Goal: Task Accomplishment & Management: Use online tool/utility

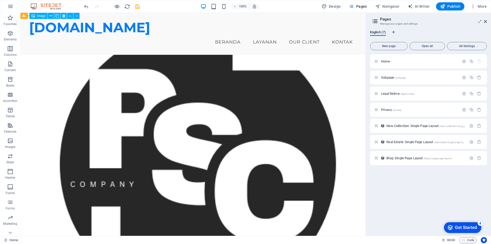
scroll to position [47, 0]
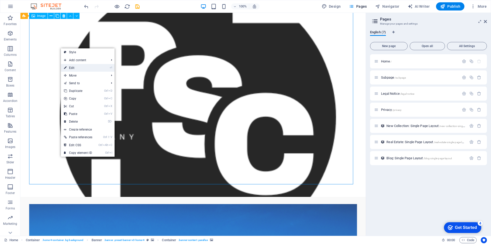
click at [72, 66] on link "⏎ Edit" at bounding box center [78, 68] width 35 height 8
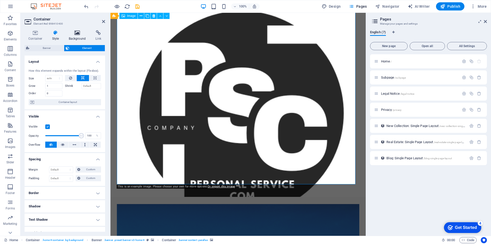
click at [75, 36] on h4 "Background" at bounding box center [78, 35] width 27 height 11
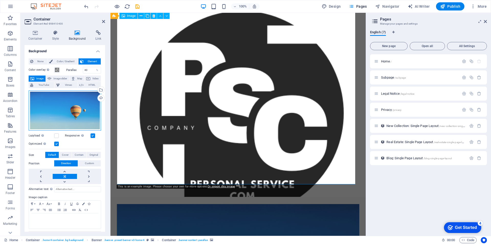
click at [71, 101] on div "Drag files here, click to choose files or select files from Files or our free s…" at bounding box center [65, 110] width 72 height 40
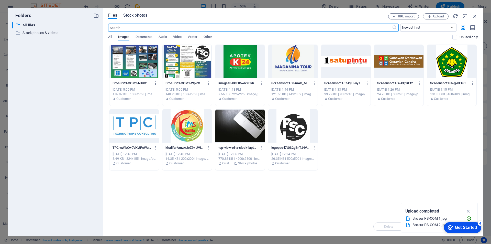
click at [139, 16] on span "Stock photos" at bounding box center [135, 15] width 24 height 6
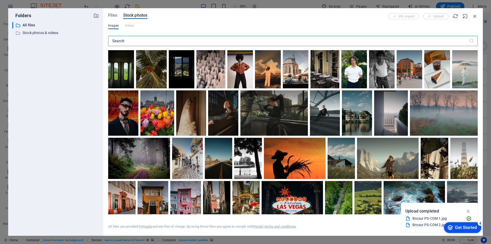
scroll to position [537, 0]
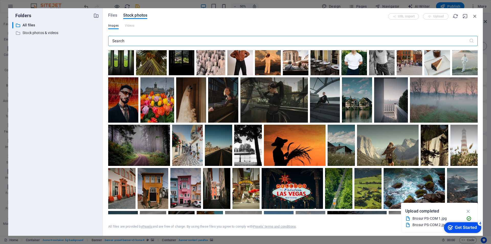
click at [195, 40] on input "text" at bounding box center [288, 41] width 361 height 10
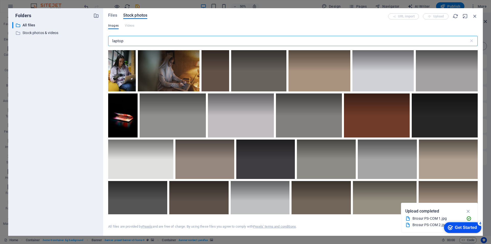
type input "laptop"
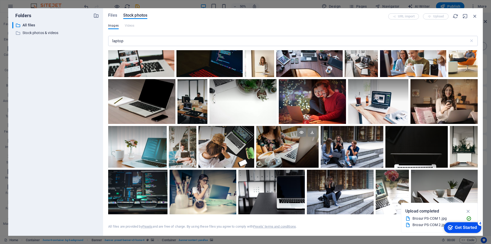
scroll to position [409, 0]
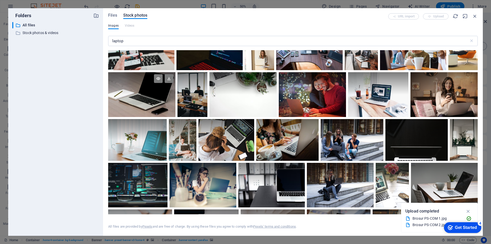
click at [153, 94] on div at bounding box center [141, 94] width 67 height 45
click at [168, 77] on icon at bounding box center [169, 78] width 9 height 9
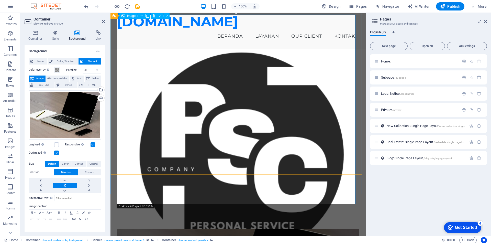
scroll to position [0, 0]
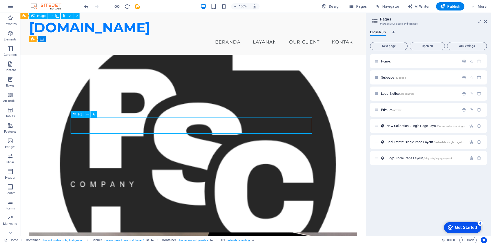
drag, startPoint x: 148, startPoint y: 126, endPoint x: 239, endPoint y: 119, distance: 90.9
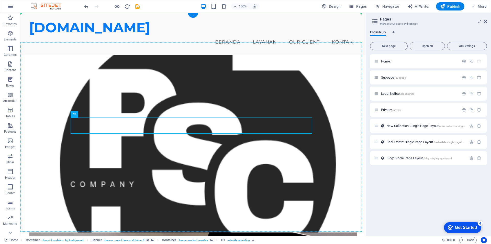
drag, startPoint x: 96, startPoint y: 128, endPoint x: 77, endPoint y: 101, distance: 33.0
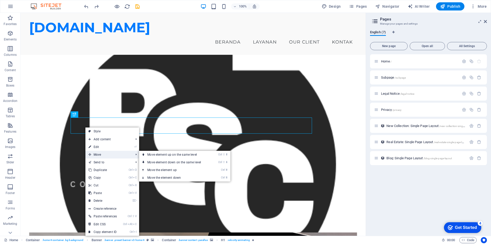
click at [97, 154] on span "Move" at bounding box center [108, 155] width 46 height 8
click at [159, 154] on link "Ctrl ⇧ ⬆ Move element up on the same level" at bounding box center [175, 155] width 72 height 8
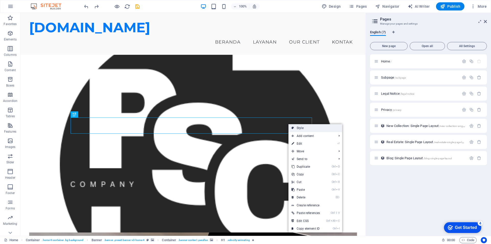
click at [299, 128] on link "Style" at bounding box center [316, 128] width 54 height 8
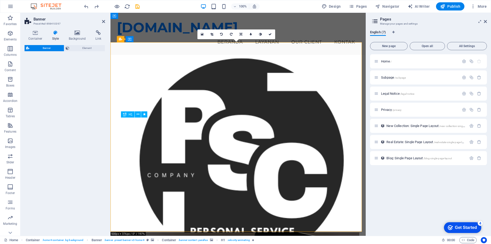
select select "preset-banner-v3-home-4"
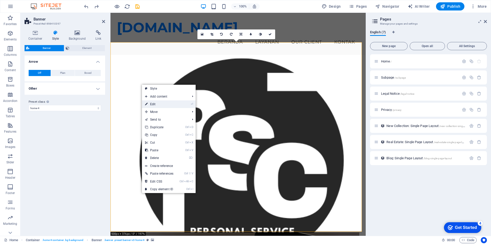
click at [172, 103] on link "⏎ Edit" at bounding box center [159, 104] width 35 height 8
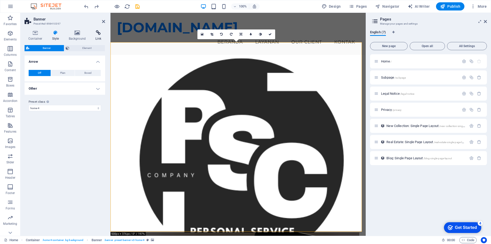
click at [97, 36] on h4 "Link" at bounding box center [99, 35] width 14 height 11
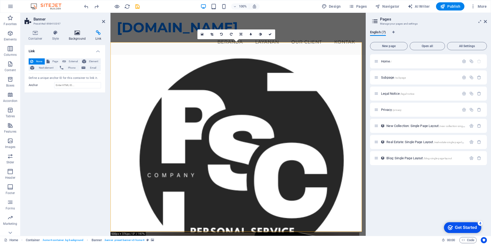
click at [74, 36] on h4 "Background" at bounding box center [78, 35] width 27 height 11
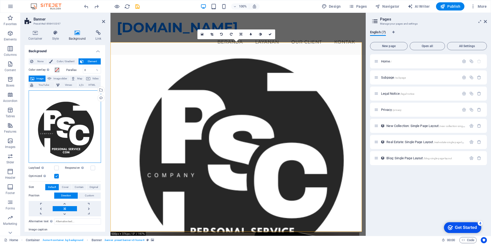
drag, startPoint x: 61, startPoint y: 124, endPoint x: 57, endPoint y: 113, distance: 11.7
click at [57, 113] on div "Drag files here, click to choose files or select files from Files or our free s…" at bounding box center [65, 126] width 72 height 72
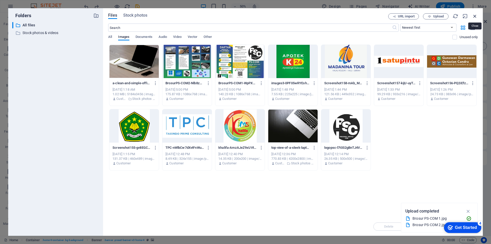
click at [477, 16] on icon "button" at bounding box center [475, 16] width 6 height 6
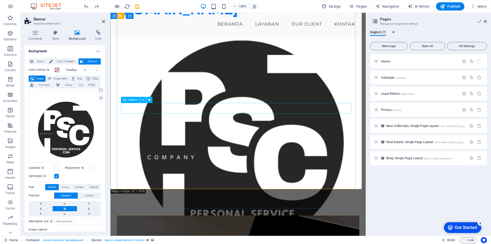
scroll to position [51, 0]
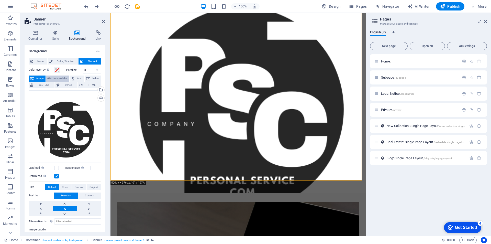
click at [56, 79] on span "Image slider" at bounding box center [60, 78] width 15 height 6
select select "ms"
select select "s"
select select "progressive"
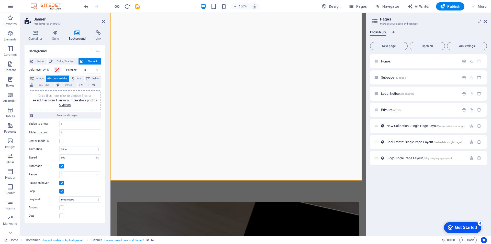
click at [83, 108] on div "Drag files here, click to choose files or select files from Files or our free s…" at bounding box center [65, 100] width 72 height 20
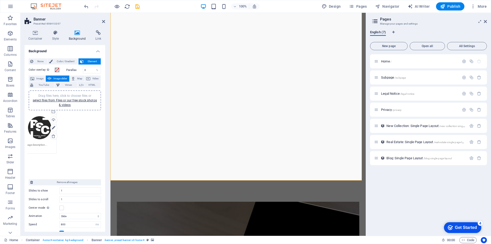
drag, startPoint x: 43, startPoint y: 129, endPoint x: 36, endPoint y: 127, distance: 7.0
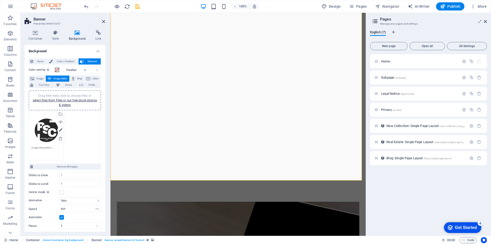
click at [48, 147] on textarea at bounding box center [45, 152] width 29 height 12
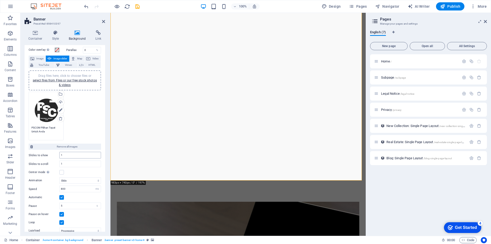
scroll to position [0, 0]
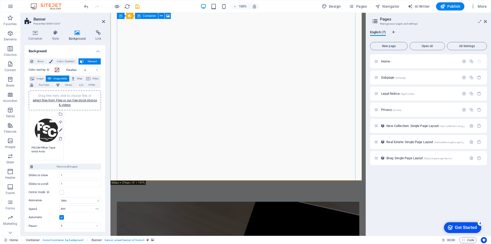
type textarea "PSCOM Pilihan Tepat Untuk Anda"
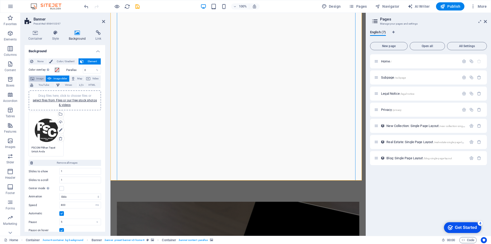
click at [38, 78] on span "Image" at bounding box center [40, 78] width 8 height 6
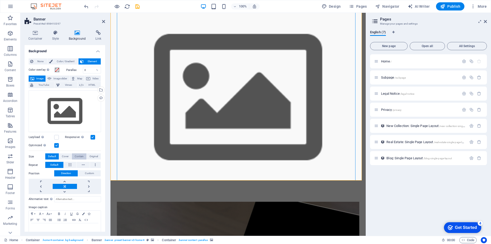
scroll to position [11, 0]
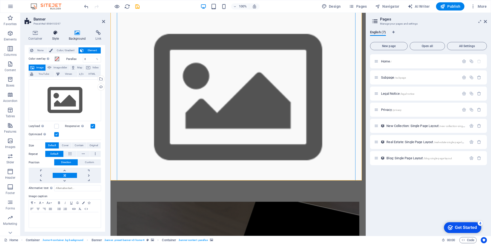
click at [54, 36] on h4 "Style" at bounding box center [56, 35] width 17 height 11
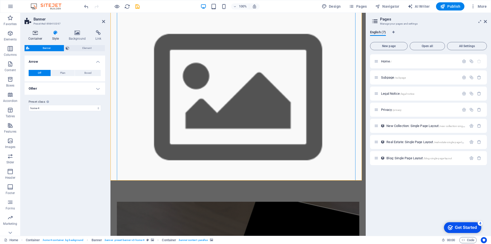
click at [36, 34] on icon at bounding box center [36, 32] width 22 height 5
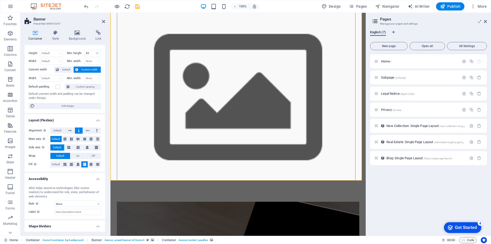
scroll to position [0, 0]
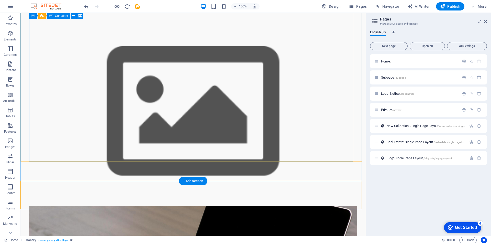
scroll to position [26, 0]
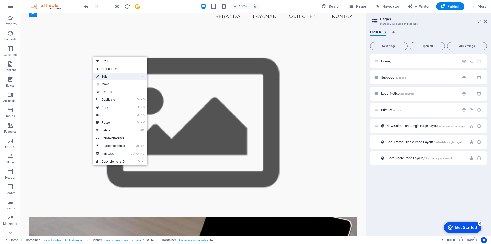
click at [107, 75] on link "⏎ Edit" at bounding box center [110, 77] width 35 height 8
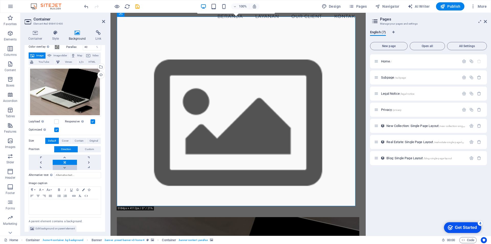
scroll to position [27, 0]
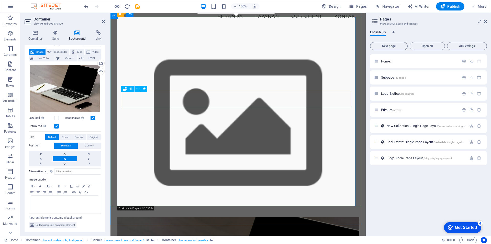
click at [137, 89] on icon at bounding box center [138, 88] width 3 height 5
click at [125, 90] on icon at bounding box center [125, 89] width 4 height 6
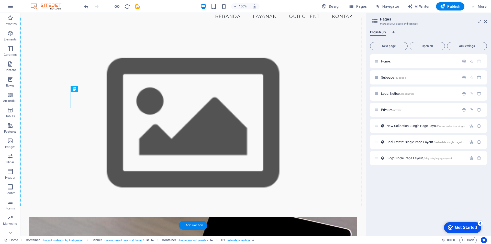
drag, startPoint x: 145, startPoint y: 102, endPoint x: 126, endPoint y: 89, distance: 23.9
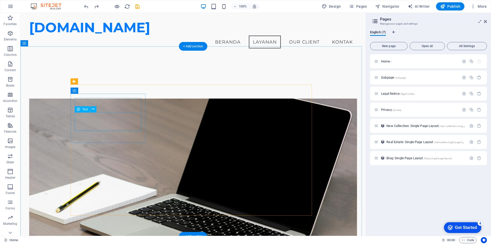
scroll to position [201, 0]
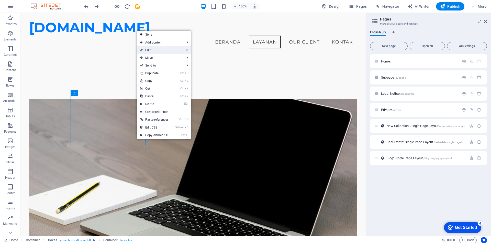
click at [152, 51] on link "⏎ Edit" at bounding box center [154, 50] width 35 height 8
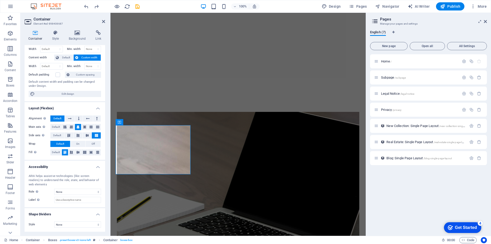
scroll to position [0, 0]
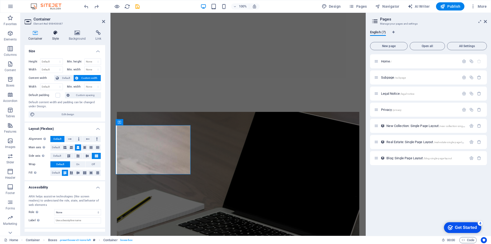
click at [56, 36] on h4 "Style" at bounding box center [56, 35] width 17 height 11
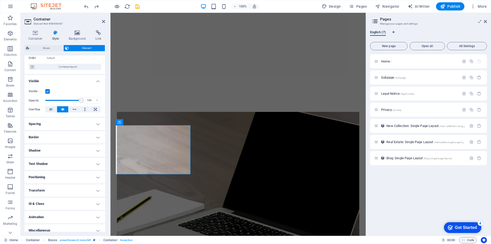
scroll to position [40, 0]
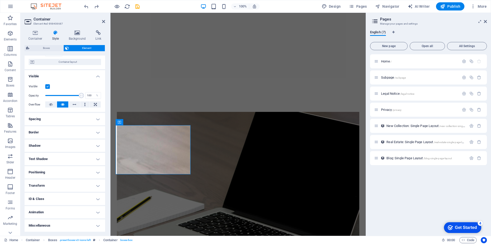
click at [62, 173] on h4 "Positioning" at bounding box center [65, 172] width 81 height 12
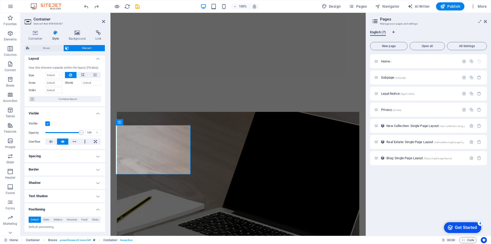
scroll to position [0, 0]
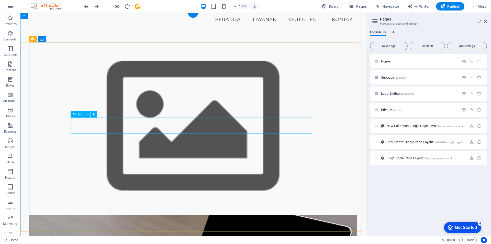
scroll to position [51, 0]
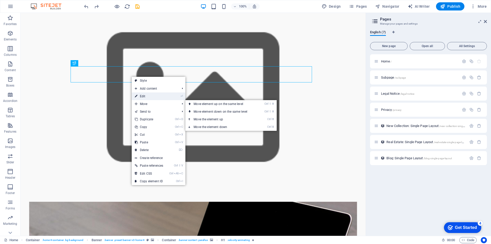
click at [146, 98] on link "⏎ Edit" at bounding box center [149, 96] width 35 height 8
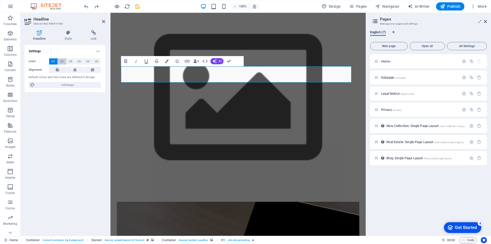
click at [62, 62] on span "H2" at bounding box center [61, 61] width 3 height 6
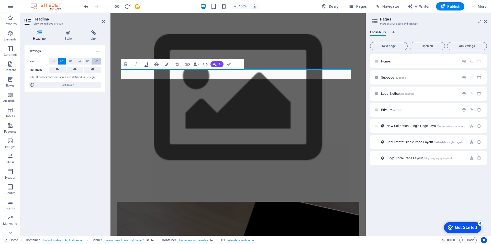
click at [97, 61] on span "H6" at bounding box center [96, 61] width 3 height 6
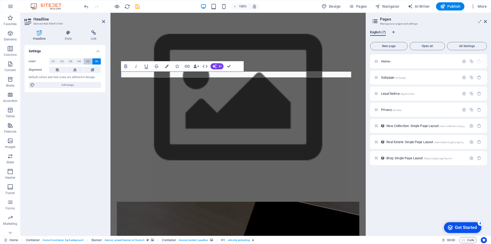
click at [88, 62] on span "H5" at bounding box center [87, 61] width 3 height 6
click at [78, 62] on span "H4" at bounding box center [79, 61] width 3 height 6
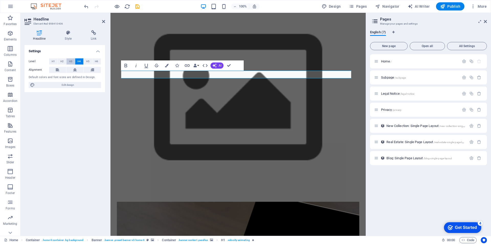
click at [71, 63] on span "H3" at bounding box center [70, 61] width 3 height 6
click at [63, 62] on span "H2" at bounding box center [61, 61] width 3 height 6
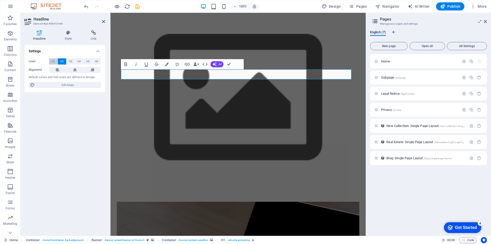
click at [50, 62] on button "H1" at bounding box center [53, 61] width 8 height 6
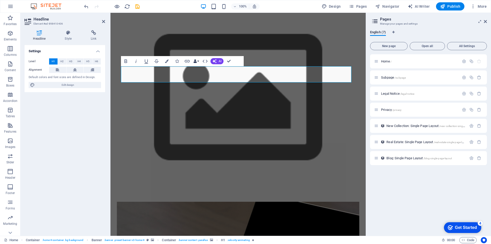
click at [197, 62] on button "Data Bindings" at bounding box center [196, 61] width 7 height 10
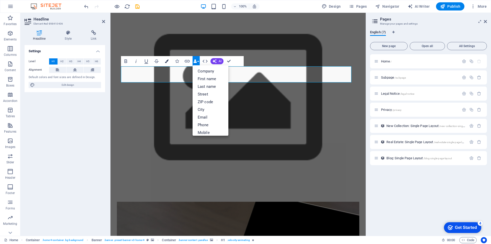
click at [165, 61] on icon "button" at bounding box center [167, 61] width 4 height 4
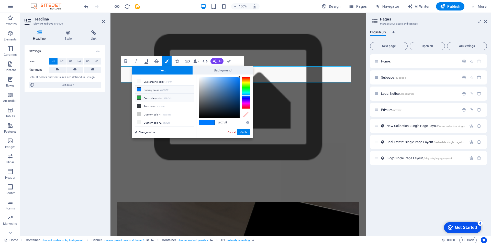
click at [140, 97] on icon at bounding box center [139, 98] width 4 height 4
type input "#28a745"
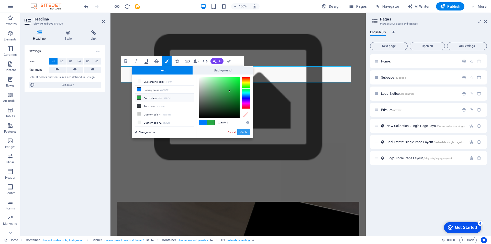
click at [244, 132] on button "Apply" at bounding box center [243, 132] width 13 height 6
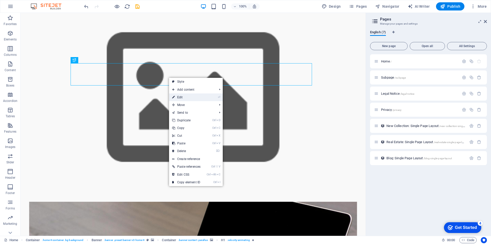
click at [184, 98] on link "⏎ Edit" at bounding box center [186, 97] width 35 height 8
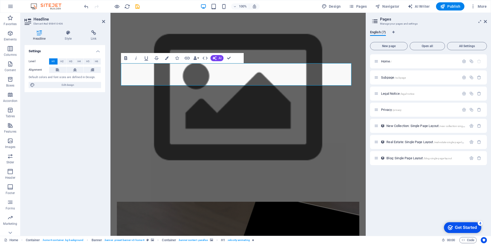
click at [125, 59] on icon "button" at bounding box center [126, 58] width 3 height 4
click at [136, 58] on icon "button" at bounding box center [135, 58] width 1 height 4
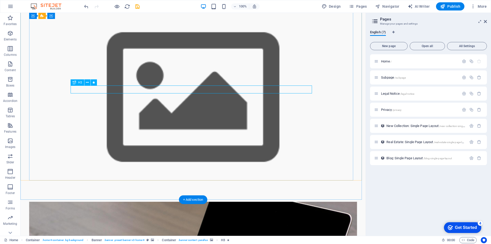
click at [9, 140] on icon "button" at bounding box center [10, 141] width 6 height 6
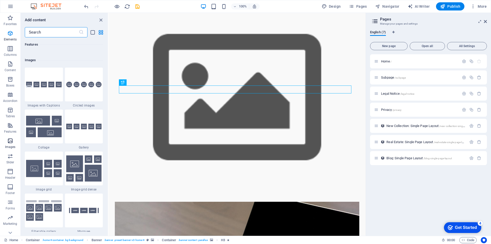
scroll to position [2594, 0]
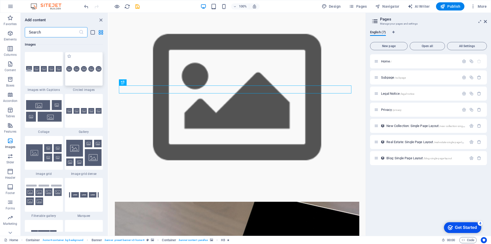
click at [80, 72] on img at bounding box center [84, 69] width 36 height 6
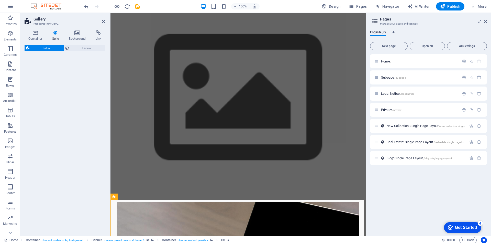
click at [80, 72] on div "Gallery Element" at bounding box center [65, 138] width 81 height 187
select select "rem"
select select "preset-gallery-v3-circle"
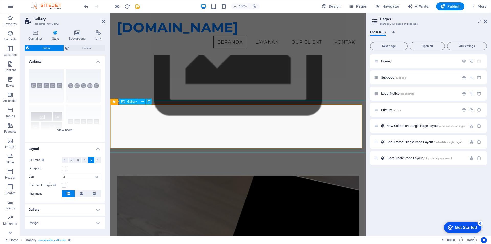
scroll to position [73, 0]
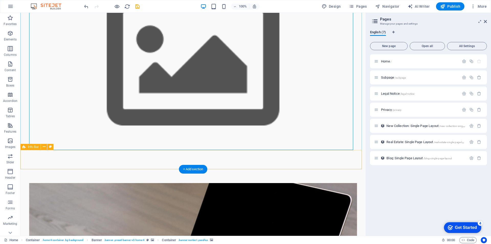
scroll to position [99, 0]
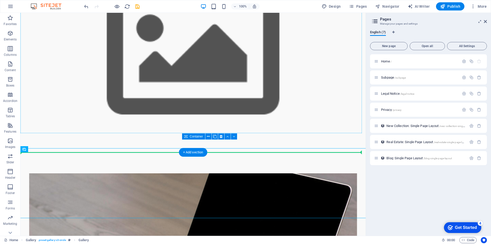
drag, startPoint x: 127, startPoint y: 177, endPoint x: 137, endPoint y: 112, distance: 66.5
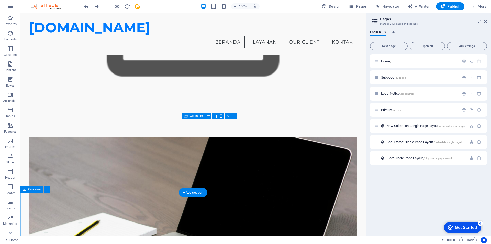
scroll to position [102, 0]
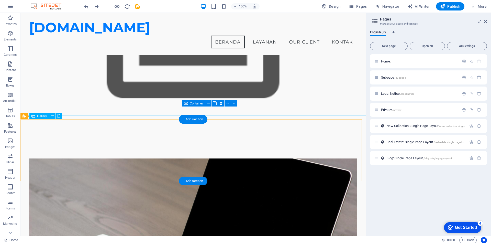
select select "4"
select select "px"
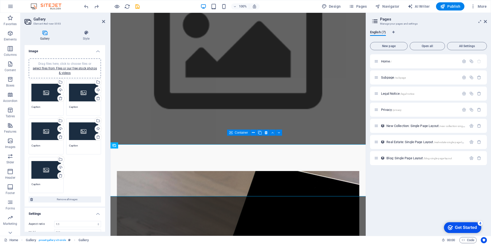
click at [48, 94] on div "Drag files here, click to choose files or select files from Files or our free s…" at bounding box center [45, 92] width 29 height 20
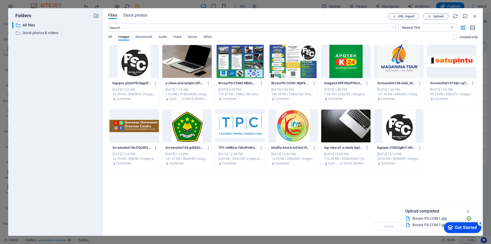
click at [243, 196] on div "Drop files here to upload them instantly logopsc-yQ6mYb76gpSfx4ck1V74Kw.png log…" at bounding box center [293, 131] width 370 height 173
click at [449, 134] on div "logopsc-yQ6mYb76gpSfx4ck1V74Kw.png logopsc-yQ6mYb76gpSfx4ck1V74Kw.png Sep 3, 20…" at bounding box center [293, 108] width 370 height 126
click at [184, 201] on div "Drop files here to upload them instantly logopsc-yQ6mYb76gpSfx4ck1V74Kw.png log…" at bounding box center [293, 131] width 370 height 173
click at [311, 200] on div "Drop files here to upload them instantly logopsc-yQ6mYb76gpSfx4ck1V74Kw.png log…" at bounding box center [293, 131] width 370 height 173
drag, startPoint x: 448, startPoint y: 151, endPoint x: 403, endPoint y: 150, distance: 45.0
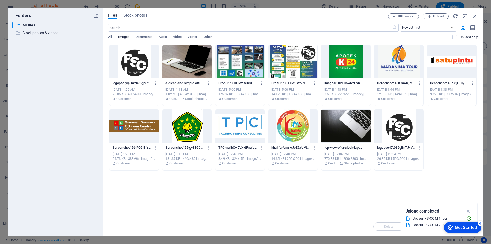
click at [447, 150] on div "logopsc-yQ6mYb76gpSfx4ck1V74Kw.png logopsc-yQ6mYb76gpSfx4ck1V74Kw.png Sep 3, 20…" at bounding box center [293, 108] width 370 height 126
click at [456, 135] on div "logopsc-yQ6mYb76gpSfx4ck1V74Kw.png logopsc-yQ6mYb76gpSfx4ck1V74Kw.png Sep 3, 20…" at bounding box center [293, 108] width 370 height 126
click at [310, 191] on div "Drop files here to upload them instantly logopsc-yQ6mYb76gpSfx4ck1V74Kw.png log…" at bounding box center [293, 131] width 370 height 173
drag, startPoint x: 475, startPoint y: 16, endPoint x: 376, endPoint y: 52, distance: 105.0
click at [475, 16] on icon "button" at bounding box center [475, 16] width 6 height 6
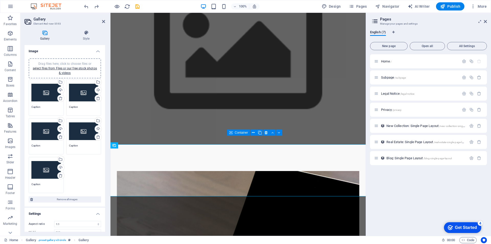
click at [47, 92] on div "Drag files here, click to choose files or select files from Files or our free s…" at bounding box center [45, 92] width 29 height 20
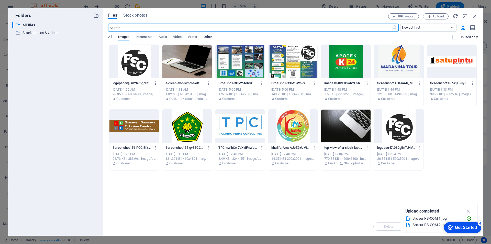
click at [210, 36] on span "Other" at bounding box center [208, 37] width 8 height 7
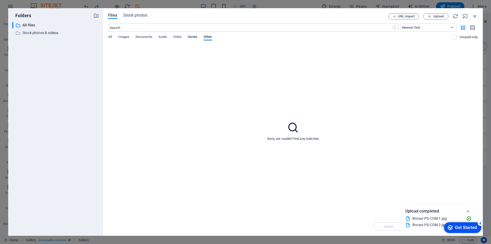
click at [194, 37] on span "Vector" at bounding box center [193, 37] width 10 height 7
click at [177, 37] on span "Video" at bounding box center [177, 37] width 8 height 7
click at [164, 37] on span "Audio" at bounding box center [163, 37] width 8 height 7
click at [147, 37] on span "Documents" at bounding box center [144, 37] width 17 height 7
click at [126, 36] on span "Images" at bounding box center [123, 37] width 11 height 7
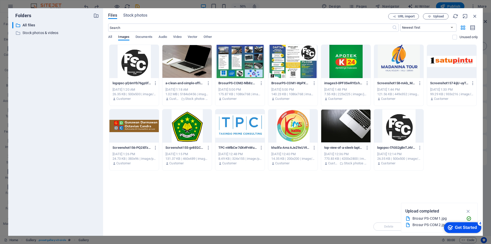
click at [176, 198] on div "Drop files here to upload them instantly logopsc-yQ6mYb76gpSfx4ck1V74Kw.png log…" at bounding box center [293, 131] width 370 height 173
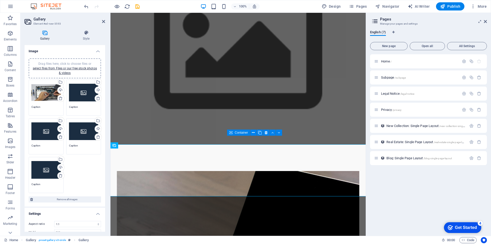
click at [78, 95] on div "Drag files here, click to choose files or select files from Files or our free s…" at bounding box center [83, 92] width 29 height 20
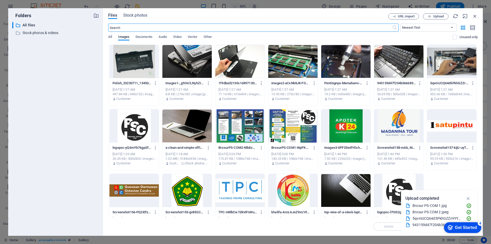
click at [195, 66] on div at bounding box center [186, 61] width 49 height 33
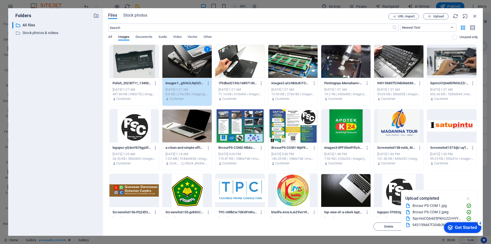
click at [468, 197] on icon "button" at bounding box center [469, 198] width 6 height 6
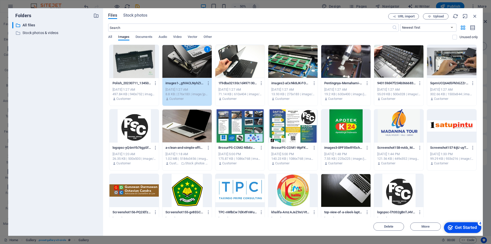
drag, startPoint x: 362, startPoint y: 16, endPoint x: 345, endPoint y: 7, distance: 18.5
click at [345, 7] on div "Folders ​ All files All files ​ Stock photos & videos Stock photos & videos Fil…" at bounding box center [245, 122] width 491 height 244
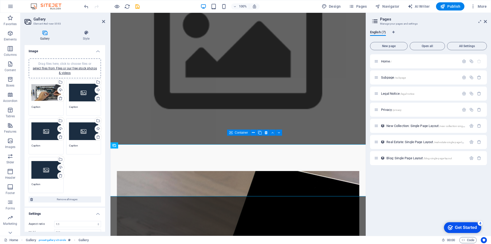
click at [345, 12] on div "100% Design Pages Navigator AI Writer Publish More" at bounding box center [245, 6] width 491 height 12
click at [74, 95] on div "Drag files here, click to choose files or select files from Files or our free s…" at bounding box center [83, 92] width 29 height 20
click at [74, 95] on body "pscom.id Home Favorites Elements Columns Content Boxes Accordion Tables Feature…" at bounding box center [245, 122] width 491 height 244
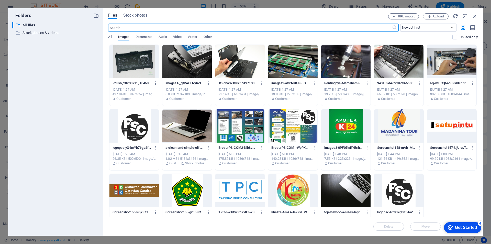
click at [191, 69] on div at bounding box center [186, 61] width 49 height 33
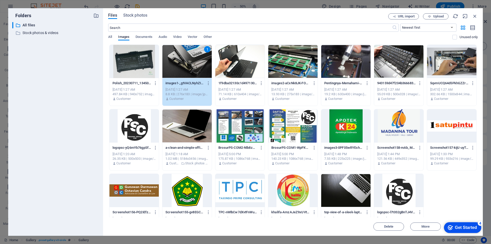
drag, startPoint x: 191, startPoint y: 69, endPoint x: 81, endPoint y: 56, distance: 110.8
click at [191, 69] on div "1" at bounding box center [186, 61] width 49 height 33
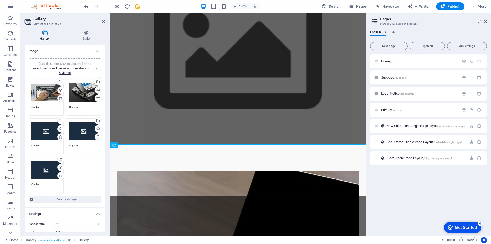
click at [47, 132] on div "Drag files here, click to choose files or select files from Files or our free s…" at bounding box center [45, 131] width 29 height 20
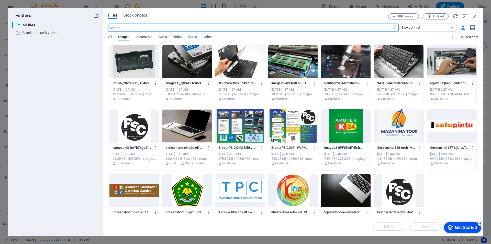
click at [244, 65] on div at bounding box center [239, 61] width 49 height 33
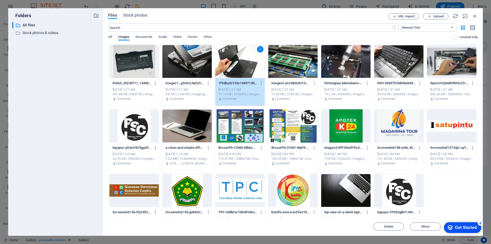
click at [244, 65] on div "1" at bounding box center [239, 61] width 49 height 33
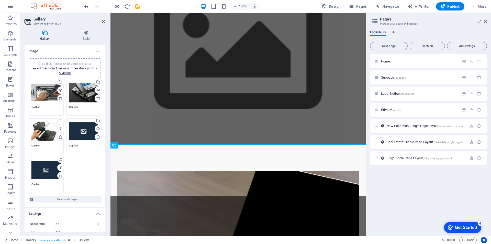
click at [79, 133] on div "Drag files here, click to choose files or select files from Files or our free s…" at bounding box center [83, 131] width 29 height 20
click at [79, 133] on body "pscom.id Home Favorites Elements Columns Content Boxes Accordion Tables Feature…" at bounding box center [245, 122] width 491 height 244
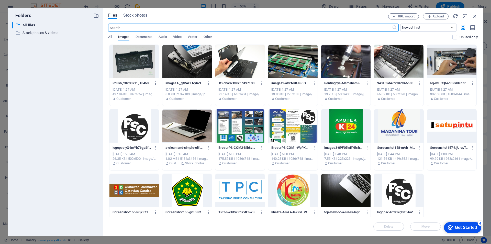
click at [291, 66] on div at bounding box center [292, 61] width 49 height 33
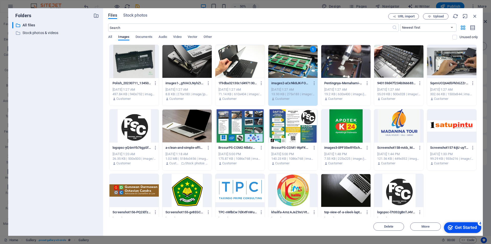
click at [291, 66] on div "1" at bounding box center [292, 61] width 49 height 33
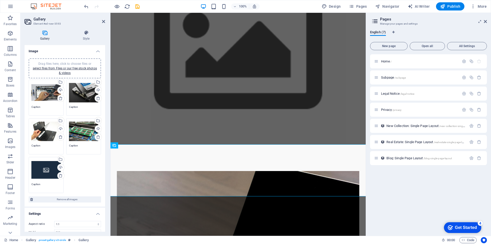
click at [40, 170] on div "Drag files here, click to choose files or select files from Files or our free s…" at bounding box center [45, 170] width 29 height 20
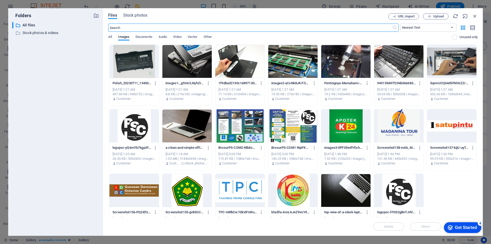
click at [143, 71] on div at bounding box center [134, 61] width 49 height 33
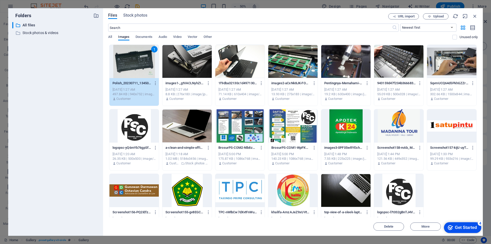
drag, startPoint x: 143, startPoint y: 71, endPoint x: 33, endPoint y: 58, distance: 111.3
click at [143, 71] on div "1" at bounding box center [134, 61] width 49 height 33
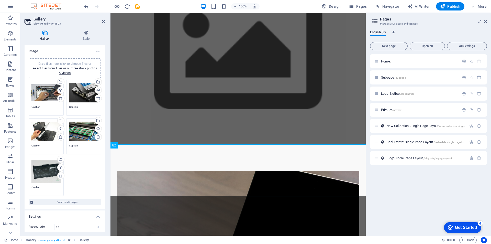
click at [81, 131] on div "Drag files here, click to choose files or select files from Files or our free s…" at bounding box center [83, 131] width 29 height 20
click at [81, 131] on body "pscom.id Home Favorites Elements Columns Content Boxes Accordion Tables Feature…" at bounding box center [245, 122] width 491 height 244
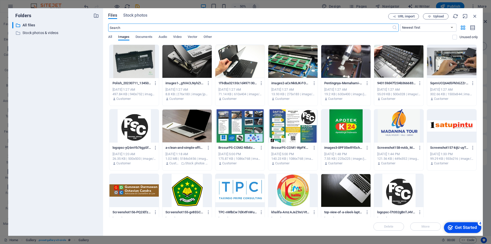
click at [401, 65] on div at bounding box center [398, 61] width 49 height 33
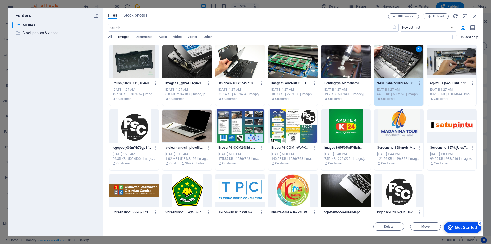
click at [400, 65] on div "1" at bounding box center [398, 61] width 49 height 33
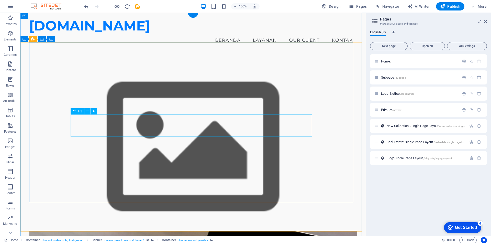
scroll to position [0, 0]
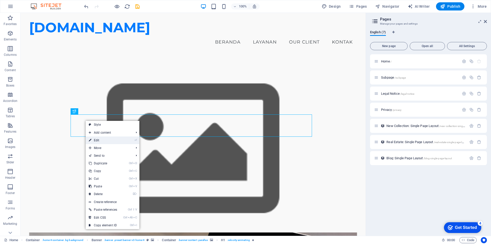
click at [116, 141] on link "⏎ Edit" at bounding box center [103, 140] width 35 height 8
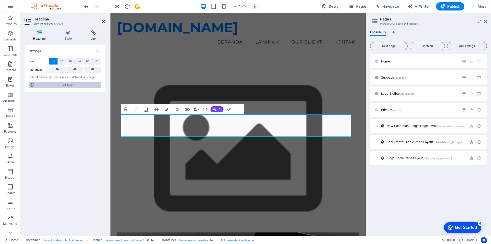
click at [66, 86] on span "Edit design" at bounding box center [67, 85] width 63 height 6
select select "px"
select select "200"
select select "px"
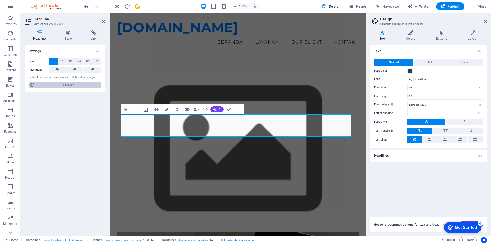
click at [66, 86] on span "Edit design" at bounding box center [67, 85] width 63 height 6
click at [464, 157] on h4 "Headlines" at bounding box center [428, 155] width 117 height 12
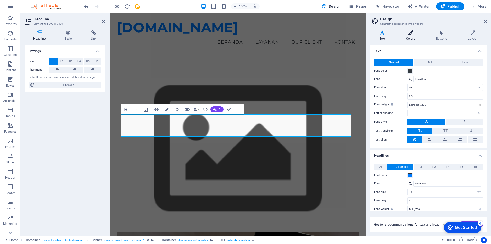
click at [413, 35] on h4 "Colors" at bounding box center [412, 35] width 30 height 11
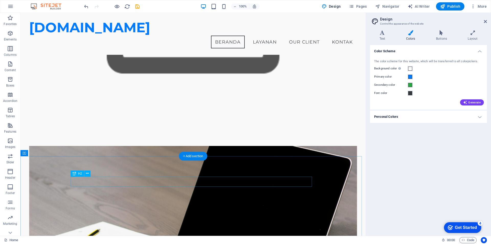
scroll to position [124, 0]
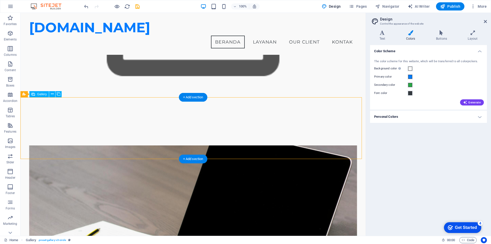
drag, startPoint x: 361, startPoint y: 98, endPoint x: 357, endPoint y: 101, distance: 4.9
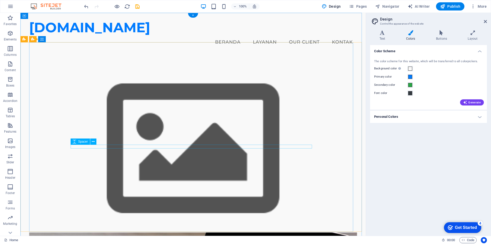
scroll to position [77, 0]
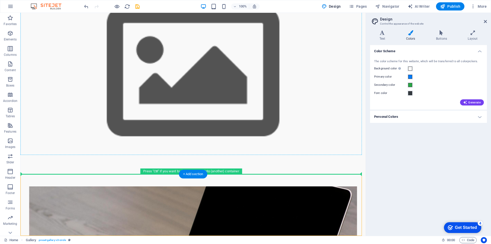
drag, startPoint x: 296, startPoint y: 181, endPoint x: 304, endPoint y: 120, distance: 61.4
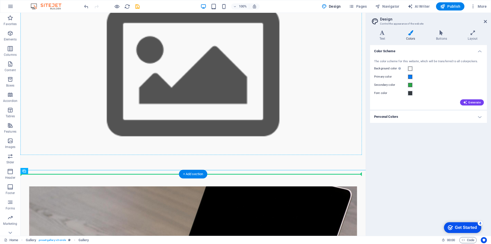
drag, startPoint x: 86, startPoint y: 180, endPoint x: 99, endPoint y: 123, distance: 59.1
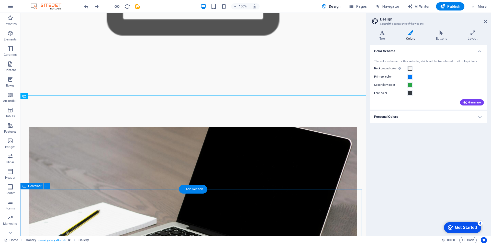
scroll to position [179, 0]
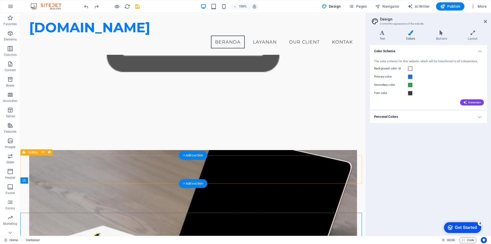
scroll to position [128, 0]
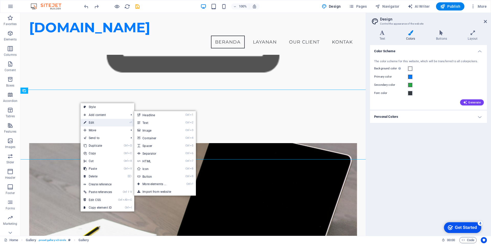
click at [96, 124] on link "⏎ Edit" at bounding box center [98, 123] width 35 height 8
select select "4"
select select "px"
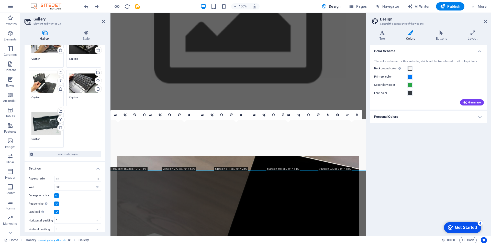
scroll to position [51, 0]
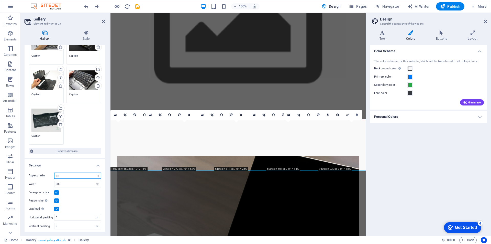
click at [58, 176] on select "No fixed aspect ratio 16:9 16:10 4:3 1:1 1:2 2:1" at bounding box center [77, 175] width 47 height 6
click at [54, 172] on select "No fixed aspect ratio 16:9 16:10 4:3 1:1 1:2 2:1" at bounding box center [77, 175] width 47 height 6
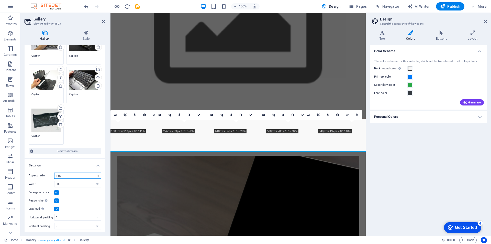
click at [64, 175] on select "No fixed aspect ratio 16:9 16:10 4:3 1:1 1:2 2:1" at bounding box center [77, 175] width 47 height 6
click at [54, 172] on select "No fixed aspect ratio 16:9 16:10 4:3 1:1 1:2 2:1" at bounding box center [77, 175] width 47 height 6
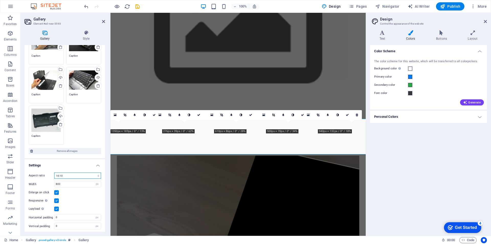
click at [68, 176] on select "No fixed aspect ratio 16:9 16:10 4:3 1:1 1:2 2:1" at bounding box center [77, 175] width 47 height 6
click at [54, 172] on select "No fixed aspect ratio 16:9 16:10 4:3 1:1 1:2 2:1" at bounding box center [77, 175] width 47 height 6
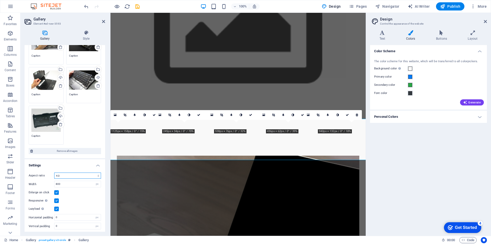
click at [70, 175] on select "No fixed aspect ratio 16:9 16:10 4:3 1:1 1:2 2:1" at bounding box center [77, 175] width 47 height 6
click at [54, 172] on select "No fixed aspect ratio 16:9 16:10 4:3 1:1 1:2 2:1" at bounding box center [77, 175] width 47 height 6
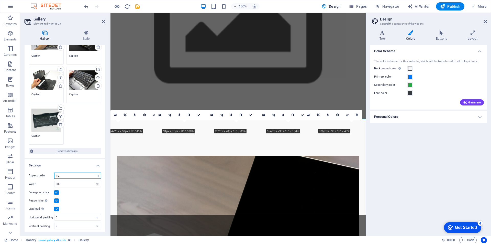
click at [72, 176] on select "No fixed aspect ratio 16:9 16:10 4:3 1:1 1:2 2:1" at bounding box center [77, 175] width 47 height 6
click at [54, 172] on select "No fixed aspect ratio 16:9 16:10 4:3 1:1 1:2 2:1" at bounding box center [77, 175] width 47 height 6
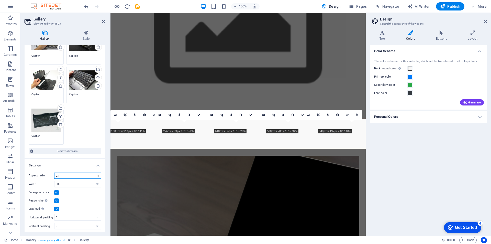
click at [76, 176] on select "No fixed aspect ratio 16:9 16:10 4:3 1:1 1:2 2:1" at bounding box center [77, 175] width 47 height 6
select select "4"
click at [54, 172] on select "No fixed aspect ratio 16:9 16:10 4:3 1:1 1:2 2:1" at bounding box center [77, 175] width 47 height 6
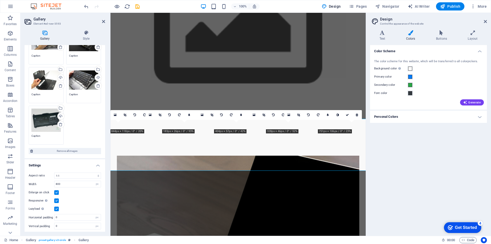
click at [56, 193] on label at bounding box center [56, 192] width 5 height 5
click at [0, 0] on input "Enlarge on click" at bounding box center [0, 0] width 0 height 0
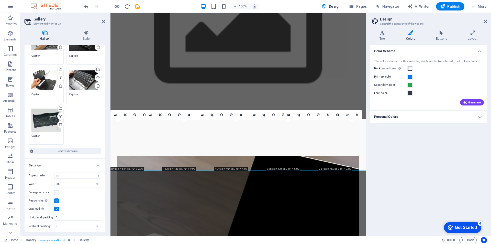
click at [56, 193] on label at bounding box center [56, 192] width 5 height 5
click at [0, 0] on input "Enlarge on click" at bounding box center [0, 0] width 0 height 0
click at [56, 200] on label at bounding box center [56, 200] width 5 height 5
click at [0, 0] on input "Responsive Automatically load retina image and smartphone optimized sizes." at bounding box center [0, 0] width 0 height 0
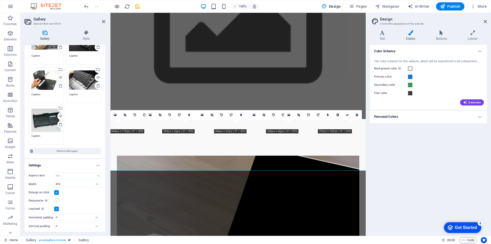
click at [57, 200] on label at bounding box center [56, 200] width 5 height 5
click at [0, 0] on input "Responsive Automatically load retina image and smartphone optimized sizes." at bounding box center [0, 0] width 0 height 0
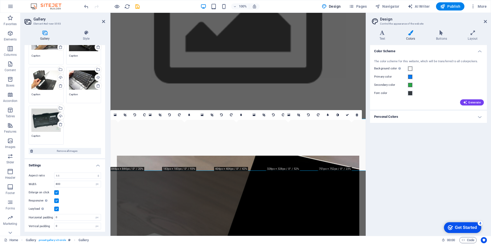
click at [58, 209] on label at bounding box center [56, 208] width 5 height 5
click at [0, 0] on input "Lazyload Loading images after the page loads improves page speed." at bounding box center [0, 0] width 0 height 0
click at [57, 209] on label at bounding box center [56, 208] width 5 height 5
click at [0, 0] on input "Lazyload Loading images after the page loads improves page speed." at bounding box center [0, 0] width 0 height 0
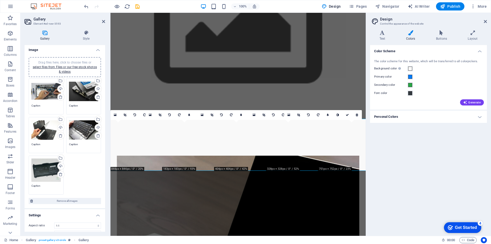
scroll to position [0, 0]
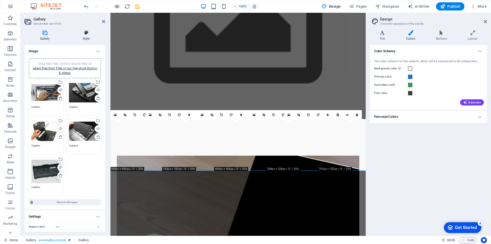
click at [84, 37] on h4 "Style" at bounding box center [86, 35] width 38 height 11
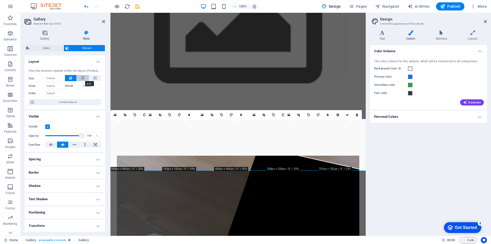
click at [84, 77] on button at bounding box center [83, 78] width 12 height 6
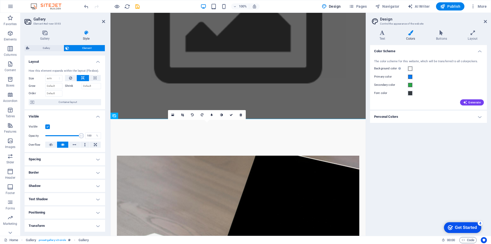
click at [84, 77] on button at bounding box center [83, 78] width 12 height 6
click at [94, 78] on icon at bounding box center [95, 78] width 3 height 6
type input "100"
select select "%"
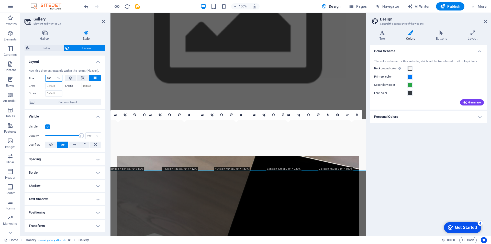
click at [49, 78] on input "100" at bounding box center [54, 78] width 17 height 6
click at [74, 95] on div at bounding box center [83, 92] width 36 height 7
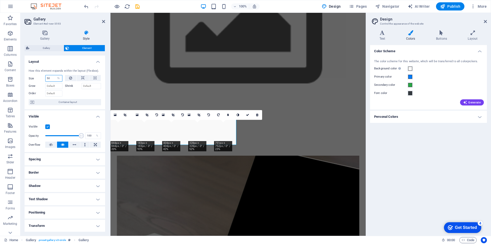
click at [48, 77] on input "50" at bounding box center [54, 78] width 17 height 6
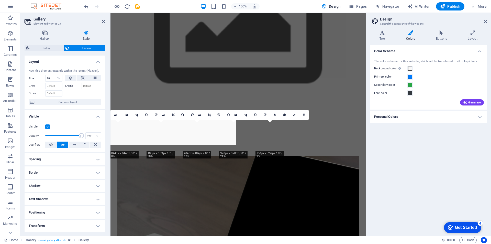
click at [74, 93] on div at bounding box center [83, 92] width 36 height 7
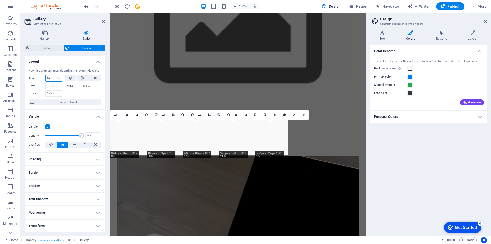
click at [48, 76] on input "70" at bounding box center [54, 78] width 17 height 6
click at [75, 94] on div at bounding box center [83, 92] width 36 height 7
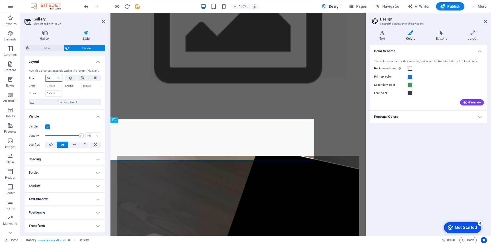
click at [48, 77] on input "80" at bounding box center [54, 78] width 17 height 6
type input "90"
click at [84, 94] on div at bounding box center [83, 92] width 36 height 7
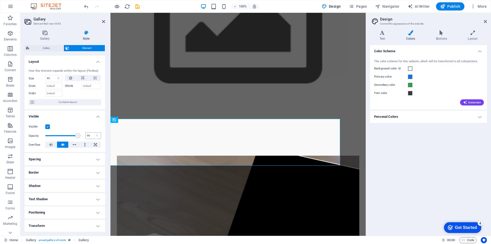
type input "100"
drag, startPoint x: 78, startPoint y: 135, endPoint x: 88, endPoint y: 138, distance: 10.2
click at [88, 138] on div "Opacity 100 %" at bounding box center [65, 136] width 72 height 8
click at [73, 145] on icon at bounding box center [75, 144] width 4 height 6
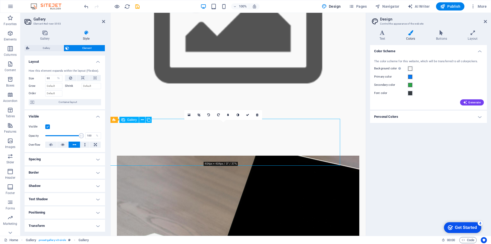
drag, startPoint x: 203, startPoint y: 156, endPoint x: 214, endPoint y: 157, distance: 11.1
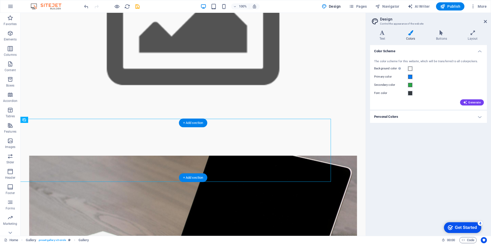
drag, startPoint x: 327, startPoint y: 132, endPoint x: 334, endPoint y: 132, distance: 6.9
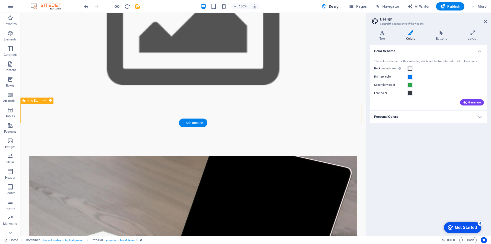
drag, startPoint x: 66, startPoint y: 120, endPoint x: 83, endPoint y: 121, distance: 16.6
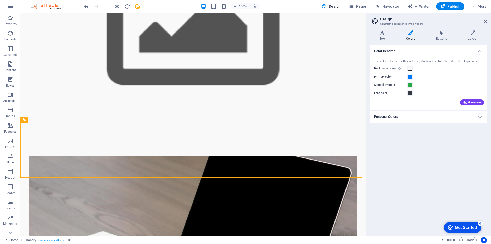
click at [403, 185] on div "Color Scheme The color scheme for this website, which will be transferred to al…" at bounding box center [428, 138] width 117 height 187
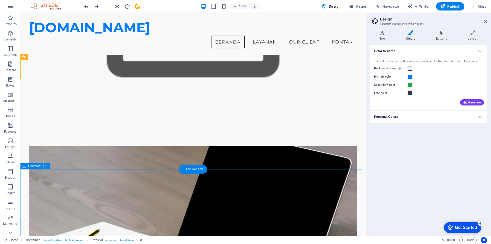
scroll to position [102, 0]
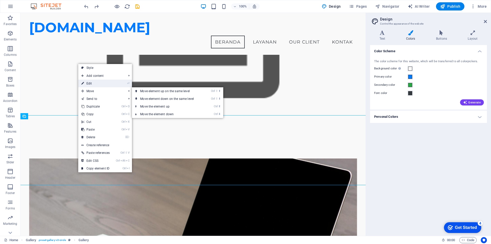
click at [102, 82] on link "⏎ Edit" at bounding box center [95, 84] width 35 height 8
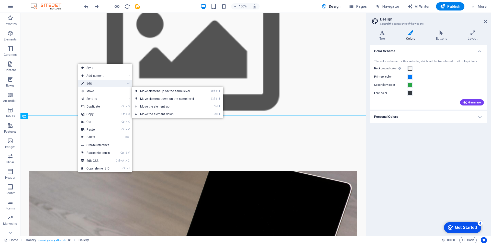
select select "%"
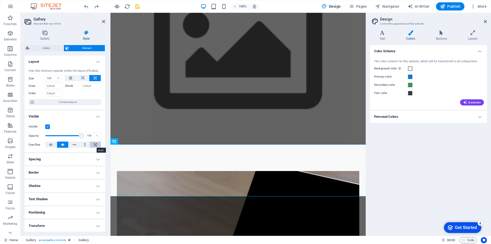
click at [94, 145] on icon at bounding box center [95, 144] width 3 height 6
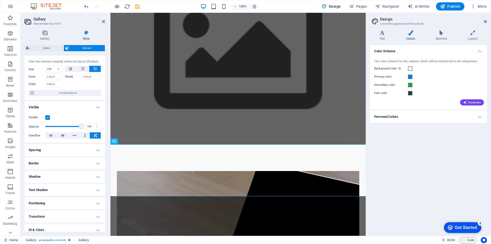
scroll to position [40, 0]
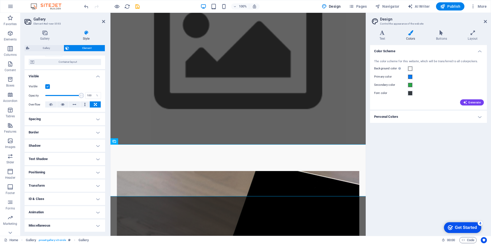
click at [61, 171] on h4 "Positioning" at bounding box center [65, 172] width 81 height 12
click at [47, 182] on span "Static" at bounding box center [46, 182] width 6 height 6
click at [55, 183] on span "Relative" at bounding box center [58, 182] width 8 height 6
click at [47, 183] on span "Static" at bounding box center [46, 182] width 6 height 6
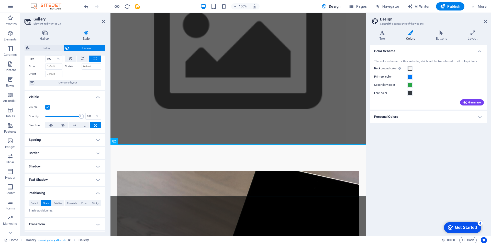
scroll to position [0, 0]
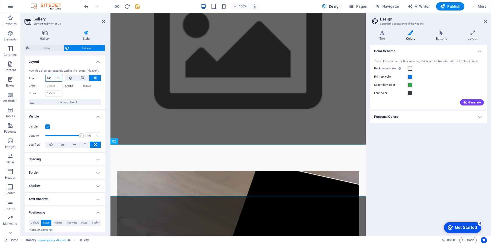
click at [48, 78] on input "100" at bounding box center [54, 78] width 17 height 6
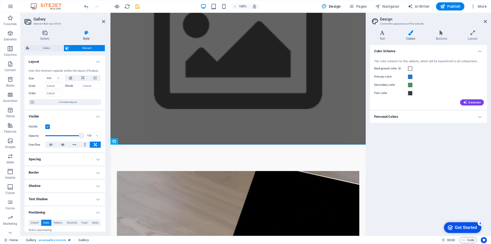
click at [87, 94] on div at bounding box center [83, 92] width 36 height 7
click at [50, 78] on input "900" at bounding box center [54, 78] width 17 height 6
click at [79, 98] on div "How this element expands within the layout (Flexbox). Size 90 Default auto px %…" at bounding box center [65, 87] width 81 height 45
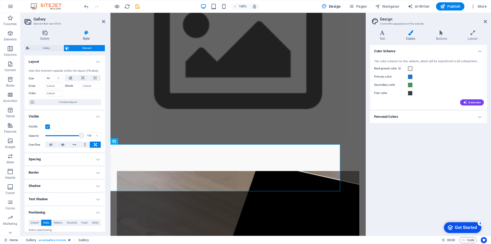
click at [57, 161] on h4 "Spacing" at bounding box center [65, 159] width 81 height 12
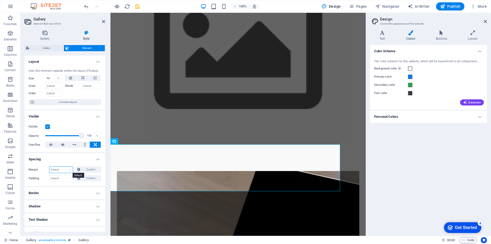
click at [58, 170] on select "Default auto px % rem vw vh Custom" at bounding box center [61, 170] width 24 height 6
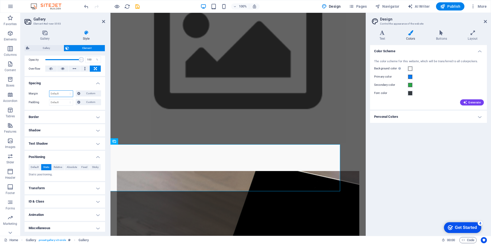
scroll to position [77, 0]
click at [57, 168] on span "Relative" at bounding box center [58, 166] width 8 height 6
click at [69, 166] on span "Absolute" at bounding box center [72, 166] width 10 height 6
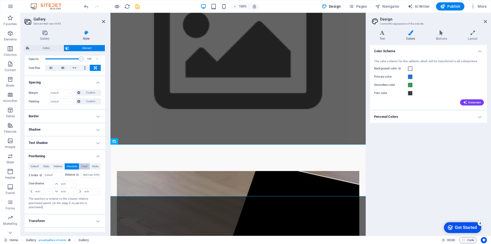
click at [81, 167] on span "Fixed" at bounding box center [84, 166] width 6 height 6
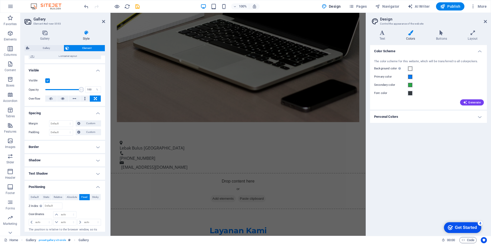
scroll to position [51, 0]
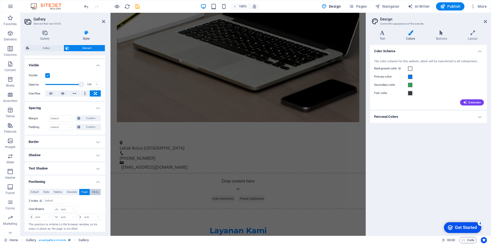
click at [95, 190] on span "Sticky" at bounding box center [95, 192] width 7 height 6
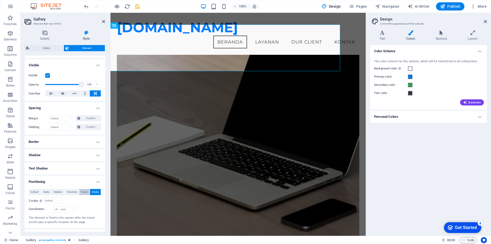
scroll to position [117, 0]
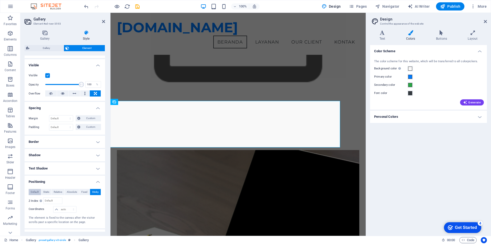
click at [34, 192] on span "Default" at bounding box center [35, 192] width 8 height 6
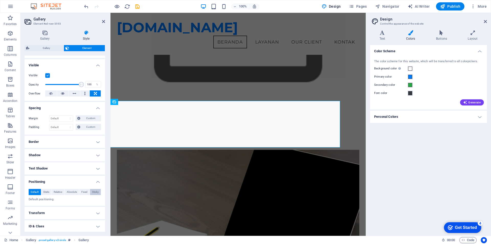
click at [92, 191] on span "Sticky" at bounding box center [95, 192] width 7 height 6
click at [34, 193] on span "Default" at bounding box center [35, 192] width 8 height 6
click at [65, 182] on h4 "Positioning" at bounding box center [65, 180] width 81 height 9
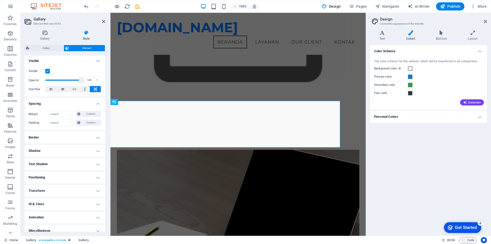
scroll to position [61, 0]
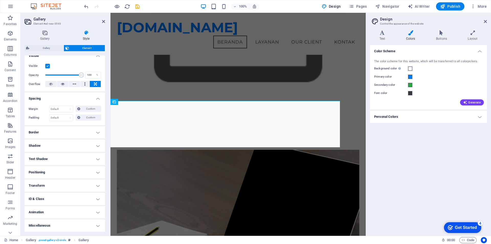
click at [74, 212] on h4 "Animation" at bounding box center [65, 212] width 81 height 12
click at [74, 212] on h4 "Animation" at bounding box center [65, 210] width 81 height 9
click at [71, 224] on h4 "Miscellaneous" at bounding box center [65, 225] width 81 height 12
click at [71, 224] on h4 "Miscellaneous" at bounding box center [65, 223] width 81 height 9
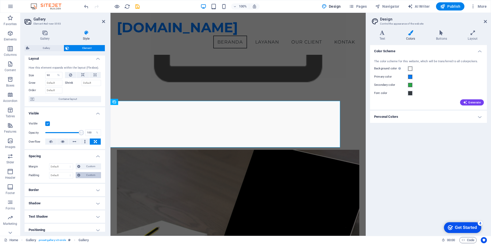
scroll to position [0, 0]
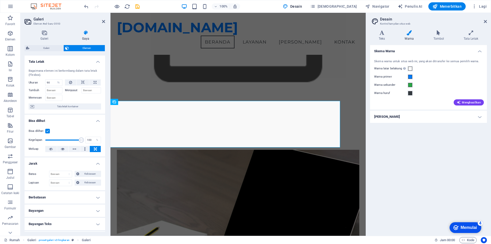
click at [75, 124] on div "Bisa dilihat Kegelapan 100 % Meluap" at bounding box center [65, 140] width 81 height 32
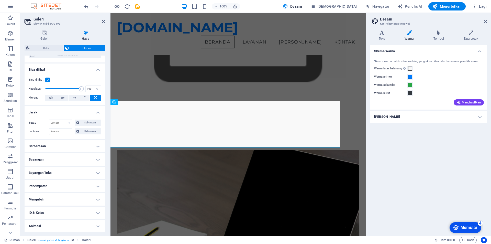
click at [58, 188] on h4 "Penempatan" at bounding box center [65, 186] width 81 height 12
click at [44, 204] on font "Posisi default." at bounding box center [38, 203] width 19 height 3
click at [47, 198] on font "Statis" at bounding box center [48, 196] width 6 height 3
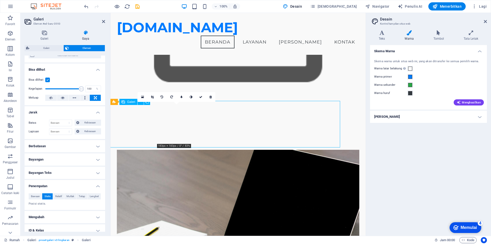
drag, startPoint x: 151, startPoint y: 140, endPoint x: 163, endPoint y: 140, distance: 12.3
click at [156, 96] on link at bounding box center [154, 97] width 10 height 10
click at [190, 96] on icon at bounding box center [191, 96] width 3 height 3
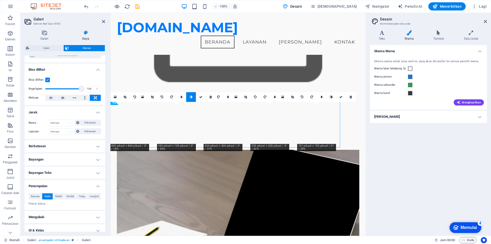
click at [190, 96] on icon at bounding box center [191, 96] width 3 height 3
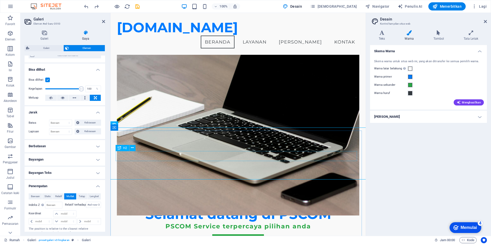
scroll to position [119, 0]
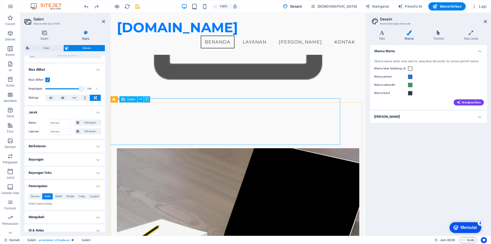
type input "100"
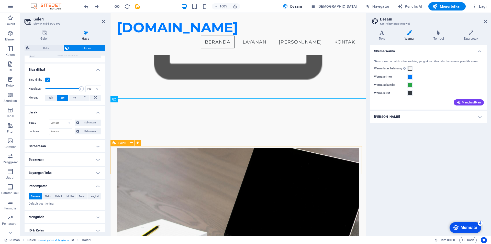
select select "DISABLED_OPTION_VALUE"
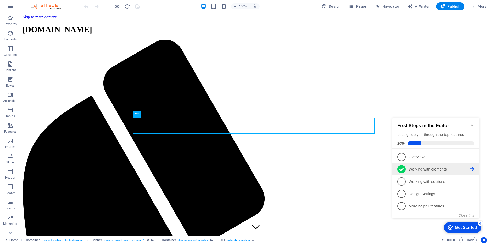
click at [401, 169] on icon at bounding box center [402, 169] width 4 height 3
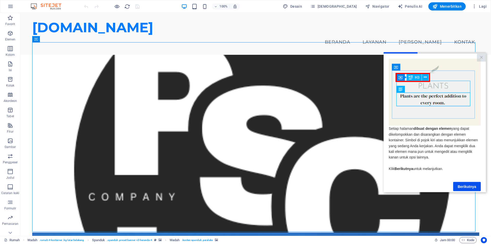
scroll to position [9, 0]
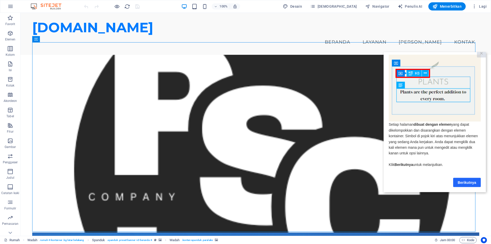
click at [463, 180] on font "Berikutnya" at bounding box center [467, 182] width 18 height 4
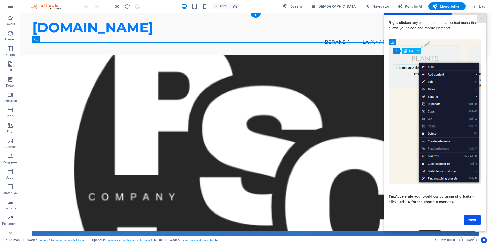
scroll to position [0, 0]
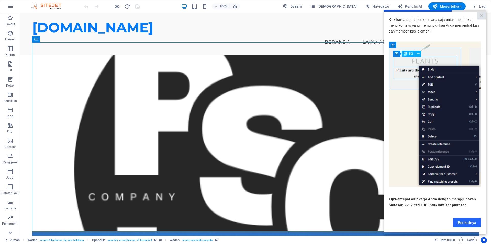
click at [462, 224] on font "Berikutnya" at bounding box center [467, 222] width 18 height 4
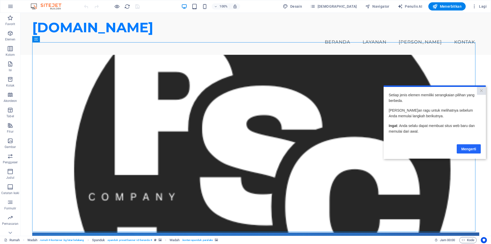
click at [465, 150] on font "Mengerti" at bounding box center [469, 149] width 15 height 4
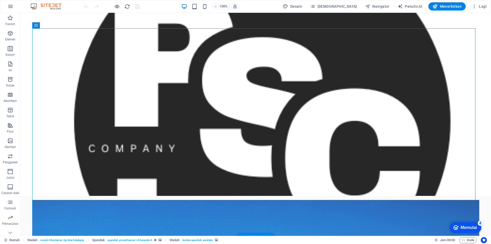
scroll to position [51, 0]
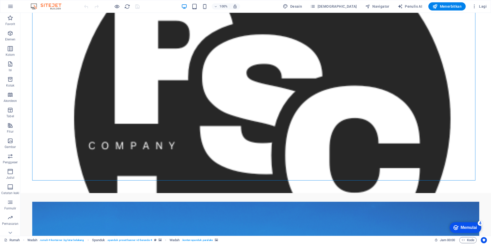
click at [461, 227] on font "Memulai" at bounding box center [469, 227] width 16 height 4
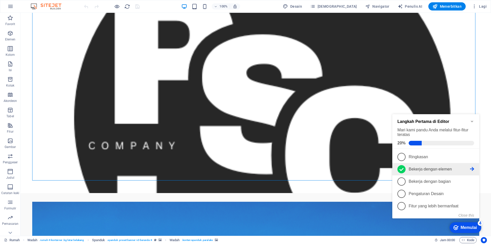
click at [404, 169] on span "2" at bounding box center [402, 169] width 8 height 8
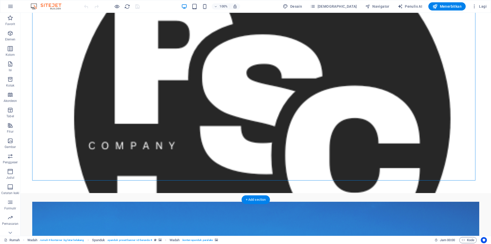
scroll to position [0, 0]
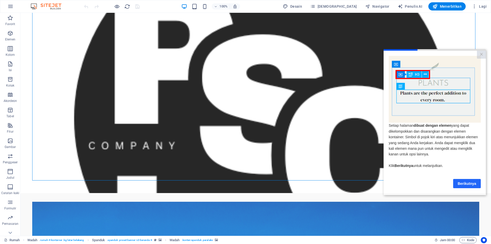
drag, startPoint x: 460, startPoint y: 185, endPoint x: 825, endPoint y: 228, distance: 367.8
click at [460, 185] on font "Berikutnya" at bounding box center [467, 183] width 18 height 4
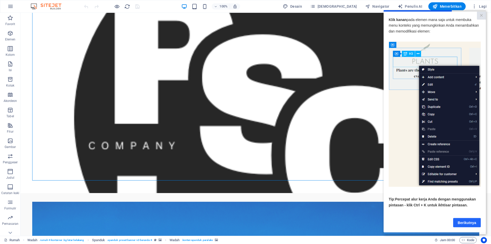
click at [463, 227] on link "Berikutnya" at bounding box center [467, 222] width 28 height 9
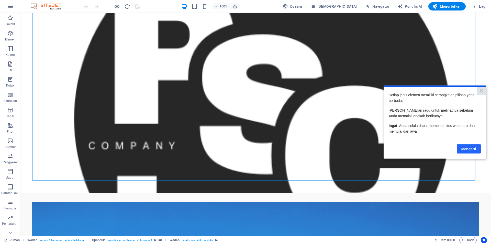
click at [474, 151] on link "Mengerti" at bounding box center [469, 148] width 24 height 9
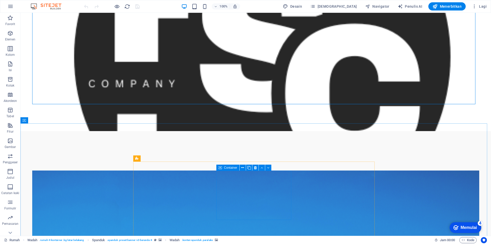
scroll to position [128, 0]
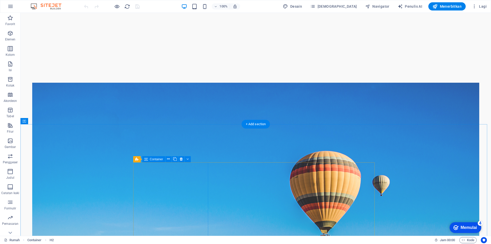
scroll to position [333, 0]
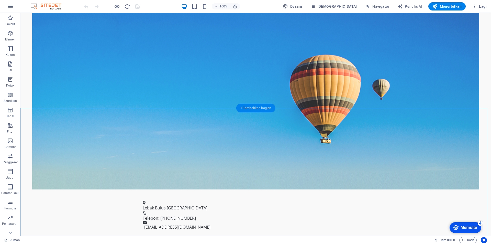
click at [247, 107] on font "+ Tambahkan bagian" at bounding box center [255, 108] width 31 height 4
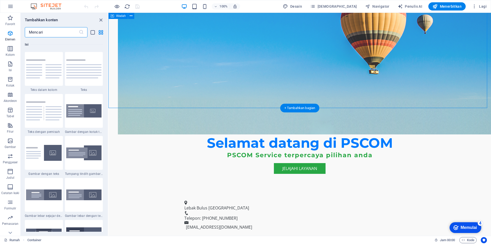
scroll to position [895, 0]
click at [9, 142] on icon "button" at bounding box center [10, 141] width 6 height 6
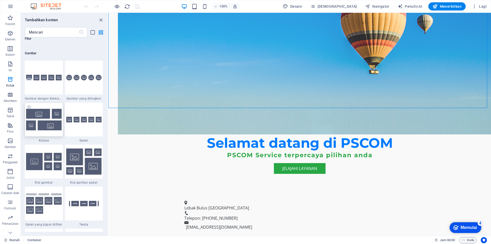
scroll to position [2594, 0]
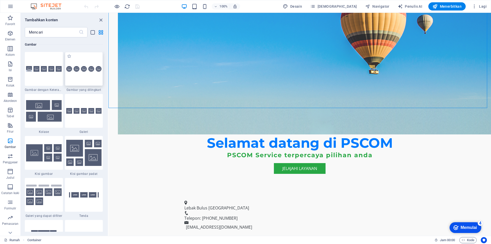
click at [77, 77] on div at bounding box center [84, 69] width 38 height 34
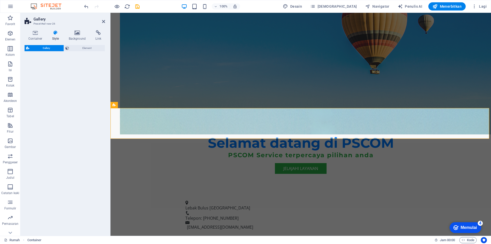
select select "rem"
select select "preset-gallery-v3-circle"
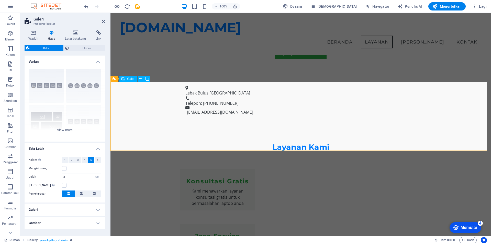
scroll to position [329, 0]
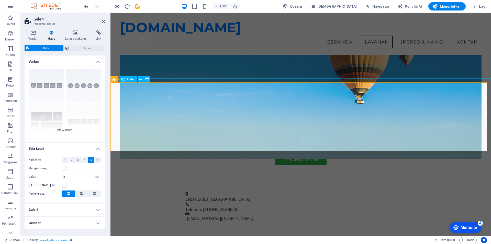
click at [130, 80] on font "Galeri" at bounding box center [131, 80] width 8 height 4
click at [142, 79] on icon at bounding box center [140, 79] width 3 height 5
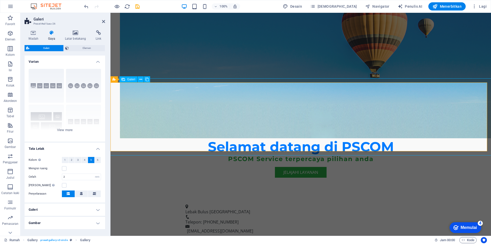
select select "4"
select select "px"
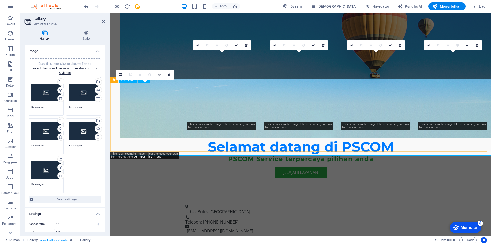
scroll to position [358, 0]
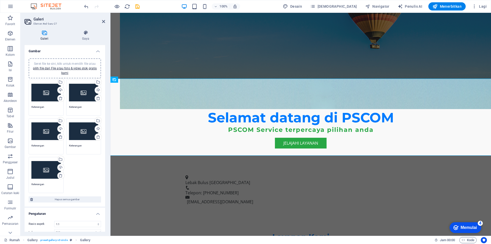
click at [49, 95] on div "Seret file ke sini, klik untuk memilih file atau pilih file dari File atau foto…" at bounding box center [45, 92] width 29 height 20
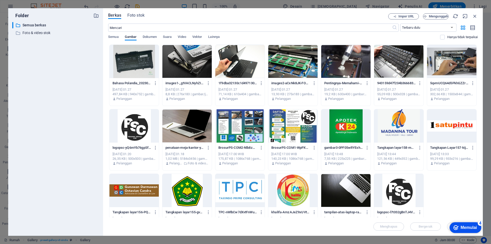
drag, startPoint x: 461, startPoint y: 67, endPoint x: 449, endPoint y: 67, distance: 12.0
click at [461, 67] on div at bounding box center [451, 61] width 49 height 33
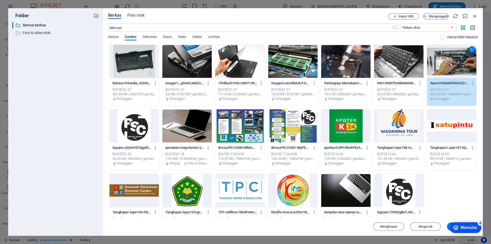
click at [439, 66] on div "1" at bounding box center [451, 61] width 49 height 33
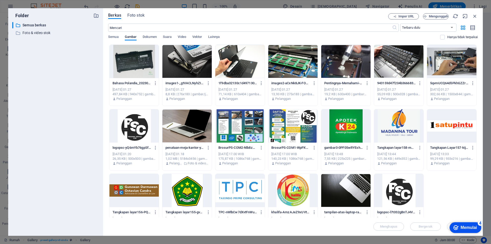
click at [439, 66] on div at bounding box center [451, 61] width 49 height 33
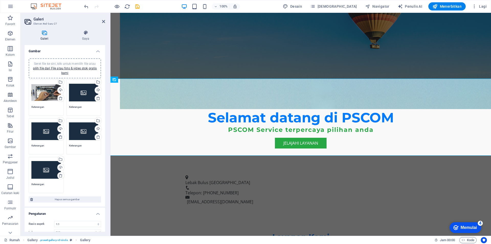
click at [83, 95] on div "Seret file ke sini, klik untuk memilih file atau pilih file dari File atau foto…" at bounding box center [83, 92] width 29 height 20
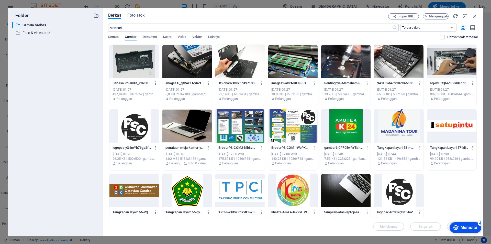
click at [194, 64] on div at bounding box center [186, 61] width 49 height 33
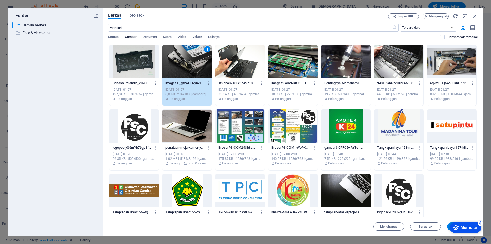
click at [194, 64] on div "1" at bounding box center [186, 61] width 49 height 33
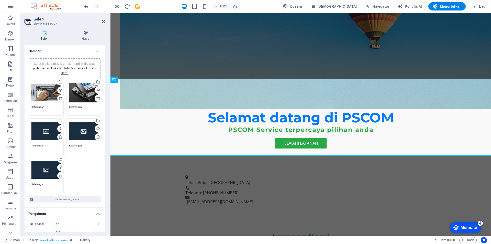
click at [46, 126] on div "Seret file ke sini, klik untuk memilih file atau pilih file dari File atau foto…" at bounding box center [45, 131] width 29 height 20
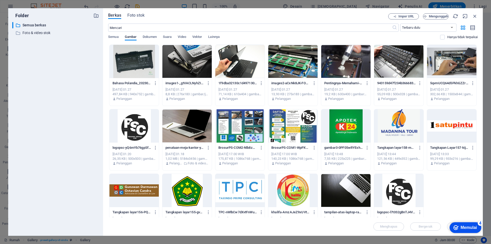
click at [145, 65] on div at bounding box center [134, 61] width 49 height 33
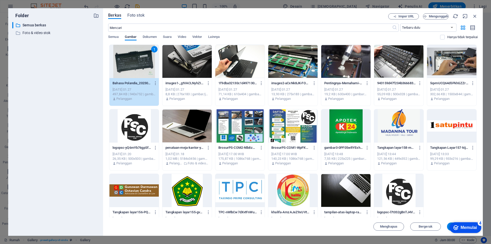
click at [145, 65] on div "1" at bounding box center [134, 61] width 49 height 33
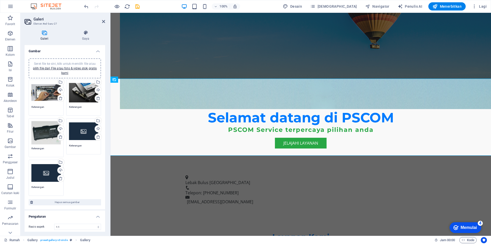
click at [79, 136] on div "Seret file ke sini, klik untuk memilih file atau pilih file dari File atau foto…" at bounding box center [83, 131] width 29 height 20
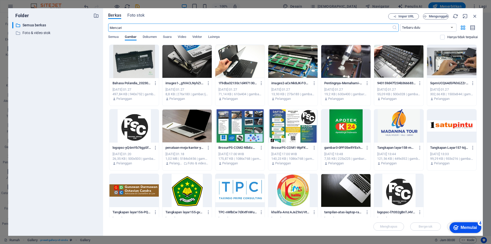
click at [405, 67] on div at bounding box center [398, 61] width 49 height 33
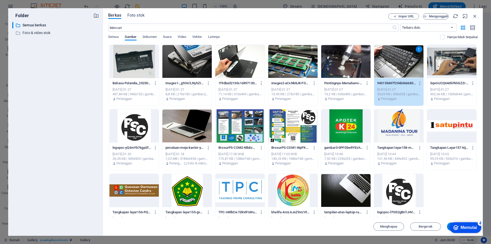
drag, startPoint x: 405, startPoint y: 67, endPoint x: 294, endPoint y: 54, distance: 111.8
click at [405, 67] on div "1" at bounding box center [398, 61] width 49 height 33
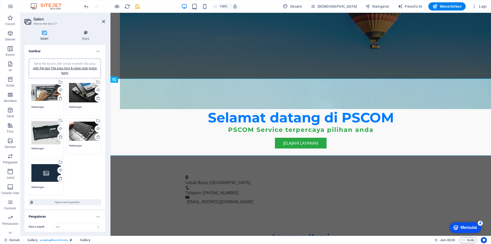
click at [46, 173] on div "Seret file ke sini, klik untuk memilih file atau pilih file dari File atau foto…" at bounding box center [45, 172] width 29 height 20
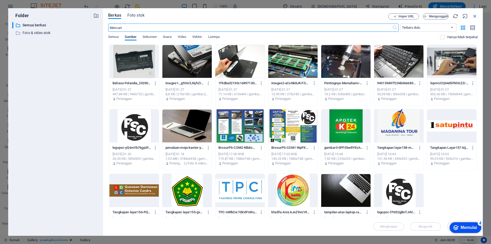
click at [238, 64] on div at bounding box center [239, 61] width 49 height 33
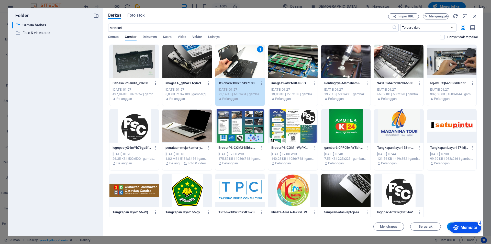
click at [238, 64] on div "1" at bounding box center [239, 61] width 49 height 33
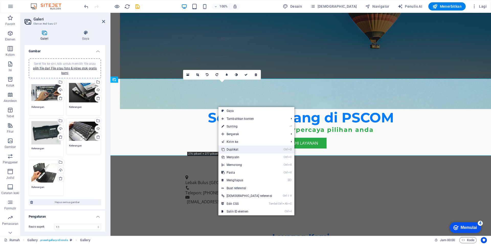
click at [234, 148] on font "Duplikat" at bounding box center [233, 150] width 12 height 4
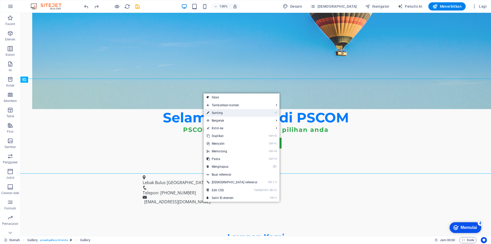
click at [218, 114] on font "Sunting" at bounding box center [217, 113] width 11 height 4
select select "4"
select select "px"
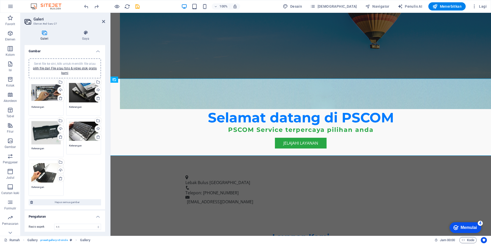
click at [49, 175] on div "Seret file ke sini, klik untuk memilih file atau pilih file dari File atau foto…" at bounding box center [45, 172] width 29 height 20
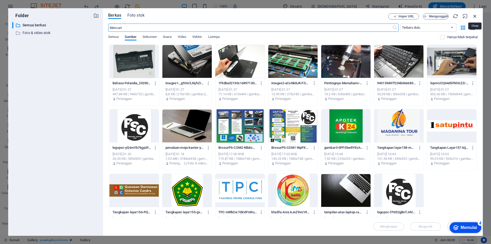
click at [477, 16] on icon "button" at bounding box center [475, 16] width 6 height 6
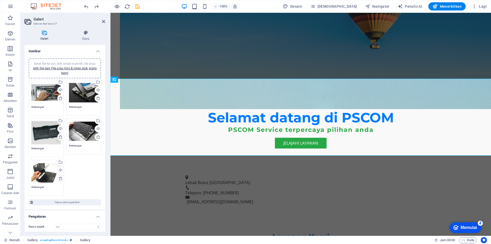
click at [79, 176] on div "Seret file ke sini, klik untuk memilih file atau pilih file dari File atau foto…" at bounding box center [64, 137] width 75 height 119
drag, startPoint x: 79, startPoint y: 176, endPoint x: 48, endPoint y: 144, distance: 44.5
drag, startPoint x: 71, startPoint y: 137, endPoint x: 74, endPoint y: 176, distance: 38.5
click at [74, 176] on div "Seret file ke sini, klik untuk memilih file atau pilih file dari File atau foto…" at bounding box center [64, 137] width 75 height 119
click at [82, 149] on textarea "Keterangan" at bounding box center [83, 148] width 29 height 8
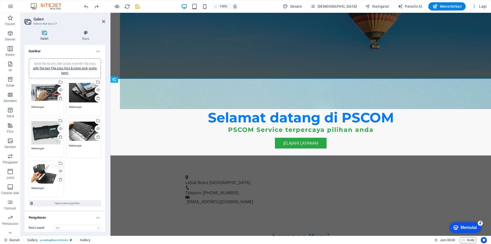
drag, startPoint x: 83, startPoint y: 149, endPoint x: 47, endPoint y: 107, distance: 54.8
click at [47, 107] on textarea "Keterangan" at bounding box center [45, 109] width 29 height 8
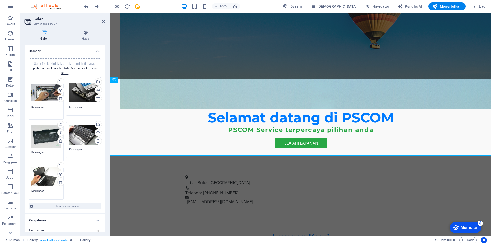
drag, startPoint x: 47, startPoint y: 107, endPoint x: 30, endPoint y: 103, distance: 17.1
click at [30, 103] on div "Seret file ke sini, klik untuk memilih file atau pilih file dari File atau foto…" at bounding box center [46, 99] width 38 height 42
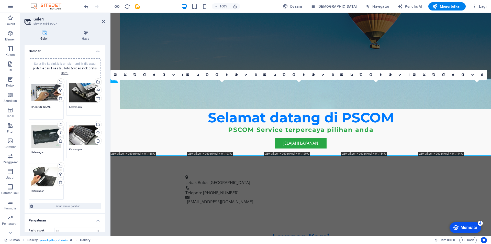
type textarea "Tambah Ram"
drag, startPoint x: 86, startPoint y: 107, endPoint x: 66, endPoint y: 105, distance: 19.8
click at [66, 105] on div "Seret file ke sini, klik untuk memilih file atau pilih file dari File atau foto…" at bounding box center [84, 99] width 38 height 42
type textarea "Upgrade SSD"
click at [48, 152] on textarea "Keterangan" at bounding box center [45, 154] width 29 height 8
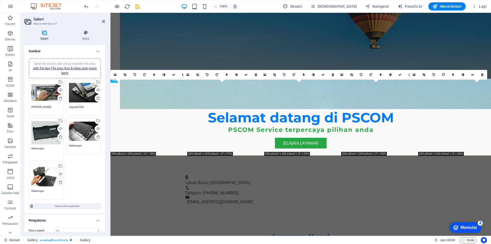
drag, startPoint x: 48, startPoint y: 149, endPoint x: 27, endPoint y: 147, distance: 20.9
click at [27, 147] on div "Seret file ke sini, klik untuk memilih file atau pilih file dari File atau foto…" at bounding box center [65, 133] width 81 height 159
type textarea "Ganti Baterai Laptop"
drag, startPoint x: 84, startPoint y: 146, endPoint x: 64, endPoint y: 146, distance: 20.0
click at [64, 146] on div "Seret file ke sini, klik untuk memilih file atau pilih file dari File atau foto…" at bounding box center [64, 138] width 75 height 120
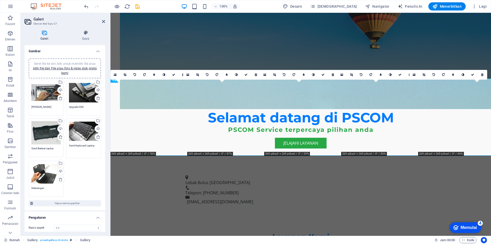
type textarea "Ganti Keyboard Laptop"
drag, startPoint x: 47, startPoint y: 187, endPoint x: 28, endPoint y: 187, distance: 19.2
click at [28, 187] on div "Seret file ke sini, klik untuk memilih file atau pilih file dari File atau foto…" at bounding box center [46, 179] width 38 height 42
type textarea "Ganti LCD"
click at [84, 181] on div "Seret file ke sini, klik untuk memilih file atau pilih file dari File atau foto…" at bounding box center [64, 139] width 75 height 123
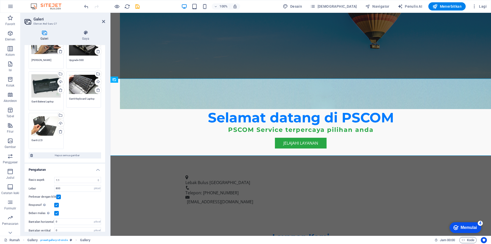
scroll to position [53, 0]
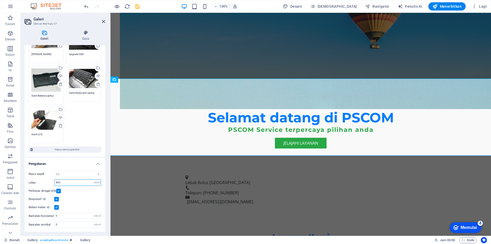
click at [57, 181] on input "800" at bounding box center [77, 182] width 46 height 6
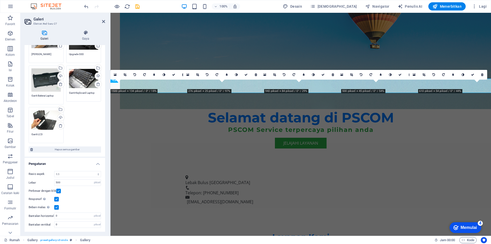
click at [81, 198] on div "Responsif Secara otomatis memuat gambar retina dan ukuran telepon pintar yang d…" at bounding box center [65, 199] width 72 height 6
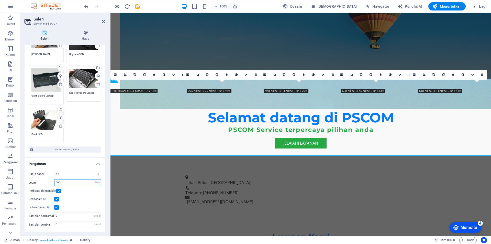
click at [57, 182] on input "500" at bounding box center [77, 182] width 46 height 6
type input "800"
click at [64, 197] on div "Responsif Secara otomatis memuat gambar retina dan ukuran telepon pintar yang d…" at bounding box center [65, 199] width 72 height 6
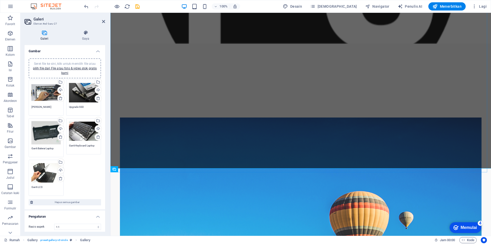
scroll to position [303, 0]
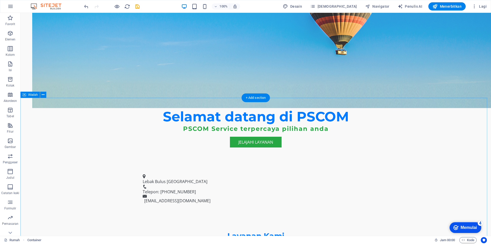
scroll to position [431, 0]
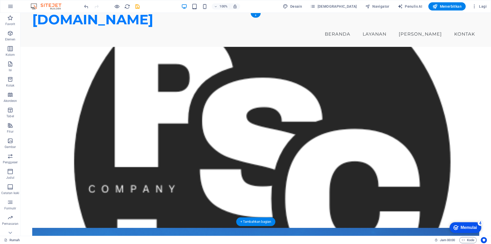
scroll to position [0, 0]
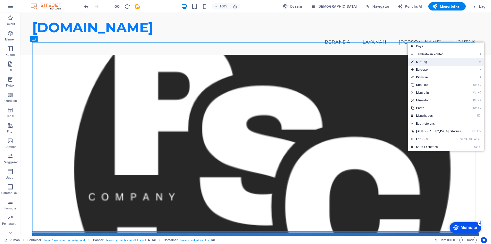
click at [421, 62] on font "Sunting" at bounding box center [421, 62] width 11 height 4
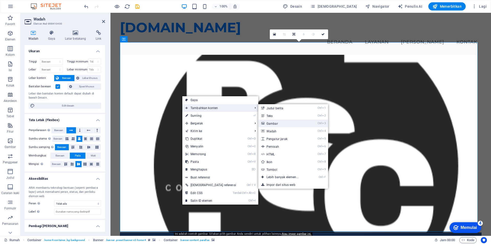
click at [267, 124] on font "Gambar" at bounding box center [273, 124] width 12 height 4
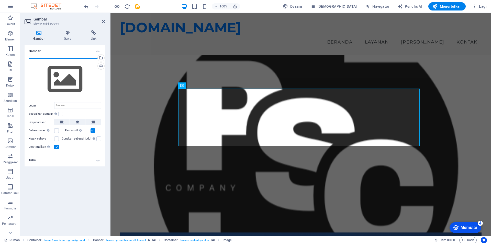
click at [78, 84] on div "Seret file ke sini, klik untuk memilih file atau pilih file dari File atau foto…" at bounding box center [65, 79] width 72 height 42
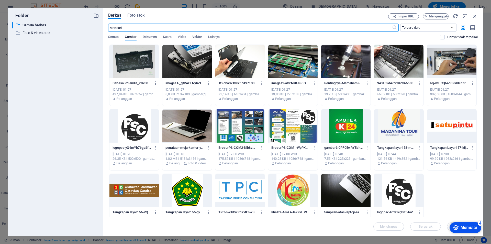
click at [137, 129] on div at bounding box center [134, 125] width 49 height 33
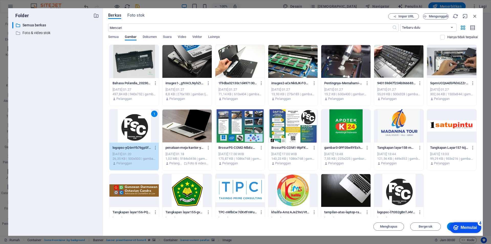
click at [137, 129] on div "1" at bounding box center [134, 125] width 49 height 33
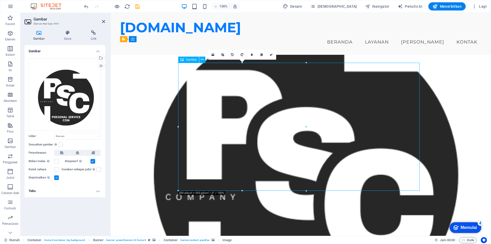
drag, startPoint x: 420, startPoint y: 62, endPoint x: 367, endPoint y: 76, distance: 54.7
drag, startPoint x: 247, startPoint y: 114, endPoint x: 224, endPoint y: 112, distance: 23.4
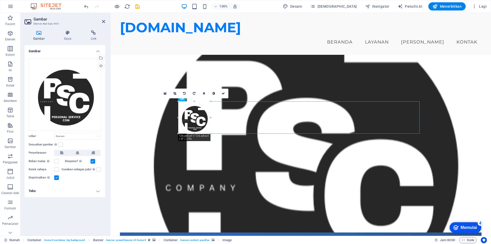
drag, startPoint x: 297, startPoint y: 68, endPoint x: 72, endPoint y: 115, distance: 230.0
type input "126"
select select "px"
drag, startPoint x: 192, startPoint y: 117, endPoint x: 182, endPoint y: 122, distance: 10.8
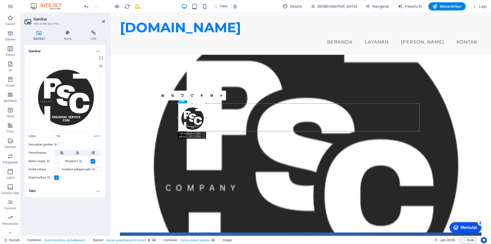
drag, startPoint x: 211, startPoint y: 133, endPoint x: 93, endPoint y: 117, distance: 118.5
type input "109"
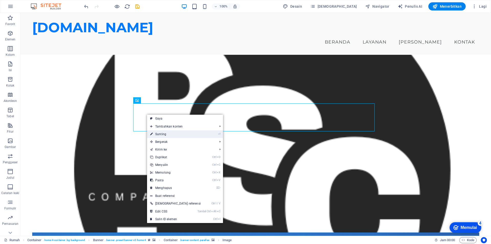
click at [166, 132] on link "⏎ Sunting" at bounding box center [175, 134] width 57 height 8
select select "px"
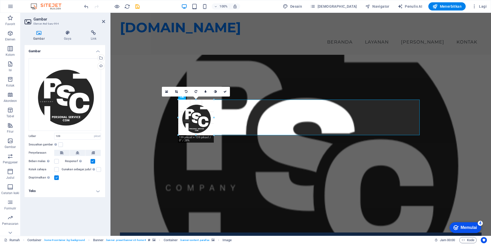
drag, startPoint x: 179, startPoint y: 130, endPoint x: 171, endPoint y: 136, distance: 10.0
type input "139"
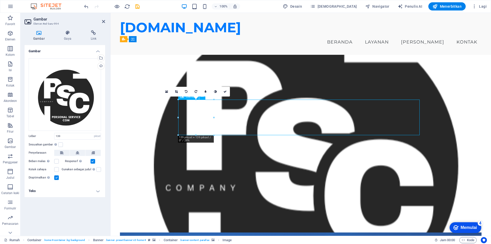
drag, startPoint x: 195, startPoint y: 115, endPoint x: 211, endPoint y: 106, distance: 17.7
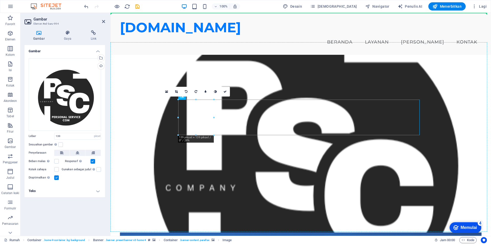
drag, startPoint x: 203, startPoint y: 113, endPoint x: 277, endPoint y: 88, distance: 77.8
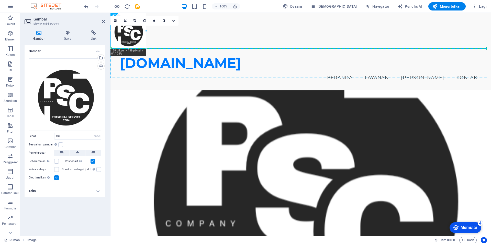
drag, startPoint x: 138, startPoint y: 36, endPoint x: 224, endPoint y: 63, distance: 90.5
drag, startPoint x: 124, startPoint y: 34, endPoint x: 197, endPoint y: 75, distance: 84.1
drag, startPoint x: 133, startPoint y: 38, endPoint x: 159, endPoint y: 135, distance: 99.9
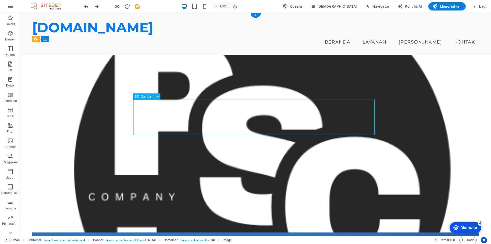
click at [137, 96] on icon at bounding box center [137, 96] width 4 height 6
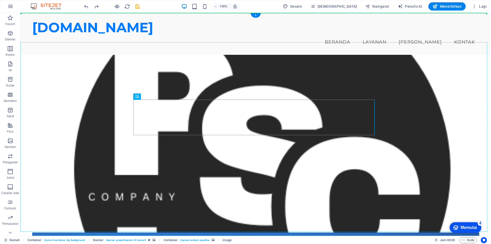
drag, startPoint x: 157, startPoint y: 110, endPoint x: 127, endPoint y: 94, distance: 33.7
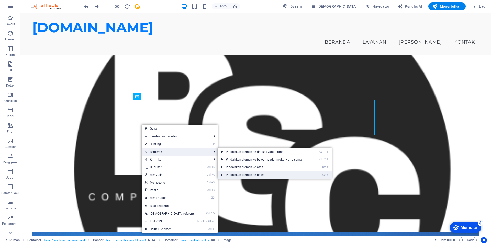
click at [228, 175] on font "Pindahkan elemen ke bawah" at bounding box center [246, 175] width 41 height 4
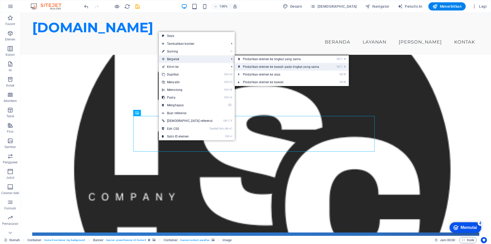
click at [244, 69] on link "Ctrl ⇧ ⬇ Pindahkan elemen ke bawah pada tingkat yang sama" at bounding box center [282, 67] width 95 height 8
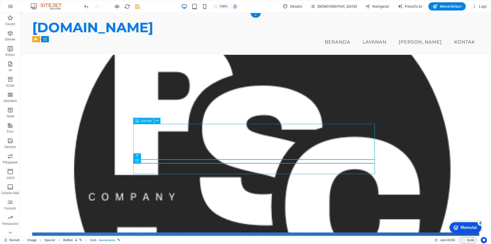
drag, startPoint x: 149, startPoint y: 144, endPoint x: 246, endPoint y: 147, distance: 97.8
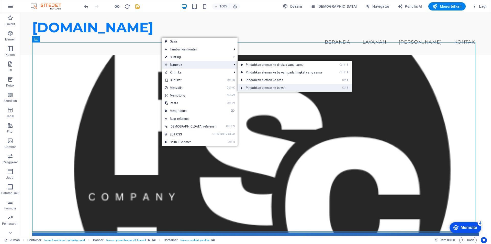
click at [246, 88] on font "Pindahkan elemen ke bawah" at bounding box center [266, 88] width 41 height 4
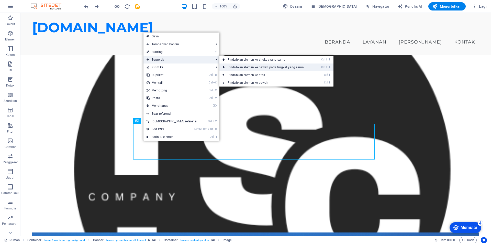
click at [228, 68] on font "Pindahkan elemen ke bawah pada tingkat yang sama" at bounding box center [266, 67] width 76 height 4
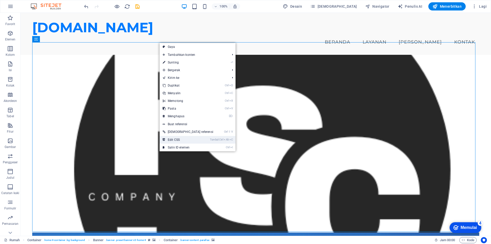
click at [172, 139] on font "Edit CSS" at bounding box center [174, 140] width 12 height 4
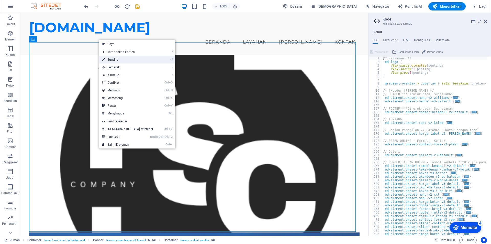
click at [123, 60] on link "⏎ Sunting" at bounding box center [127, 60] width 57 height 8
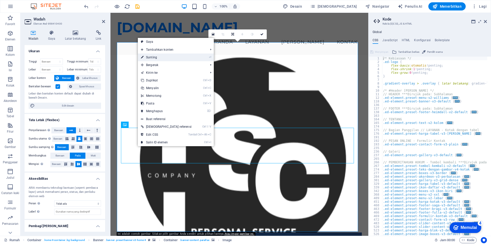
click at [154, 58] on font "Sunting" at bounding box center [151, 58] width 11 height 4
select select "px"
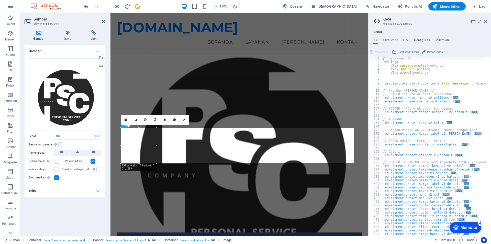
click at [61, 145] on label at bounding box center [60, 144] width 5 height 5
click at [0, 0] on input "Sesuaikan gambar Sesuaikan gambar secara otomatis ke lebar dan tinggi yang tetap" at bounding box center [0, 0] width 0 height 0
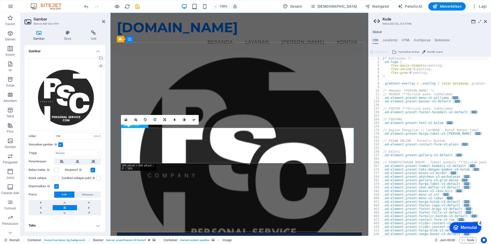
click at [60, 145] on label at bounding box center [60, 144] width 5 height 5
click at [0, 0] on input "Sesuaikan gambar Sesuaikan gambar secara otomatis ke lebar dan tinggi yang tetap" at bounding box center [0, 0] width 0 height 0
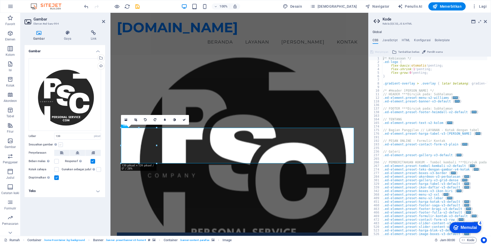
click at [60, 145] on label at bounding box center [60, 144] width 5 height 5
click at [0, 0] on input "Sesuaikan gambar Sesuaikan gambar secara otomatis ke lebar dan tinggi yang tetap" at bounding box center [0, 0] width 0 height 0
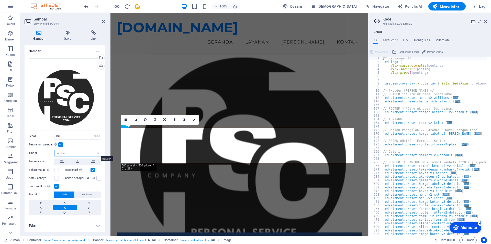
click at [67, 153] on select "Bawaan mobil piksel" at bounding box center [77, 153] width 46 height 6
click at [77, 161] on icon at bounding box center [78, 161] width 4 height 6
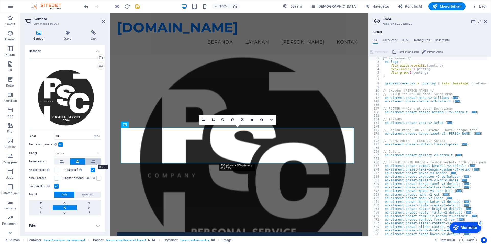
click at [92, 161] on icon at bounding box center [93, 161] width 4 height 6
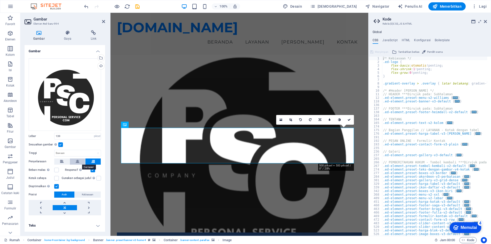
click at [78, 162] on icon at bounding box center [78, 161] width 4 height 6
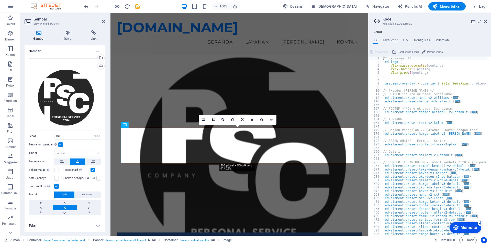
click at [92, 169] on label at bounding box center [93, 170] width 5 height 5
click at [0, 0] on input "Responsif Secara otomatis memuat gambar retina dan ukuran telepon pintar yang d…" at bounding box center [0, 0] width 0 height 0
click at [92, 169] on label at bounding box center [93, 170] width 5 height 5
click at [0, 0] on input "Responsif Secara otomatis memuat gambar retina dan ukuran telepon pintar yang d…" at bounding box center [0, 0] width 0 height 0
click at [56, 179] on label at bounding box center [56, 178] width 5 height 5
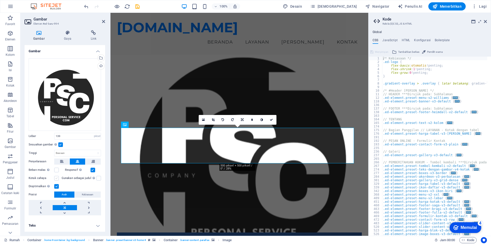
click at [0, 0] on input "Kotak cahaya" at bounding box center [0, 0] width 0 height 0
click at [56, 179] on label at bounding box center [56, 178] width 5 height 5
click at [0, 0] on input "Kotak cahaya" at bounding box center [0, 0] width 0 height 0
click at [56, 187] on label at bounding box center [56, 186] width 5 height 5
click at [0, 0] on input "Dioptimalkan Gambar dikompresi untuk meningkatkan kecepatan halaman." at bounding box center [0, 0] width 0 height 0
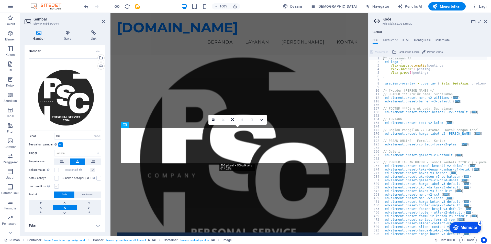
click at [56, 187] on label at bounding box center [56, 186] width 5 height 5
click at [0, 0] on input "Dioptimalkan Gambar dikompresi untuk meningkatkan kecepatan halaman." at bounding box center [0, 0] width 0 height 0
click at [55, 185] on label at bounding box center [56, 186] width 5 height 5
click at [0, 0] on input "Dioptimalkan Gambar dikompresi untuk meningkatkan kecepatan halaman." at bounding box center [0, 0] width 0 height 0
click at [55, 185] on label at bounding box center [56, 186] width 5 height 5
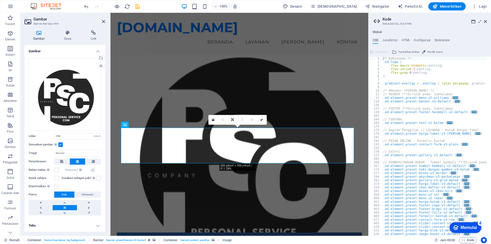
click at [0, 0] on input "Dioptimalkan Gambar dikompresi untuk meningkatkan kecepatan halaman." at bounding box center [0, 0] width 0 height 0
click at [65, 201] on link at bounding box center [65, 202] width 24 height 5
click at [65, 212] on link at bounding box center [65, 212] width 24 height 5
click at [89, 206] on link at bounding box center [89, 207] width 24 height 5
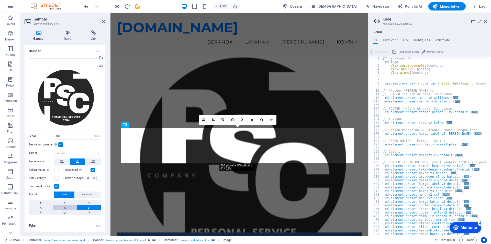
click at [64, 206] on link at bounding box center [65, 207] width 24 height 5
click at [97, 226] on h4 "Teks" at bounding box center [65, 225] width 81 height 12
drag, startPoint x: 103, startPoint y: 21, endPoint x: 83, endPoint y: 8, distance: 24.0
click at [103, 21] on icon at bounding box center [103, 21] width 3 height 4
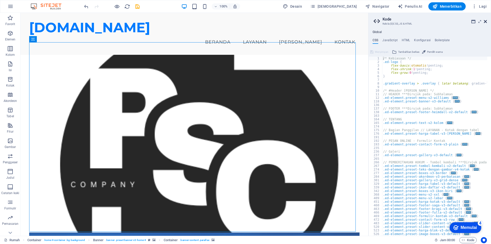
click at [486, 21] on icon at bounding box center [485, 21] width 3 height 4
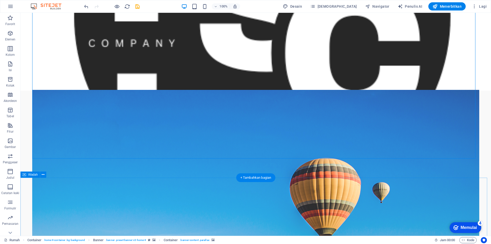
scroll to position [26, 0]
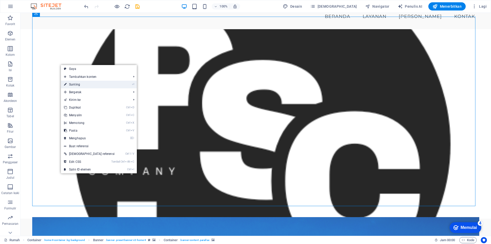
click at [75, 82] on link "⏎ Sunting" at bounding box center [89, 85] width 57 height 8
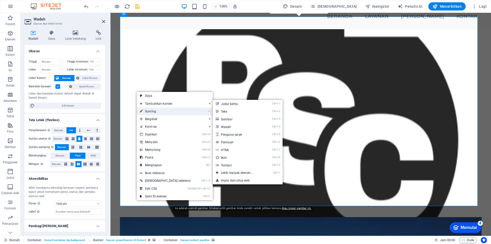
click at [145, 110] on link "⏎ Sunting" at bounding box center [165, 111] width 57 height 8
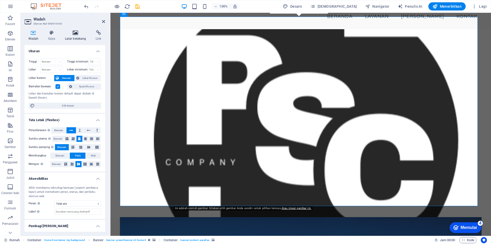
click at [72, 36] on h4 "Latar belakang" at bounding box center [76, 35] width 31 height 11
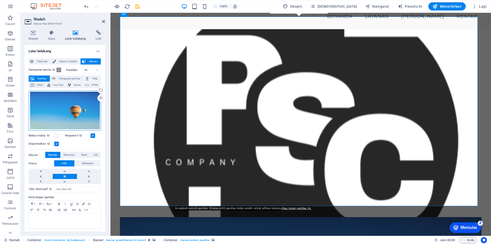
click at [52, 113] on div "Seret file ke sini, klik untuk memilih file atau pilih file dari File atau foto…" at bounding box center [65, 110] width 72 height 40
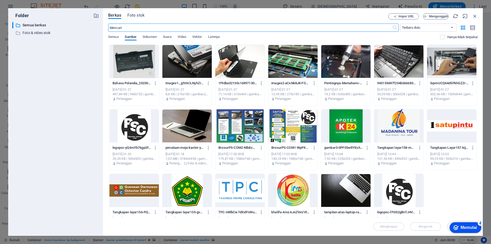
click at [186, 120] on div at bounding box center [186, 125] width 49 height 33
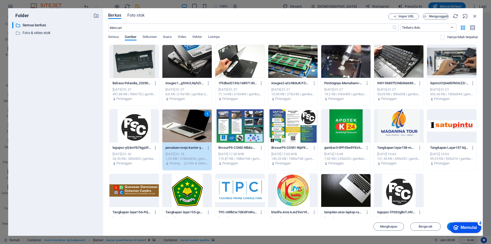
click at [186, 120] on div "1" at bounding box center [186, 125] width 49 height 33
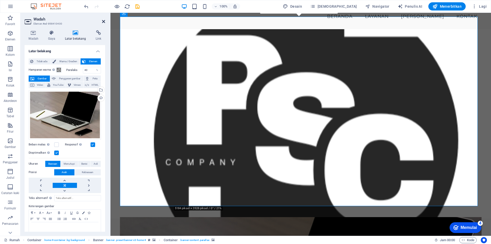
click at [103, 22] on icon at bounding box center [103, 21] width 3 height 4
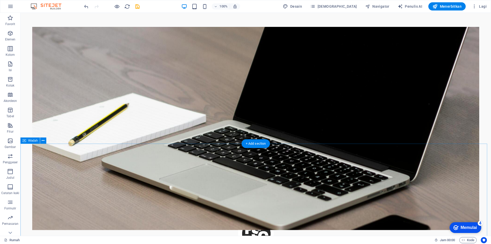
scroll to position [384, 0]
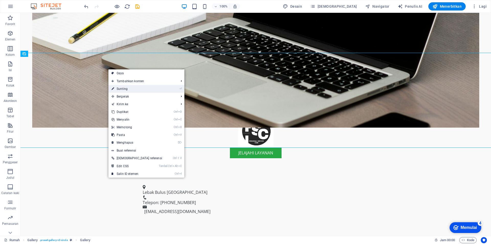
click at [128, 87] on link "⏎ Sunting" at bounding box center [136, 89] width 57 height 8
select select "4"
select select "px"
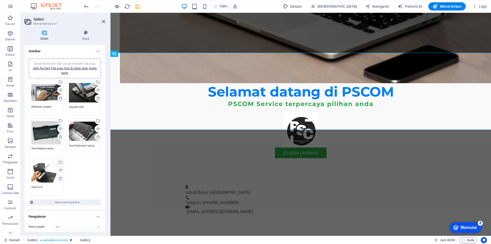
click at [87, 174] on div "Seret file ke sini, klik untuk memilih file atau pilih file dari File atau foto…" at bounding box center [64, 137] width 75 height 119
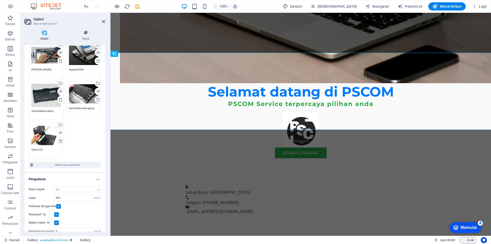
scroll to position [0, 0]
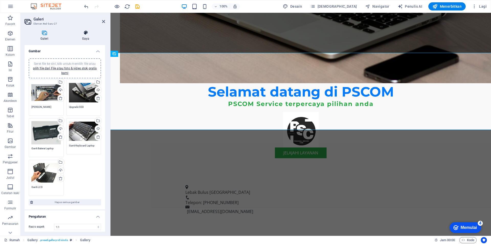
click at [85, 36] on h4 "Gaya" at bounding box center [85, 35] width 39 height 11
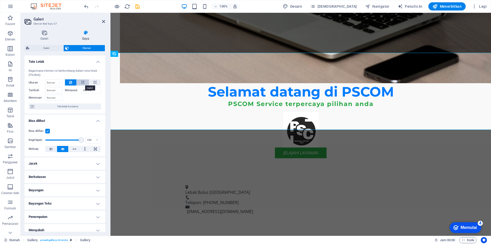
click at [82, 81] on icon at bounding box center [83, 82] width 4 height 6
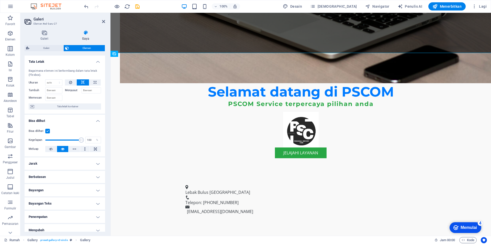
click at [82, 81] on icon at bounding box center [83, 82] width 4 height 6
click at [94, 82] on icon at bounding box center [95, 82] width 3 height 6
type input "100"
select select "%"
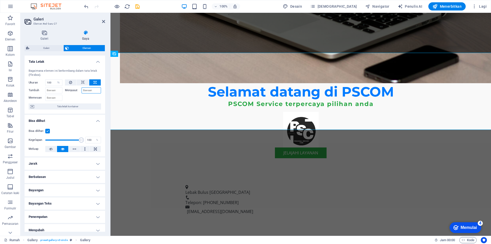
click at [85, 91] on input "Menyusut" at bounding box center [92, 90] width 20 height 6
click at [63, 107] on font "Tata letak kontainer" at bounding box center [67, 106] width 21 height 3
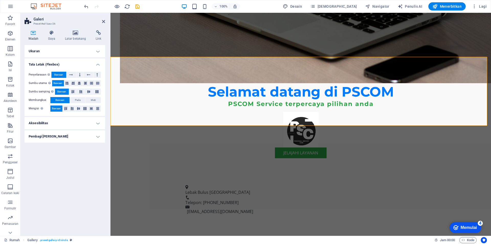
click at [71, 122] on h4 "Aksesibilitas" at bounding box center [65, 123] width 81 height 12
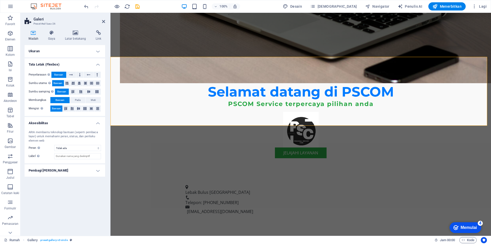
click at [71, 122] on h4 "Aksesibilitas" at bounding box center [65, 121] width 81 height 9
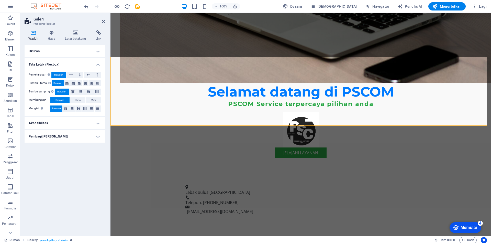
click at [75, 136] on h4 "Pembagi Bentuk" at bounding box center [65, 136] width 81 height 12
click at [74, 148] on select "Tidak ada Segi tiga Persegi Diagonal Poligon 1 Poligon 2 Zigzag Beberapa Zigzag…" at bounding box center [77, 147] width 47 height 6
click at [54, 54] on h4 "Ukuran" at bounding box center [65, 51] width 81 height 12
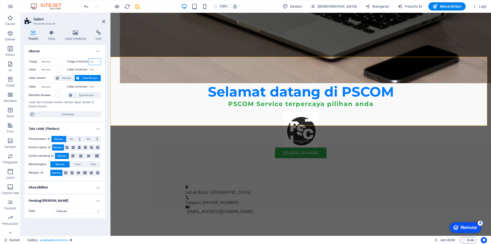
click at [94, 62] on select "Tidak ada piksel rem % vh mobil vw" at bounding box center [95, 62] width 12 height 6
click at [68, 51] on h4 "Ukuran" at bounding box center [65, 49] width 81 height 9
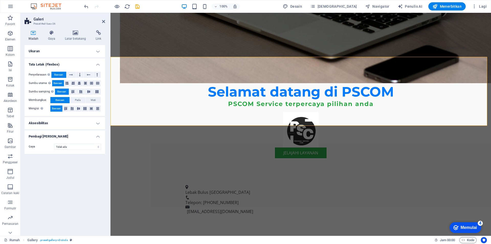
click at [52, 163] on div "Ukuran Tinggi Bawaan piksel rem % vh mobil vw Tinggi minimum Tidak ada piksel r…" at bounding box center [65, 138] width 81 height 187
click at [104, 21] on icon at bounding box center [103, 21] width 3 height 4
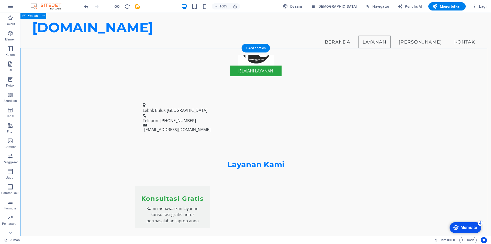
scroll to position [428, 0]
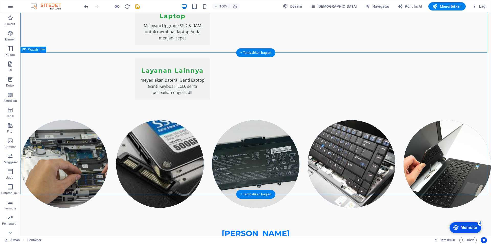
scroll to position [892, 0]
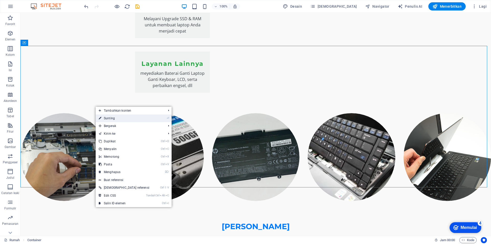
click at [112, 119] on font "Sunting" at bounding box center [109, 118] width 11 height 4
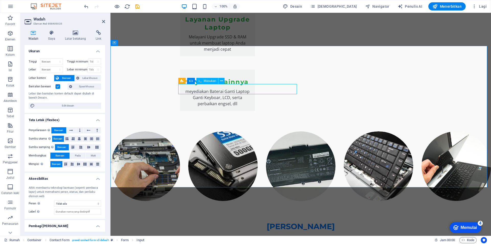
click at [327, 81] on icon at bounding box center [326, 80] width 3 height 5
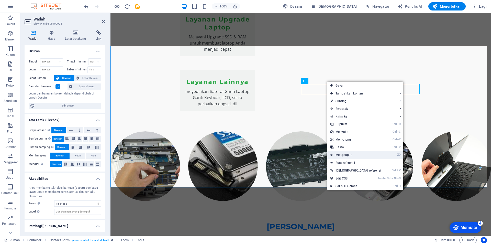
click at [348, 156] on font "Menghapus" at bounding box center [344, 155] width 17 height 4
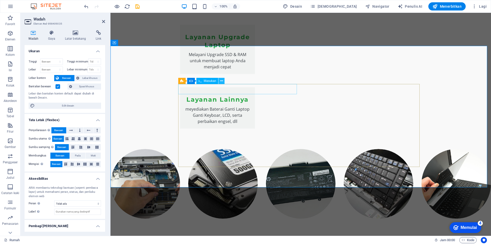
click at [221, 82] on icon at bounding box center [221, 80] width 3 height 5
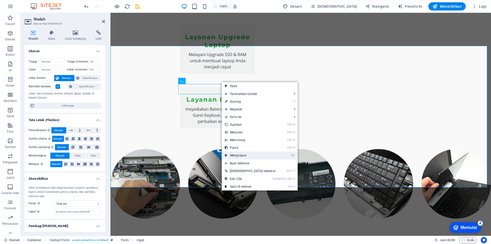
click at [238, 156] on font "Menghapus" at bounding box center [238, 156] width 17 height 4
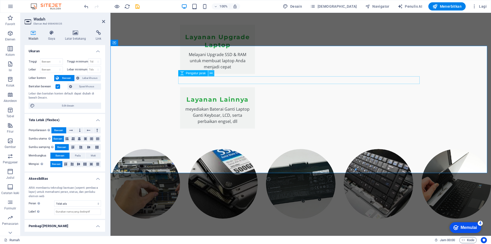
click at [213, 74] on button at bounding box center [211, 73] width 6 height 6
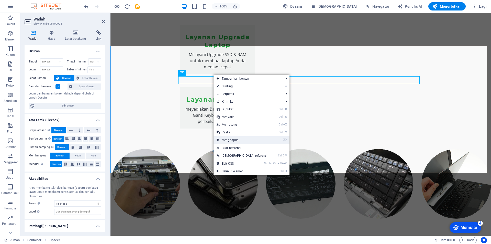
click at [229, 139] on font "Menghapus" at bounding box center [230, 140] width 17 height 4
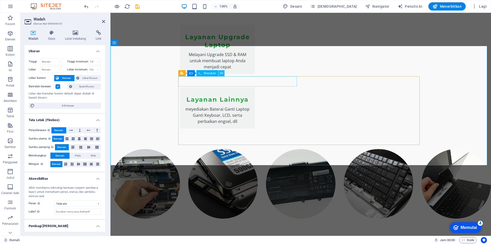
click at [221, 74] on icon at bounding box center [221, 73] width 3 height 5
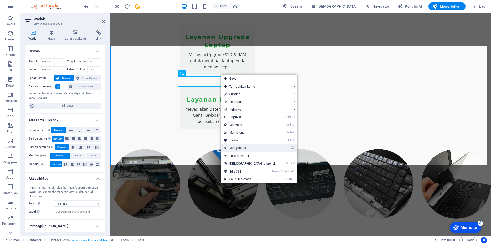
click at [242, 147] on font "Menghapus" at bounding box center [237, 148] width 17 height 4
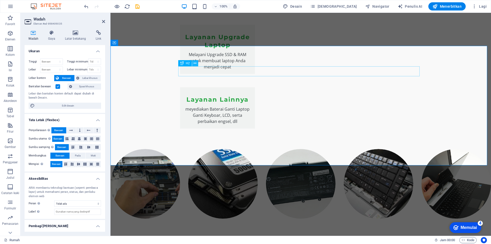
click at [197, 64] on button at bounding box center [195, 63] width 6 height 6
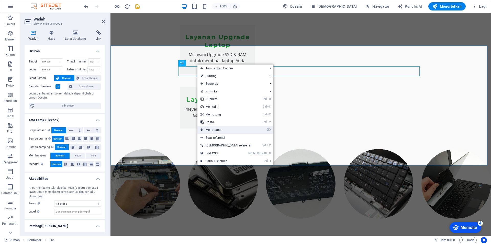
click at [218, 130] on font "Menghapus" at bounding box center [214, 130] width 17 height 4
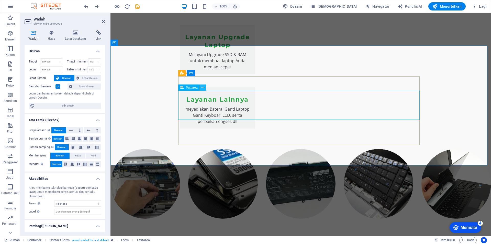
click at [203, 88] on icon at bounding box center [203, 87] width 3 height 5
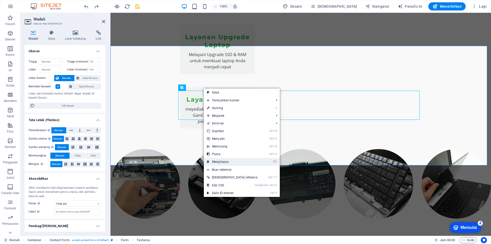
click at [222, 162] on font "Menghapus" at bounding box center [220, 162] width 17 height 4
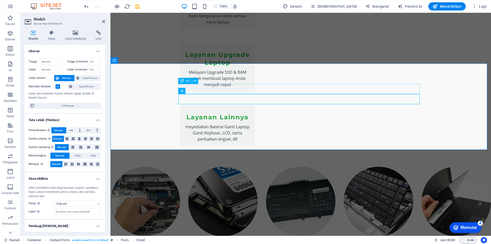
click at [219, 91] on icon at bounding box center [217, 90] width 3 height 5
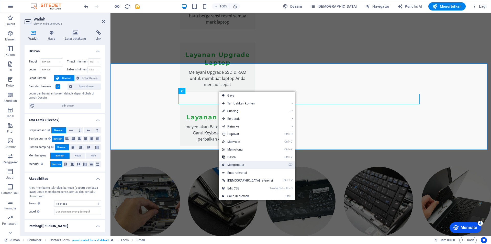
click at [241, 162] on link "⌦ Menghapus" at bounding box center [247, 165] width 57 height 8
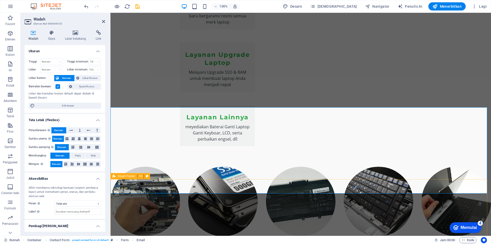
scroll to position [842, 0]
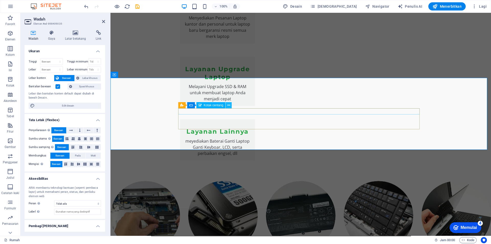
click at [229, 105] on icon at bounding box center [228, 105] width 3 height 5
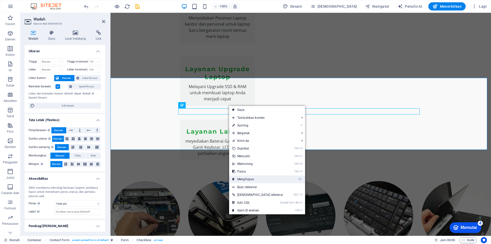
click at [249, 179] on font "Menghapus" at bounding box center [245, 179] width 17 height 4
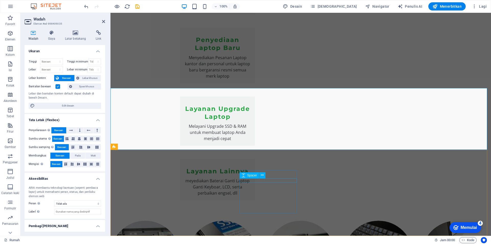
scroll to position [831, 0]
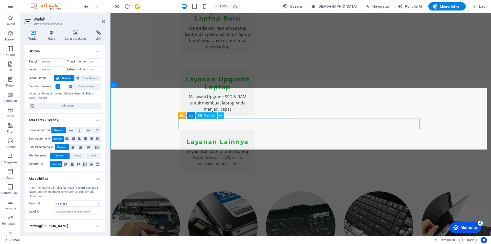
click at [220, 116] on icon at bounding box center [221, 115] width 3 height 5
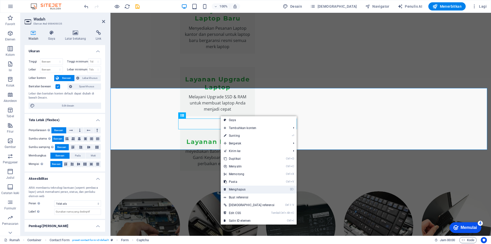
click at [236, 190] on font "Menghapus" at bounding box center [237, 190] width 17 height 4
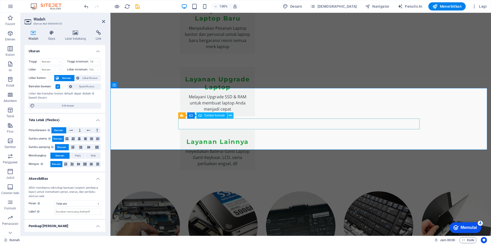
click at [231, 116] on icon at bounding box center [230, 115] width 3 height 5
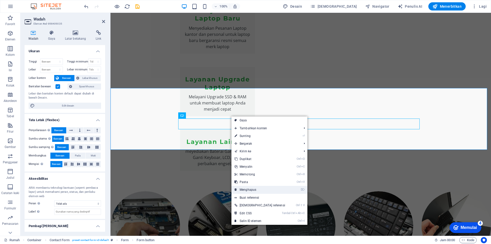
click at [250, 190] on font "Menghapus" at bounding box center [248, 190] width 17 height 4
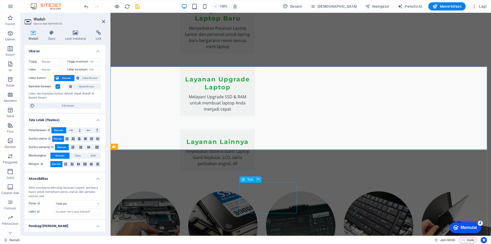
scroll to position [853, 0]
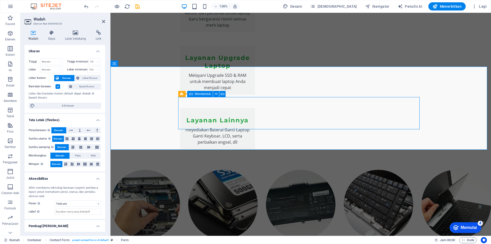
click at [216, 95] on icon at bounding box center [216, 93] width 3 height 5
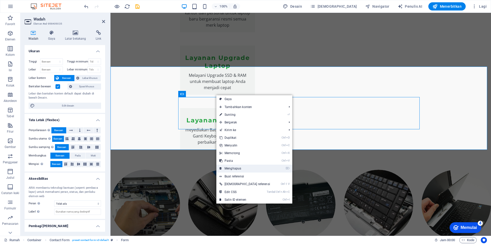
click at [230, 167] on font "Menghapus" at bounding box center [233, 169] width 17 height 4
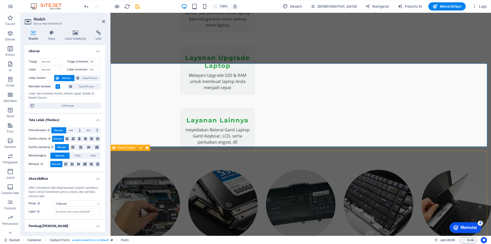
scroll to position [856, 0]
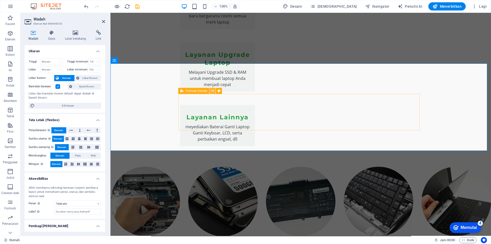
click at [214, 91] on icon at bounding box center [212, 90] width 3 height 5
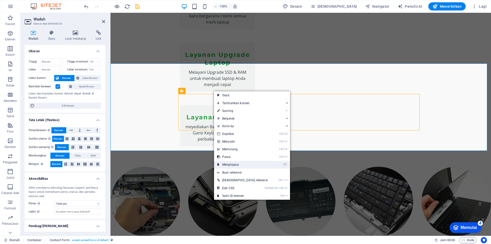
click at [234, 164] on font "Menghapus" at bounding box center [230, 165] width 17 height 4
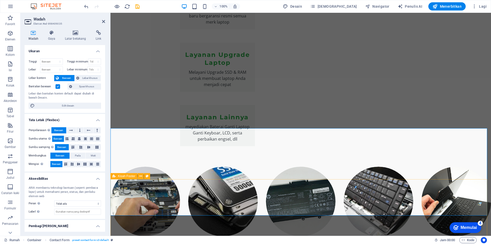
scroll to position [821, 0]
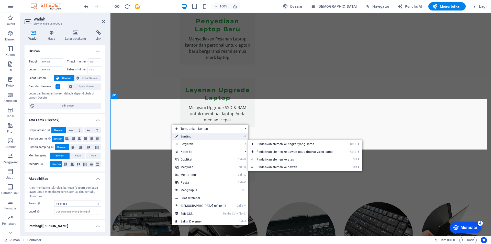
click at [194, 138] on link "⏎ Sunting" at bounding box center [200, 137] width 57 height 8
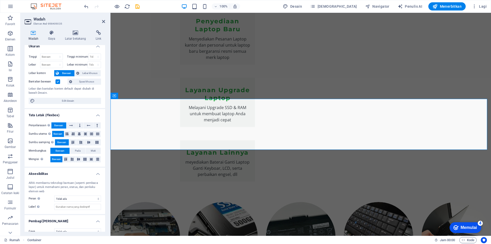
scroll to position [0, 0]
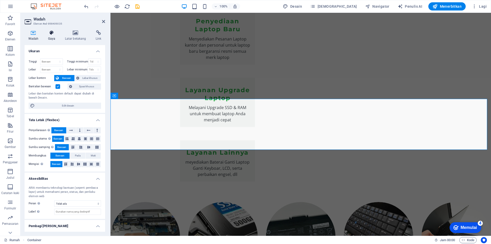
click at [52, 32] on icon at bounding box center [51, 32] width 15 height 5
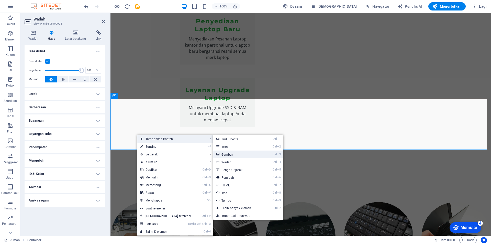
click at [222, 154] on font "Gambar" at bounding box center [228, 155] width 12 height 4
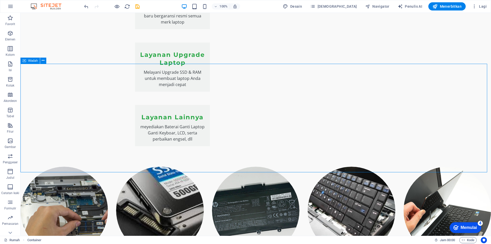
scroll to position [874, 0]
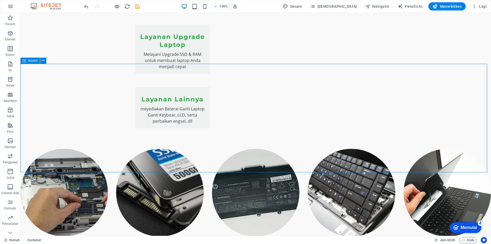
drag, startPoint x: 328, startPoint y: 83, endPoint x: 413, endPoint y: 87, distance: 85.6
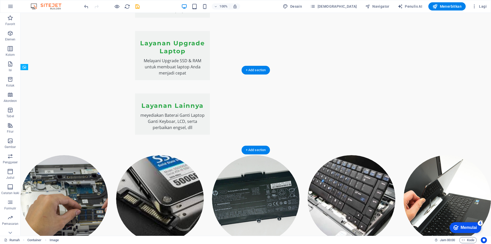
drag, startPoint x: 188, startPoint y: 119, endPoint x: 185, endPoint y: 145, distance: 26.2
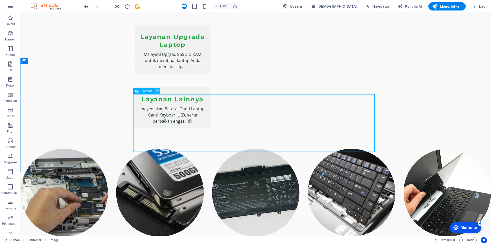
click at [157, 92] on icon at bounding box center [157, 90] width 3 height 5
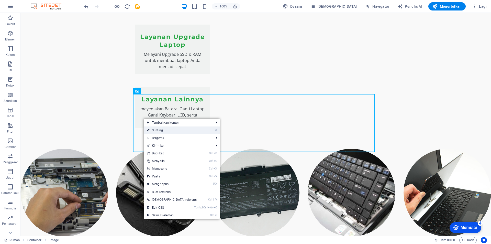
click at [152, 130] on link "⏎ Sunting" at bounding box center [172, 130] width 57 height 8
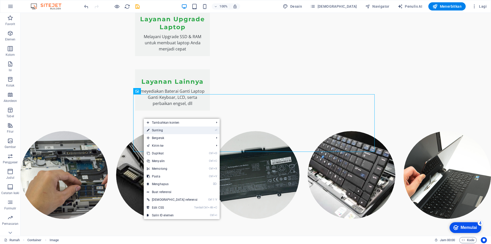
scroll to position [849, 0]
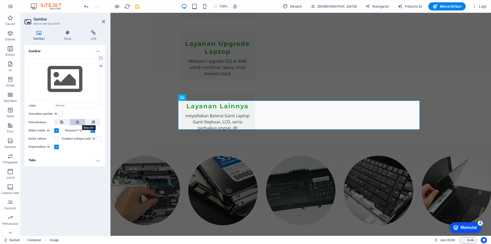
click at [80, 122] on button at bounding box center [77, 122] width 15 height 6
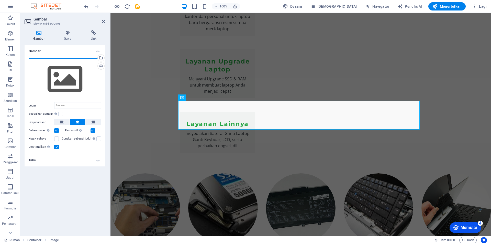
click at [69, 80] on div "Seret file ke sini, klik untuk memilih file atau pilih file dari File atau foto…" at bounding box center [65, 79] width 72 height 42
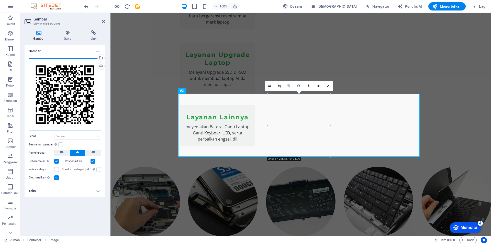
click at [71, 84] on div "Seret file ke sini, klik untuk memilih file atau pilih file dari File atau foto…" at bounding box center [65, 94] width 72 height 72
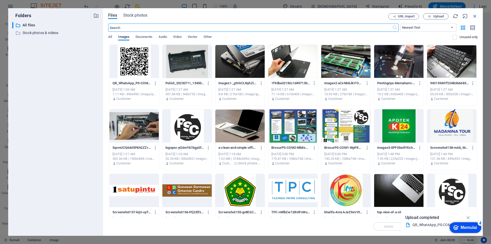
scroll to position [831, 0]
click at [475, 15] on icon "button" at bounding box center [475, 16] width 6 height 6
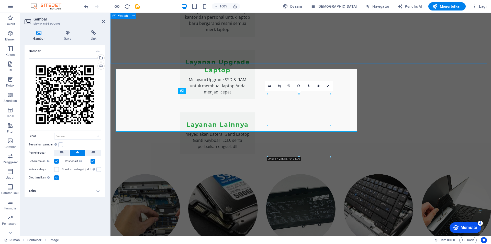
scroll to position [856, 0]
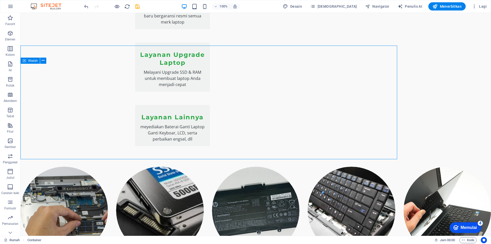
scroll to position [874, 0]
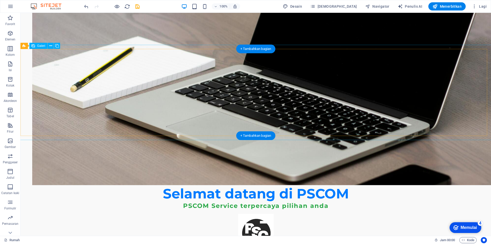
scroll to position [362, 0]
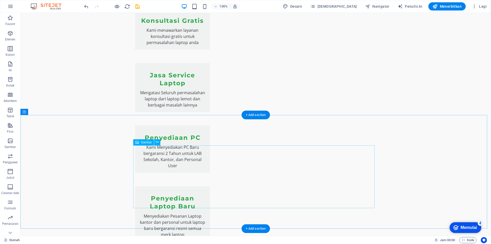
scroll to position [823, 0]
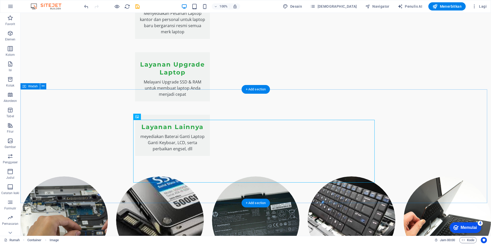
scroll to position [848, 0]
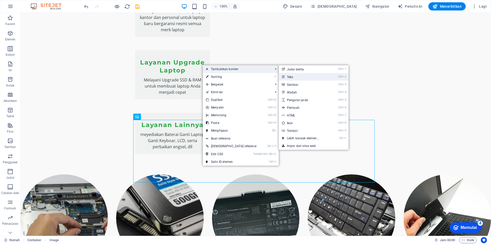
drag, startPoint x: 269, startPoint y: 76, endPoint x: 133, endPoint y: 113, distance: 141.1
click at [287, 76] on font "Teks" at bounding box center [290, 77] width 6 height 4
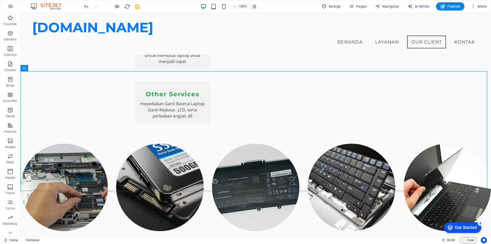
scroll to position [854, 0]
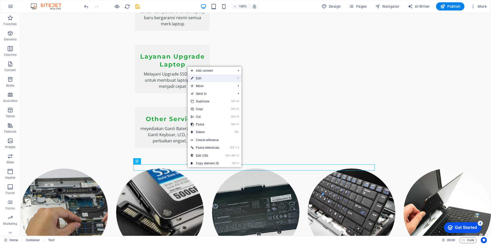
click at [222, 80] on link "⏎ Edit" at bounding box center [205, 78] width 35 height 8
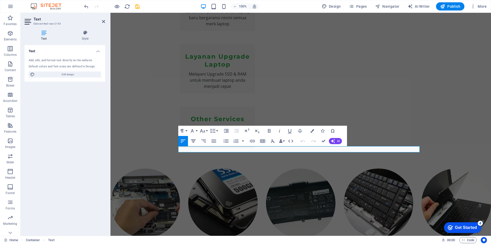
click at [195, 141] on icon "button" at bounding box center [193, 141] width 6 height 6
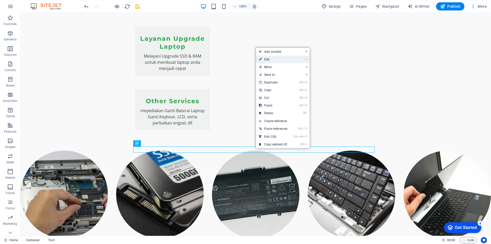
click at [284, 61] on link "⏎ Edit" at bounding box center [273, 60] width 35 height 8
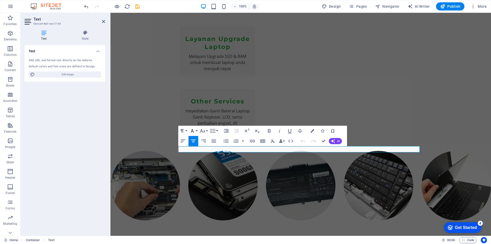
click at [196, 131] on button "Font Family" at bounding box center [194, 131] width 10 height 10
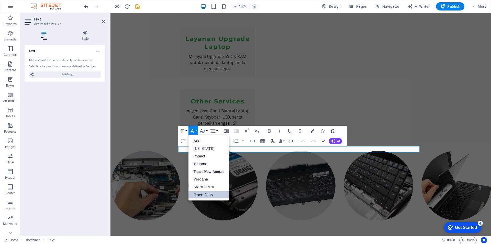
scroll to position [0, 0]
click at [202, 157] on link "Impact" at bounding box center [209, 156] width 40 height 8
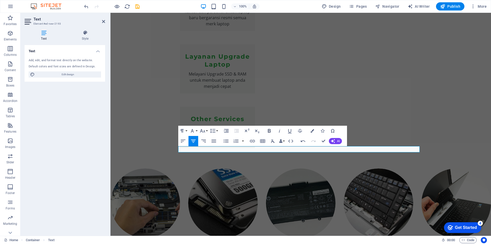
click at [271, 131] on icon "button" at bounding box center [269, 131] width 6 height 6
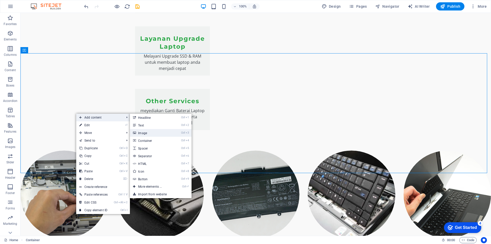
click at [149, 133] on link "Ctrl 3 Image" at bounding box center [151, 133] width 42 height 8
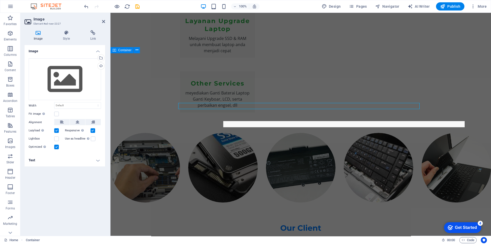
scroll to position [854, 0]
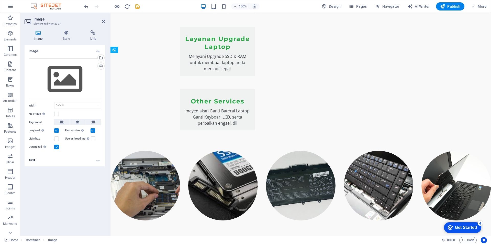
drag, startPoint x: 289, startPoint y: 102, endPoint x: 247, endPoint y: 138, distance: 54.6
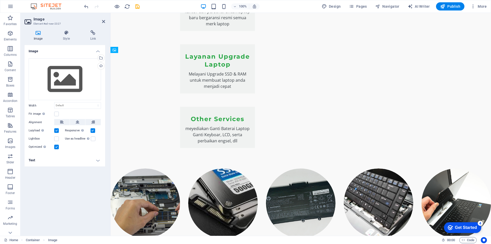
drag, startPoint x: 244, startPoint y: 155, endPoint x: 195, endPoint y: 117, distance: 62.0
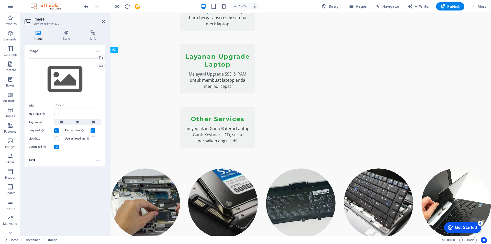
drag, startPoint x: 269, startPoint y: 124, endPoint x: 236, endPoint y: 167, distance: 54.4
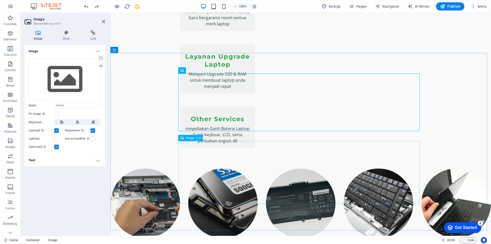
scroll to position [872, 0]
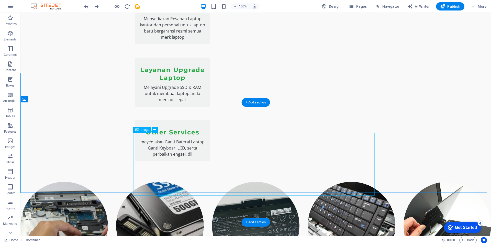
scroll to position [847, 0]
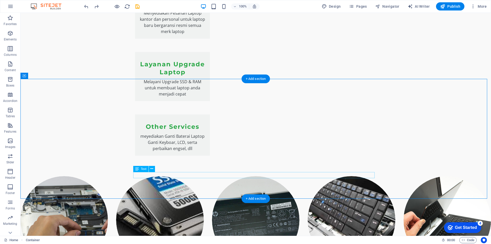
click at [153, 169] on icon at bounding box center [151, 168] width 3 height 5
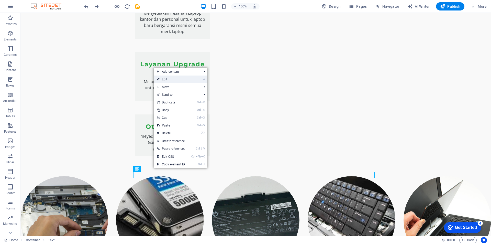
click at [176, 78] on link "⏎ Edit" at bounding box center [171, 79] width 35 height 8
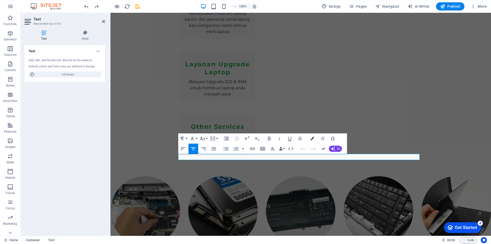
click at [311, 140] on icon "button" at bounding box center [313, 139] width 4 height 4
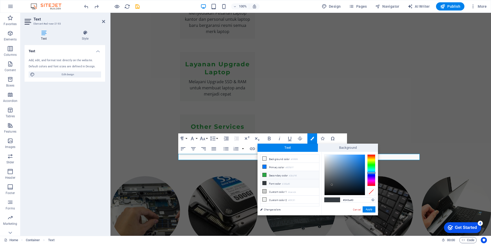
click at [265, 175] on icon at bounding box center [265, 175] width 4 height 4
type input "#28a745"
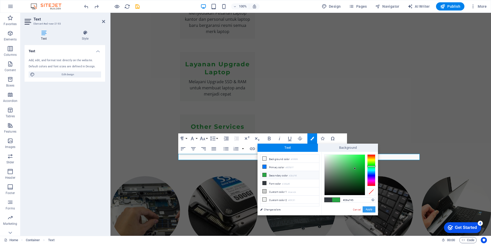
click at [369, 210] on button "Apply" at bounding box center [369, 209] width 13 height 6
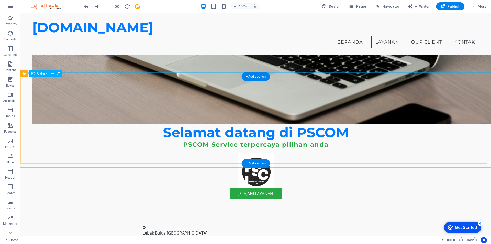
scroll to position [329, 0]
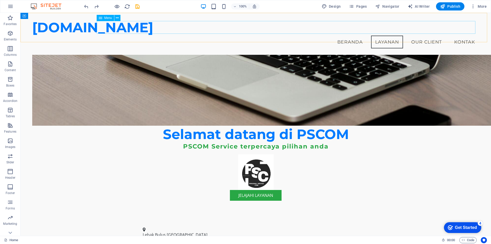
click at [258, 36] on nav "Beranda Layanan Our Client Kontak" at bounding box center [255, 42] width 447 height 13
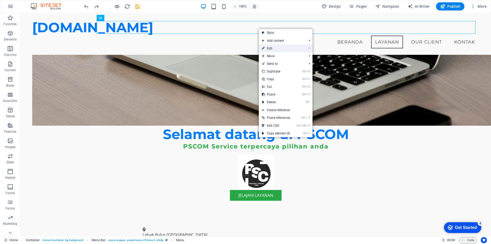
click at [274, 47] on link "⏎ Edit" at bounding box center [276, 49] width 35 height 8
select select
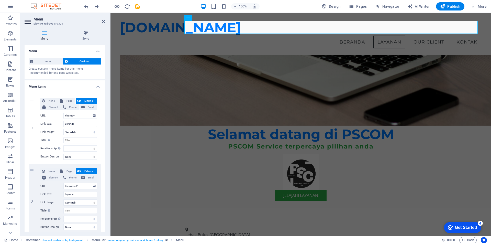
scroll to position [0, 0]
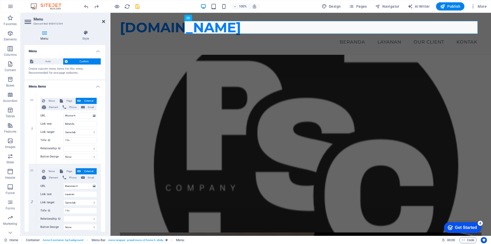
click at [104, 22] on icon at bounding box center [103, 21] width 3 height 4
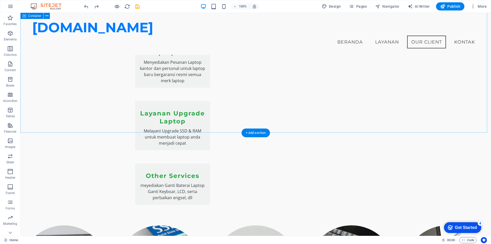
scroll to position [713, 0]
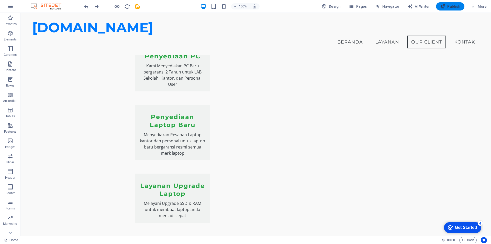
click at [451, 6] on span "Publish" at bounding box center [450, 6] width 20 height 5
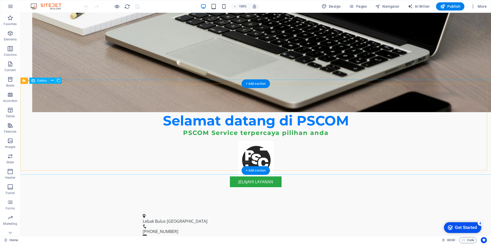
scroll to position [358, 0]
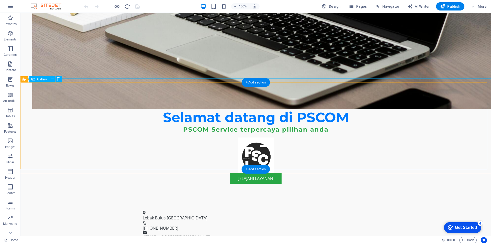
click at [18, 90] on button "Accordion" at bounding box center [10, 97] width 20 height 15
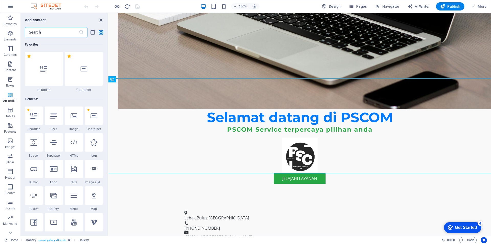
click at [26, 89] on span "Headline" at bounding box center [44, 90] width 38 height 4
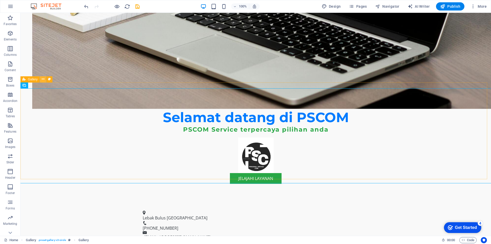
click at [43, 80] on icon at bounding box center [43, 78] width 3 height 5
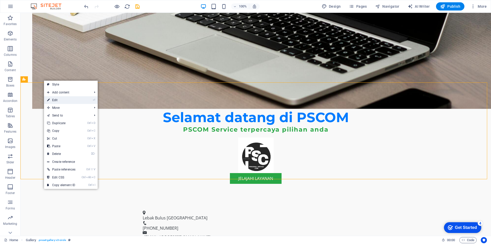
click at [67, 102] on link "⏎ Edit" at bounding box center [61, 100] width 35 height 8
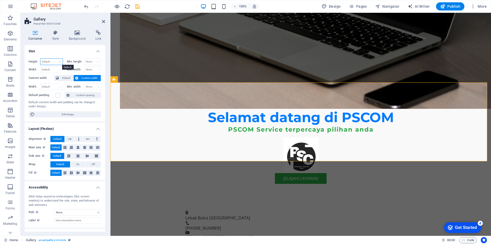
click at [51, 61] on select "Default px rem % vh vw" at bounding box center [51, 62] width 22 height 6
select select "%"
click at [55, 59] on select "Default px rem % vh vw" at bounding box center [51, 62] width 22 height 6
click at [44, 61] on input "110.39" at bounding box center [51, 62] width 22 height 6
type input "90.39"
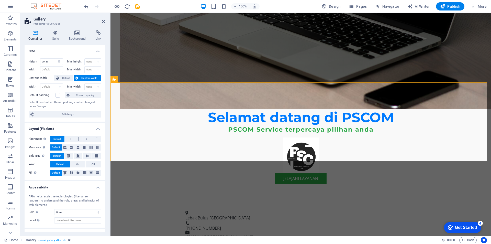
click at [70, 51] on h4 "Size" at bounding box center [65, 49] width 81 height 9
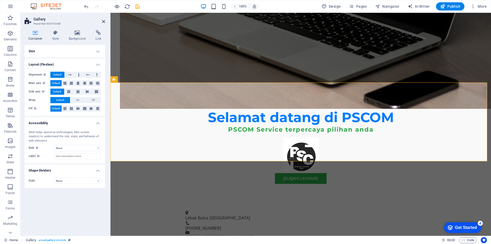
click at [97, 52] on h4 "Size" at bounding box center [65, 51] width 81 height 12
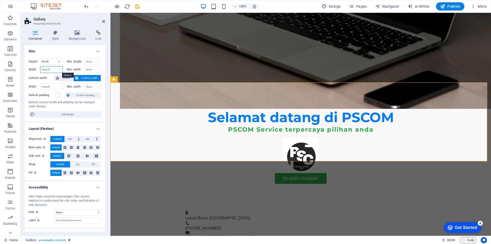
click at [50, 71] on select "Default px rem % em vh vw" at bounding box center [51, 70] width 22 height 6
select select "%"
click at [55, 67] on select "Default px rem % em vh vw" at bounding box center [51, 70] width 22 height 6
click at [49, 69] on input "100" at bounding box center [51, 70] width 22 height 6
type input "1"
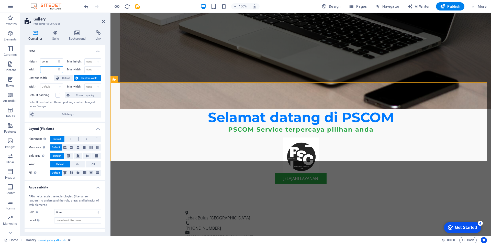
type input "9"
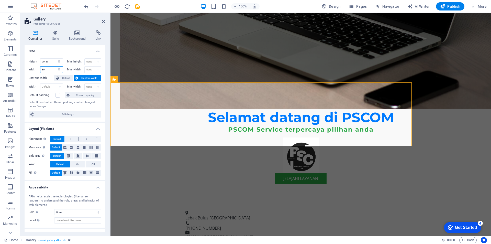
click at [43, 69] on input "80" at bounding box center [51, 70] width 22 height 6
type input "70"
click at [70, 49] on h4 "Size" at bounding box center [65, 49] width 81 height 9
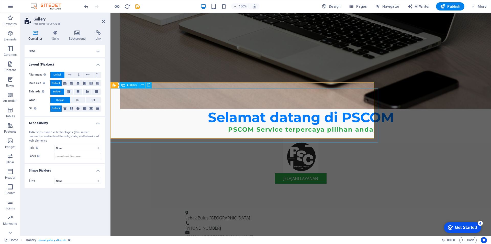
click at [71, 75] on icon at bounding box center [70, 75] width 4 height 6
click at [79, 74] on icon at bounding box center [79, 75] width 2 height 6
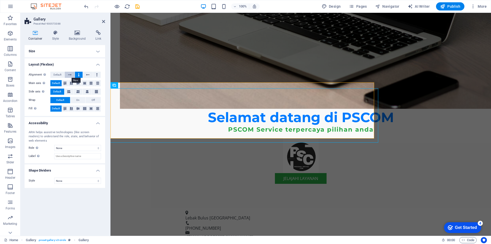
click at [72, 74] on button at bounding box center [70, 75] width 10 height 6
click at [60, 74] on span "Default" at bounding box center [57, 75] width 8 height 6
click at [78, 83] on icon at bounding box center [77, 83] width 3 height 6
click at [84, 64] on h4 "Layout (Flexbox)" at bounding box center [65, 62] width 81 height 9
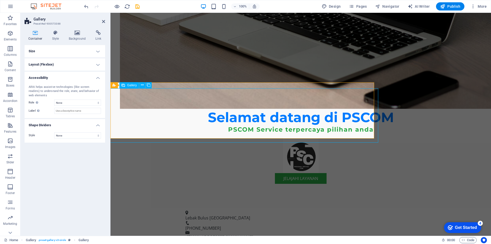
click at [96, 66] on h4 "Layout (Flexbox)" at bounding box center [65, 64] width 81 height 12
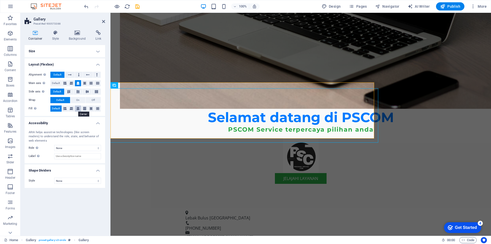
click at [78, 109] on icon at bounding box center [77, 108] width 3 height 6
click at [79, 101] on span "On" at bounding box center [77, 100] width 3 height 6
click at [67, 100] on button "Default" at bounding box center [60, 100] width 20 height 6
click at [95, 91] on icon at bounding box center [96, 91] width 6 height 3
click at [59, 91] on span "Default" at bounding box center [57, 92] width 8 height 6
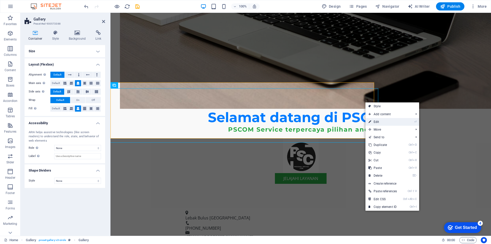
click at [392, 121] on link "⏎ Edit" at bounding box center [383, 122] width 35 height 8
select select "4"
select select "px"
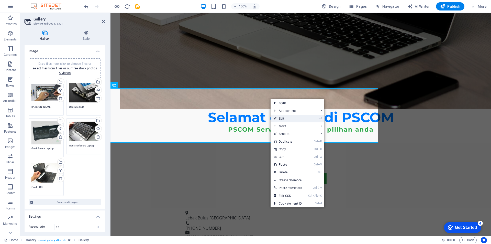
click at [301, 117] on link "⏎ Edit" at bounding box center [288, 119] width 35 height 8
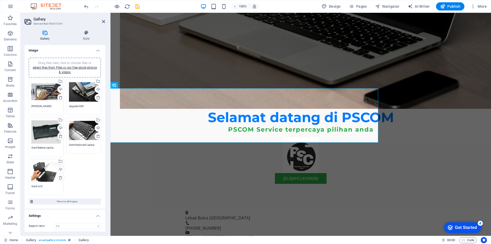
scroll to position [0, 0]
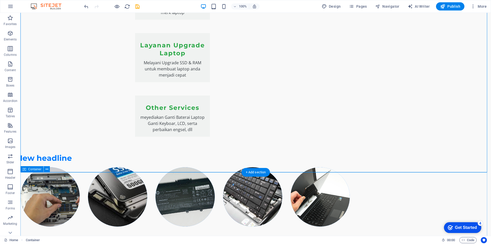
scroll to position [870, 0]
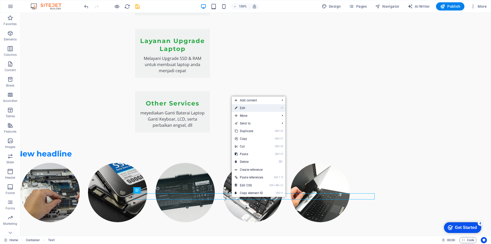
click at [261, 110] on link "⏎ Edit" at bounding box center [249, 108] width 35 height 8
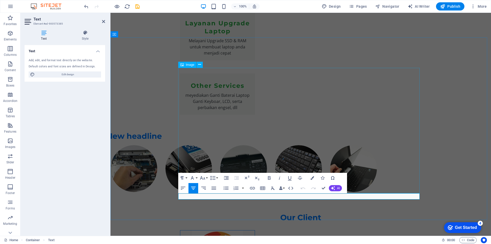
scroll to position [857, 0]
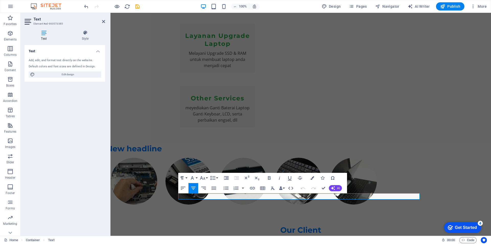
click at [100, 127] on div "Text Add, edit, and format text directly on the website. Default colors and fon…" at bounding box center [65, 138] width 81 height 187
click at [102, 20] on h2 "Text" at bounding box center [70, 19] width 72 height 5
drag, startPoint x: 103, startPoint y: 20, endPoint x: 95, endPoint y: 16, distance: 8.7
click at [103, 20] on icon at bounding box center [103, 21] width 3 height 4
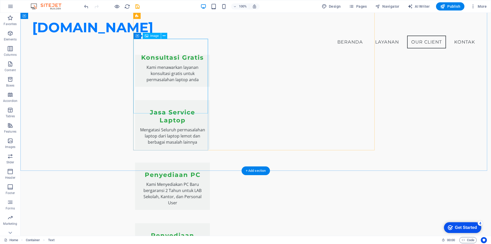
scroll to position [585, 0]
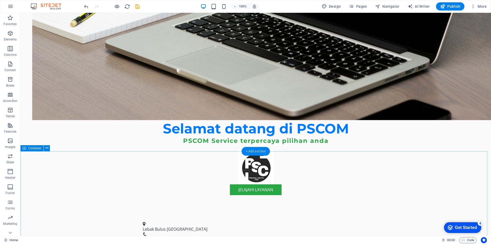
scroll to position [358, 0]
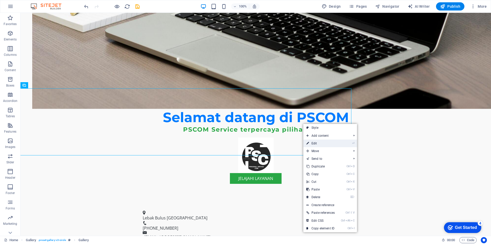
click at [321, 143] on link "⏎ Edit" at bounding box center [320, 143] width 35 height 8
select select "4"
select select "px"
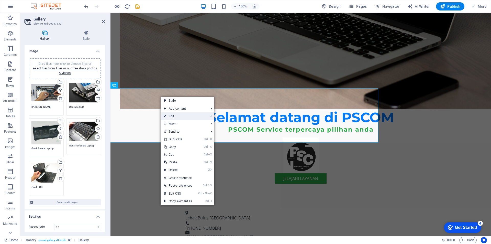
click at [176, 116] on link "⏎ Edit" at bounding box center [178, 116] width 35 height 8
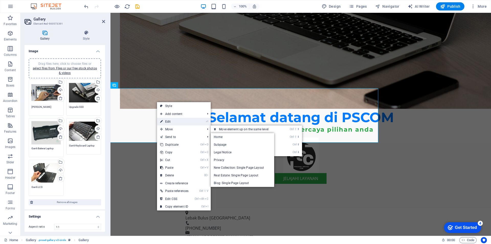
click at [173, 123] on link "⏎ Edit" at bounding box center [174, 122] width 35 height 8
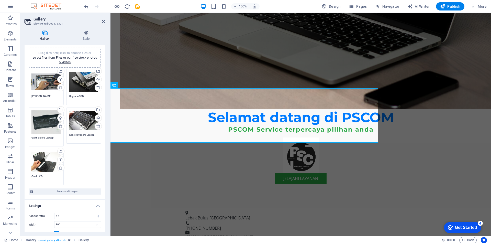
scroll to position [0, 0]
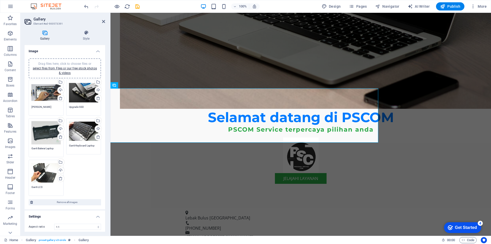
click at [48, 181] on div "Drag files here, click to choose files or select files from Files or our free s…" at bounding box center [45, 172] width 29 height 20
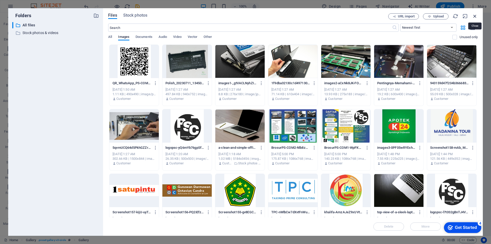
drag, startPoint x: 477, startPoint y: 16, endPoint x: 136, endPoint y: 86, distance: 348.2
click at [477, 16] on icon "button" at bounding box center [475, 16] width 6 height 6
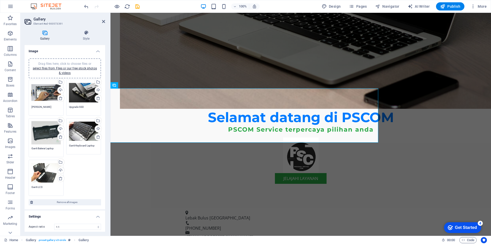
drag, startPoint x: 84, startPoint y: 183, endPoint x: 72, endPoint y: 184, distance: 12.1
click at [72, 184] on div "Drag files here, click to choose files or select files from Files or our free s…" at bounding box center [64, 137] width 75 height 119
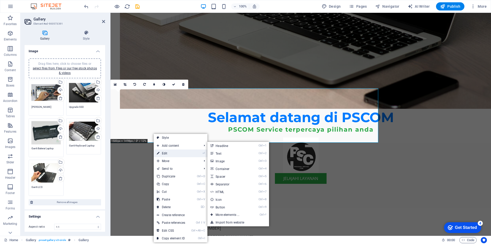
click at [171, 151] on link "⏎ Edit" at bounding box center [171, 153] width 35 height 8
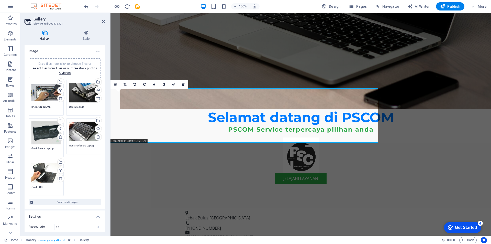
click at [117, 89] on div "0" at bounding box center [150, 85] width 78 height 10
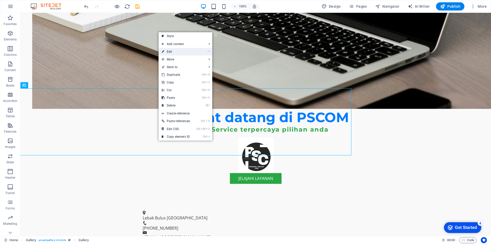
click at [177, 53] on link "⏎ Edit" at bounding box center [176, 52] width 35 height 8
select select "4"
select select "px"
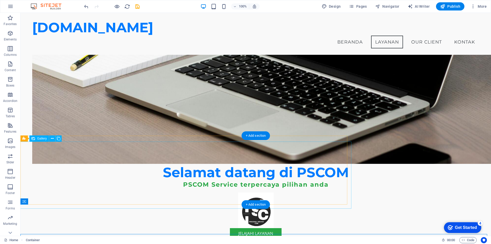
scroll to position [227, 0]
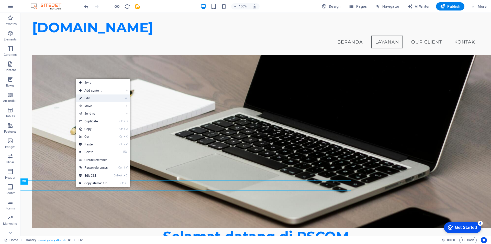
click at [96, 99] on link "⏎ Edit" at bounding box center [93, 98] width 35 height 8
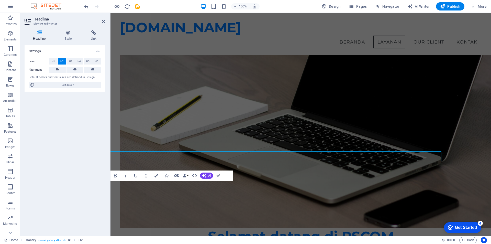
scroll to position [256, 0]
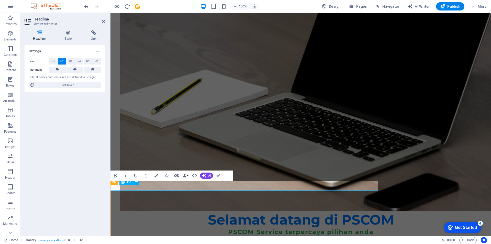
drag, startPoint x: 62, startPoint y: 175, endPoint x: 70, endPoint y: 63, distance: 112.3
click at [70, 63] on span "H3" at bounding box center [70, 61] width 3 height 6
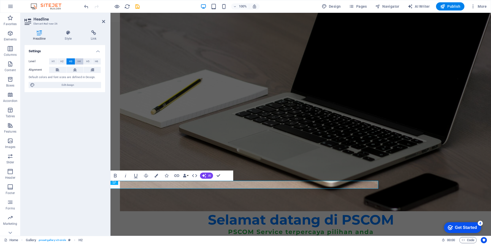
click at [82, 62] on button "H4" at bounding box center [79, 61] width 8 height 6
click at [67, 61] on button "H3" at bounding box center [71, 61] width 8 height 6
click at [76, 70] on icon at bounding box center [75, 70] width 4 height 6
drag, startPoint x: 276, startPoint y: 186, endPoint x: 210, endPoint y: 186, distance: 65.8
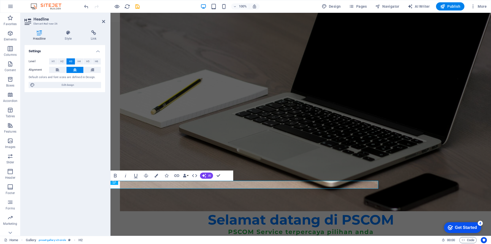
click at [85, 191] on div "Settings Level H1 H2 H3 H4 H5 H6 Alignment Default colors and font sizes are de…" at bounding box center [65, 138] width 81 height 187
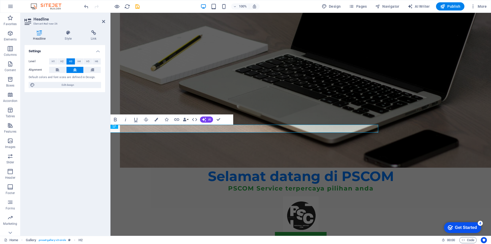
scroll to position [358, 0]
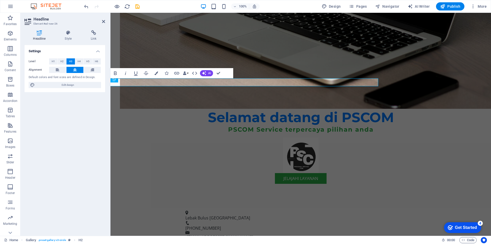
click at [187, 74] on button "Data Bindings" at bounding box center [185, 73] width 7 height 10
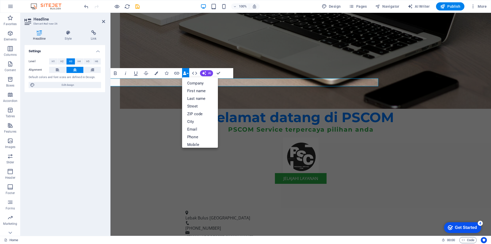
click at [187, 74] on button "Data Bindings" at bounding box center [185, 73] width 7 height 10
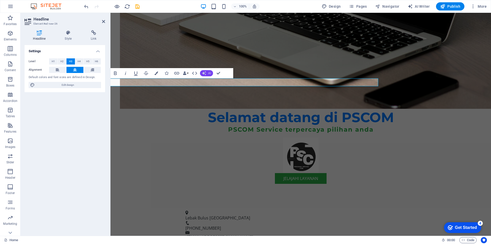
click at [202, 74] on icon "button" at bounding box center [204, 73] width 4 height 4
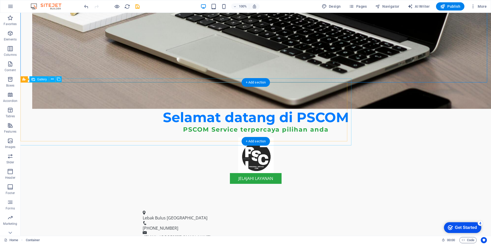
select select "4"
select select "px"
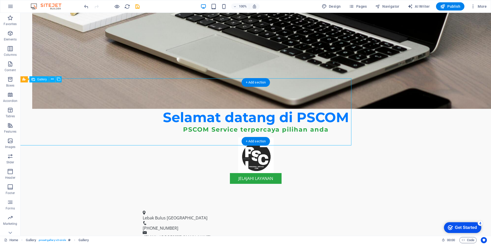
select select "4"
select select "px"
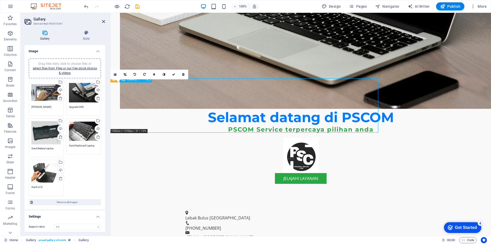
drag, startPoint x: 115, startPoint y: 124, endPoint x: 146, endPoint y: 122, distance: 31.0
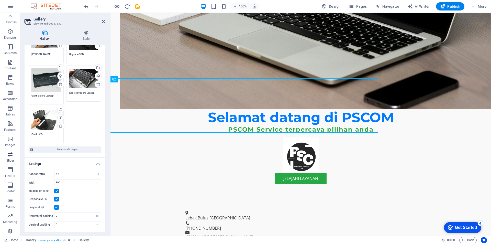
scroll to position [0, 0]
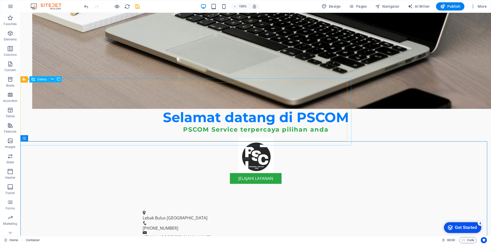
select select "4"
select select "px"
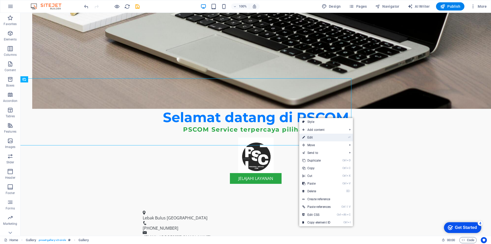
click at [315, 136] on link "⏎ Edit" at bounding box center [316, 138] width 35 height 8
select select "4"
select select "px"
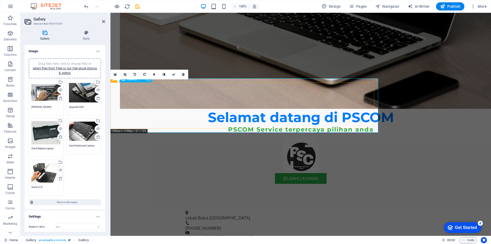
click at [117, 75] on link at bounding box center [116, 75] width 10 height 10
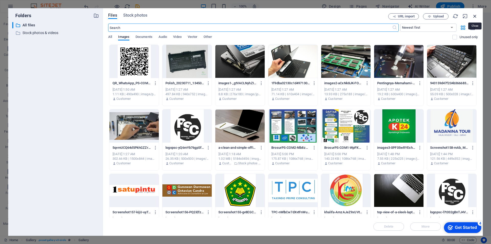
click at [475, 16] on icon "button" at bounding box center [475, 16] width 6 height 6
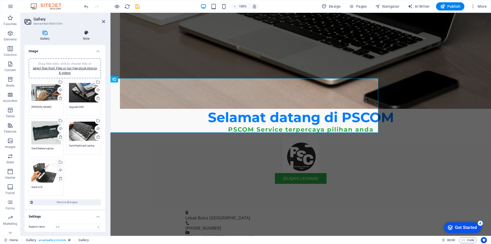
click at [83, 38] on h4 "Style" at bounding box center [86, 35] width 38 height 11
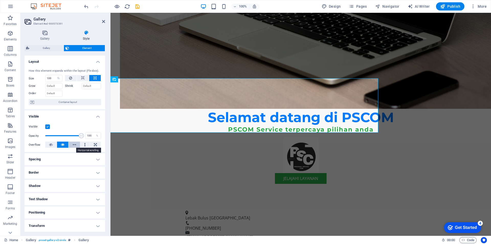
click at [75, 145] on icon at bounding box center [75, 144] width 4 height 6
click at [99, 36] on h4 "Style" at bounding box center [86, 35] width 38 height 11
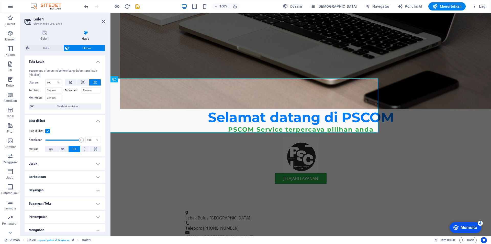
click at [72, 123] on h4 "Bisa dilihat" at bounding box center [65, 119] width 81 height 9
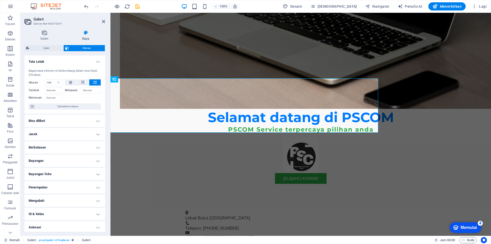
click at [71, 121] on h4 "Bisa dilihat" at bounding box center [65, 121] width 81 height 12
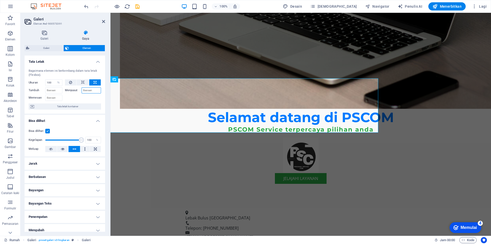
click at [86, 91] on input "Menyusut" at bounding box center [92, 90] width 20 height 6
click at [93, 91] on input "Menyusut" at bounding box center [92, 90] width 20 height 6
click at [70, 83] on icon at bounding box center [70, 82] width 3 height 6
click at [54, 83] on select "Bawaan mobil piksel % 1/1 1/2 1/3 1/4 1/5 1/6 1/7 1/8 1/9 1/10" at bounding box center [54, 83] width 17 height 6
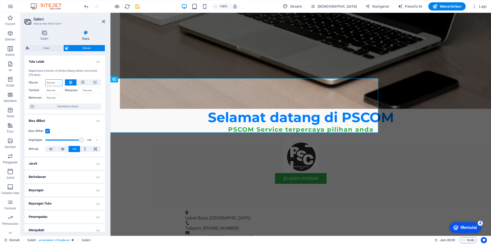
select select "%"
click at [54, 80] on select "Bawaan mobil piksel % 1/1 1/2 1/3 1/4 1/5 1/6 1/7 1/8 1/9 1/10" at bounding box center [54, 83] width 17 height 6
type input "100"
click at [52, 91] on input "Tumbuh" at bounding box center [53, 90] width 17 height 6
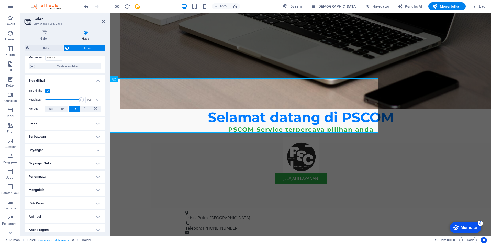
scroll to position [45, 0]
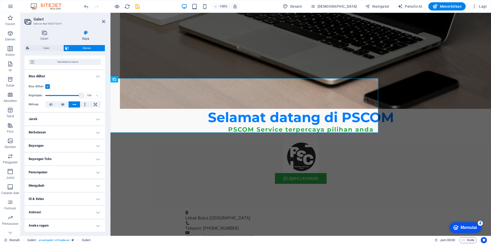
click at [70, 172] on h4 "Penempatan" at bounding box center [65, 172] width 81 height 12
click at [54, 203] on h4 "Mengubah" at bounding box center [65, 203] width 81 height 12
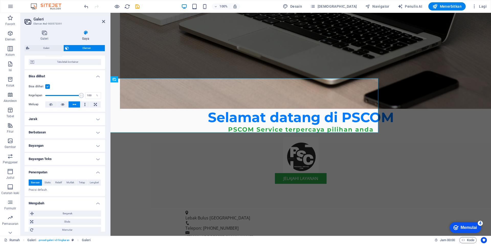
scroll to position [70, 0]
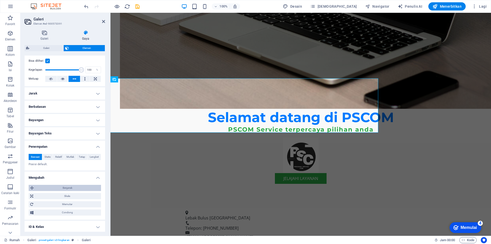
click at [56, 189] on span "Bergerak" at bounding box center [67, 188] width 64 height 6
click at [52, 197] on input "0" at bounding box center [56, 197] width 16 height 6
type input "0"
click at [60, 197] on select "piksel rem % mereka vh mobil vw" at bounding box center [59, 197] width 7 height 6
select select "em"
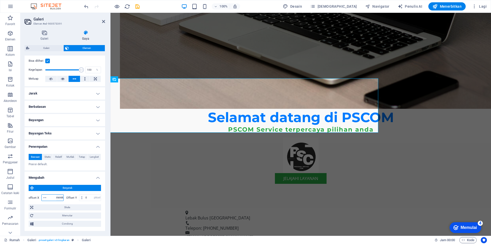
click at [56, 194] on select "piksel rem % mereka vh mobil vw" at bounding box center [59, 197] width 7 height 6
type input "100"
click at [65, 177] on h4 "Mengubah" at bounding box center [65, 175] width 81 height 9
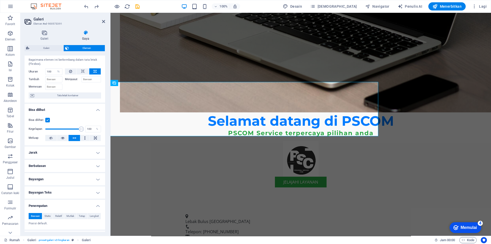
scroll to position [0, 0]
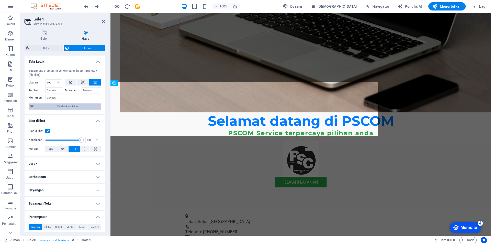
click at [65, 107] on font "Tata letak kontainer" at bounding box center [67, 106] width 21 height 3
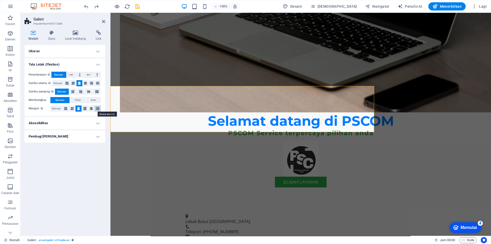
click at [97, 108] on icon at bounding box center [97, 108] width 3 height 6
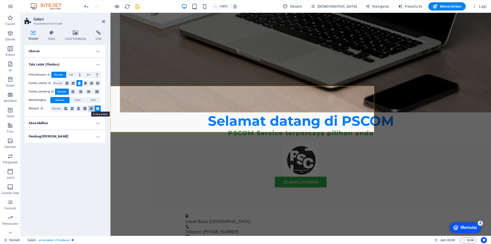
click at [92, 107] on icon at bounding box center [91, 108] width 3 height 6
click at [85, 107] on icon at bounding box center [84, 108] width 3 height 6
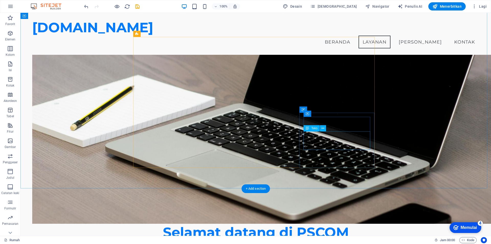
scroll to position [223, 0]
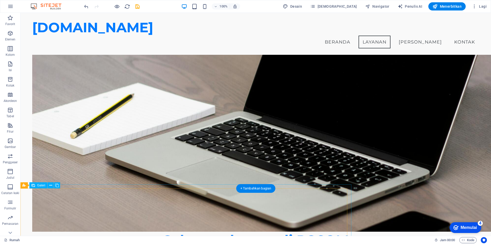
select select "%"
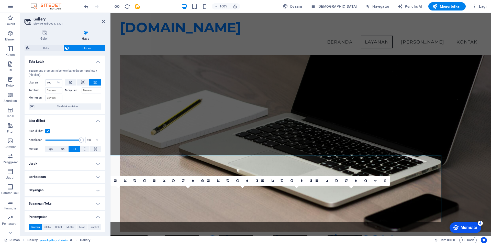
click at [23, 196] on div "Galeri Gaya Gambar Seret file ke sini, klik untuk memilih file atau pilih file …" at bounding box center [64, 131] width 89 height 210
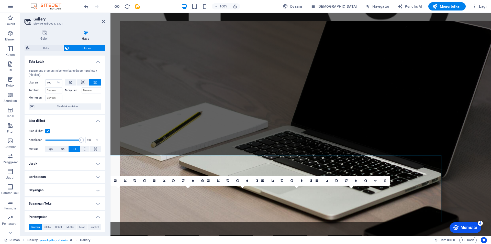
scroll to position [252, 0]
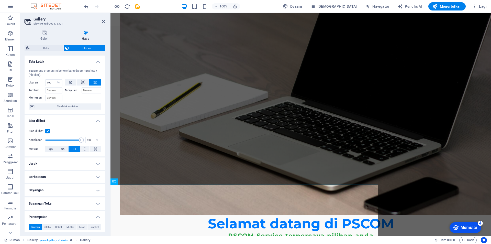
click at [23, 196] on div "Galeri Gaya Gambar Seret file ke sini, klik untuk memilih file atau pilih file …" at bounding box center [64, 131] width 89 height 210
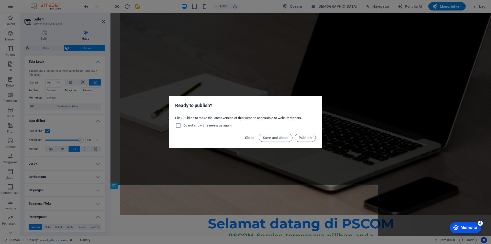
click at [250, 136] on span "Close" at bounding box center [250, 138] width 10 height 4
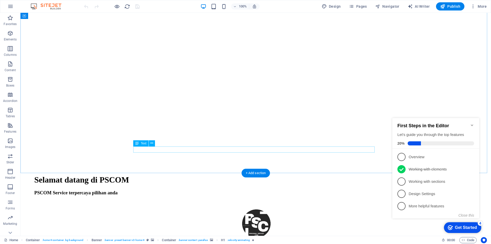
scroll to position [958, 0]
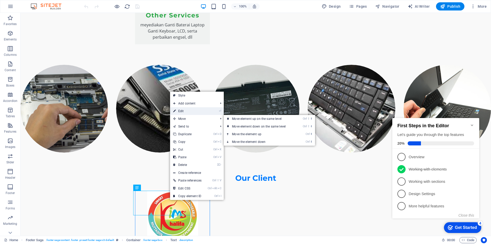
drag, startPoint x: 182, startPoint y: 110, endPoint x: 62, endPoint y: 143, distance: 124.0
click at [182, 110] on link "⏎ Edit" at bounding box center [187, 111] width 35 height 8
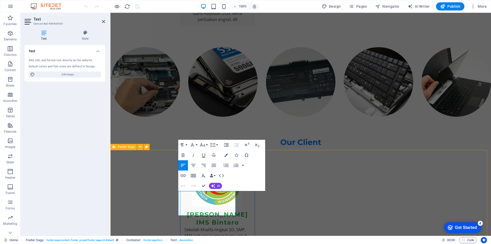
scroll to position [940, 0]
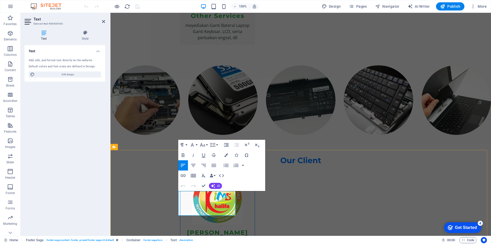
drag, startPoint x: 226, startPoint y: 213, endPoint x: 179, endPoint y: 202, distance: 48.0
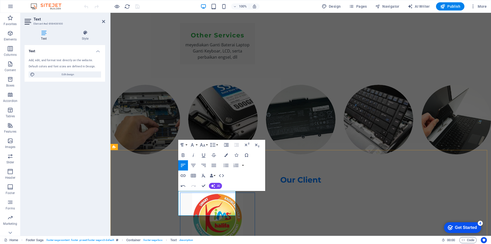
scroll to position [940, 0]
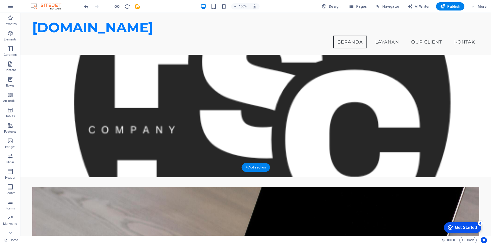
scroll to position [54, 0]
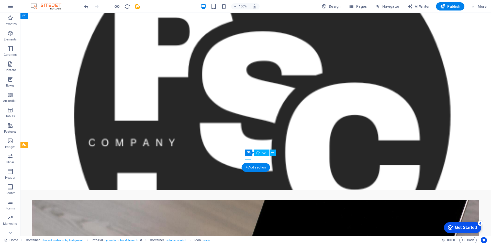
select select "xMidYMid"
select select "px"
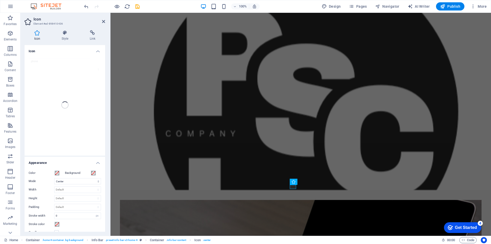
click at [54, 61] on div "phone" at bounding box center [65, 104] width 81 height 101
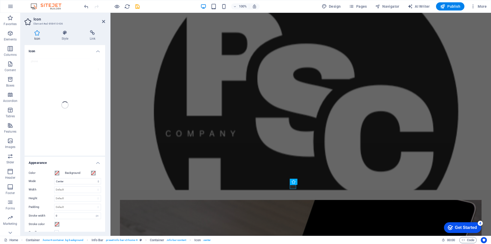
click at [75, 81] on div "phone" at bounding box center [65, 104] width 81 height 101
click at [103, 23] on icon at bounding box center [103, 21] width 3 height 4
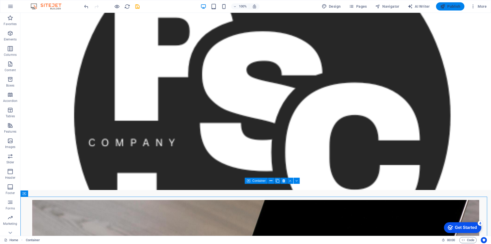
click at [453, 6] on span "Publish" at bounding box center [450, 6] width 20 height 5
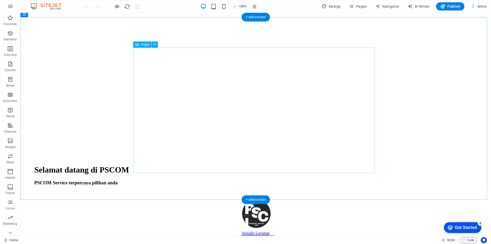
scroll to position [958, 0]
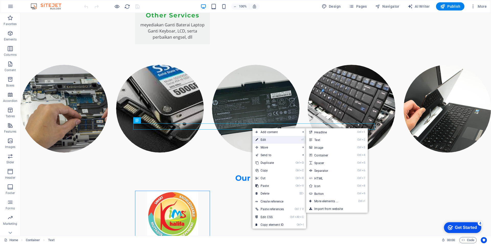
click at [264, 142] on link "⏎ Edit" at bounding box center [270, 140] width 35 height 8
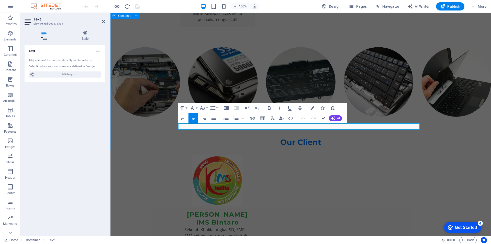
scroll to position [940, 0]
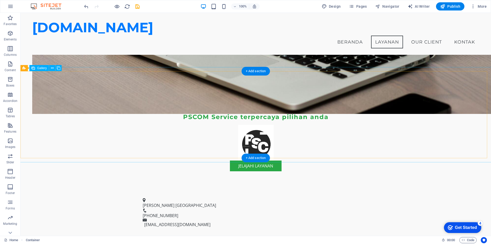
scroll to position [340, 0]
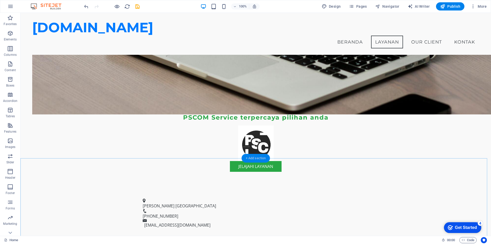
click at [258, 157] on div "+ Add section" at bounding box center [256, 158] width 28 height 9
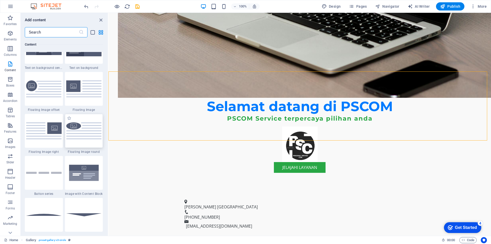
scroll to position [1151, 0]
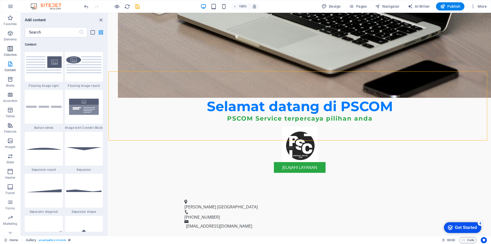
click at [12, 50] on icon "button" at bounding box center [10, 49] width 6 height 6
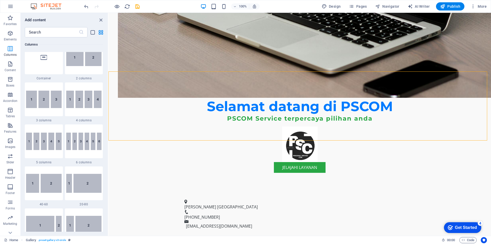
scroll to position [253, 0]
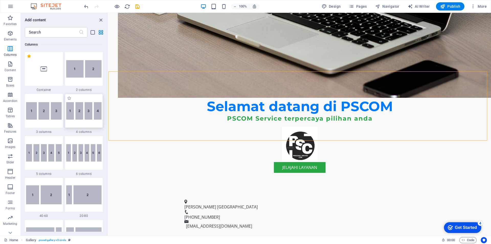
click at [81, 115] on img at bounding box center [84, 110] width 36 height 17
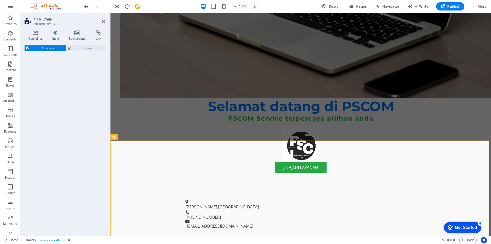
select select "rem"
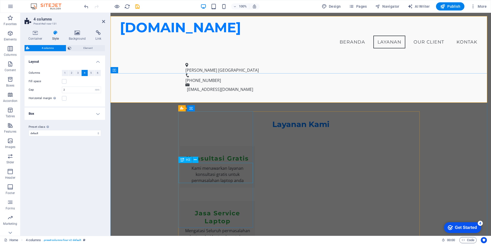
scroll to position [365, 0]
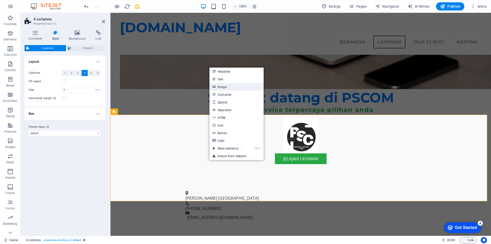
click at [227, 85] on link "Image" at bounding box center [237, 87] width 54 height 8
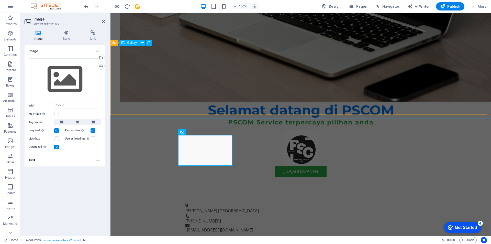
scroll to position [395, 0]
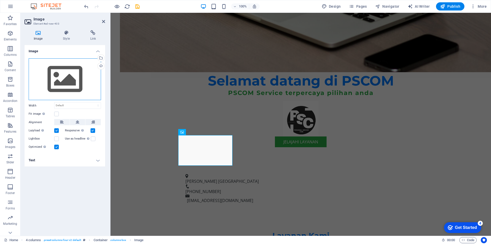
click at [56, 75] on div "Drag files here, click to choose files or select files from Files or our free s…" at bounding box center [65, 79] width 72 height 42
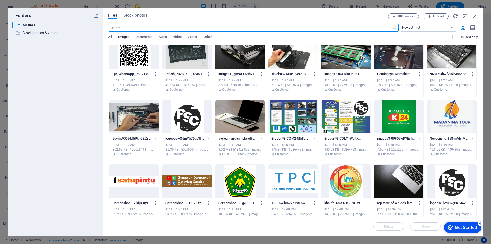
scroll to position [0, 0]
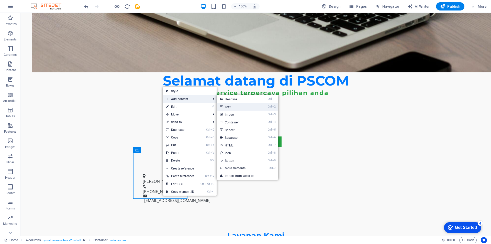
click at [227, 106] on link "Ctrl 2 Text" at bounding box center [238, 107] width 42 height 8
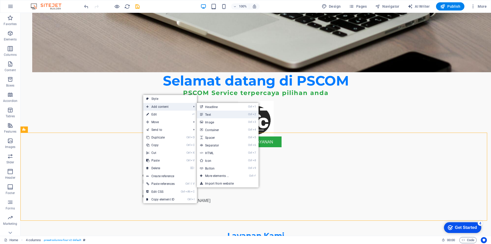
click at [211, 115] on link "Ctrl 2 Text" at bounding box center [218, 115] width 42 height 8
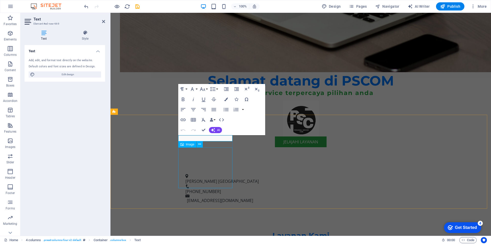
scroll to position [590, 0]
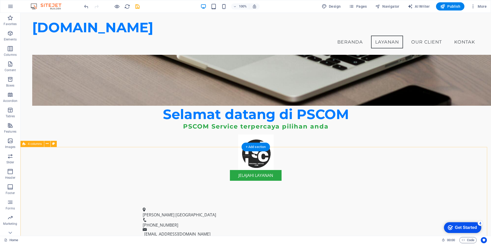
scroll to position [348, 0]
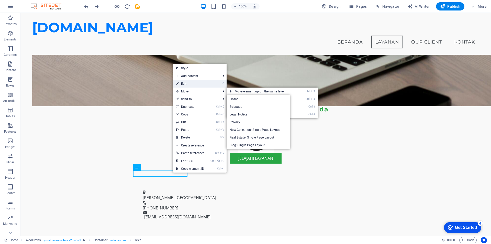
click at [189, 83] on link "⏎ Edit" at bounding box center [190, 84] width 35 height 8
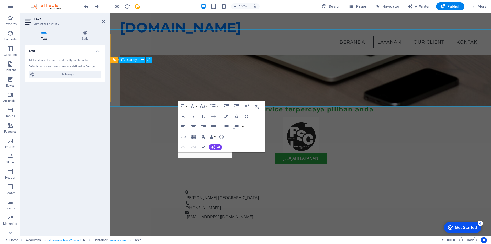
scroll to position [378, 0]
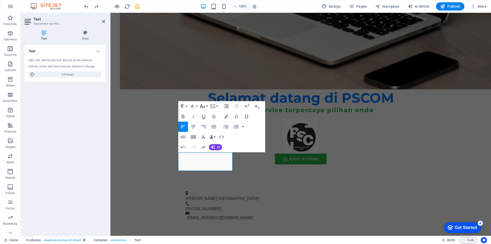
click at [206, 106] on button "Font Size" at bounding box center [204, 106] width 10 height 10
click at [209, 132] on link "10" at bounding box center [208, 132] width 18 height 8
click at [206, 106] on button "Font Size" at bounding box center [204, 106] width 10 height 10
click at [207, 124] on link "9" at bounding box center [208, 124] width 18 height 8
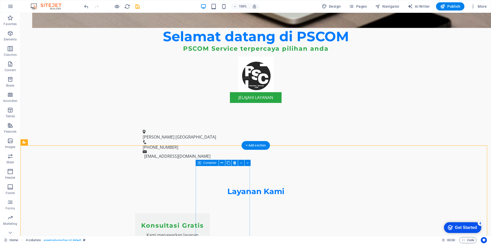
scroll to position [454, 0]
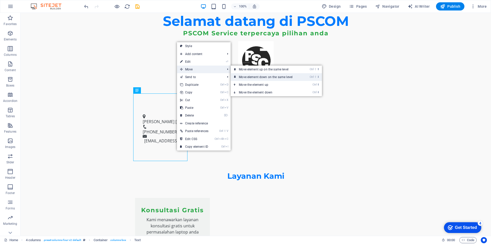
click at [245, 74] on link "Ctrl ⇧ ⬇ Move element down on the same level" at bounding box center [267, 77] width 72 height 8
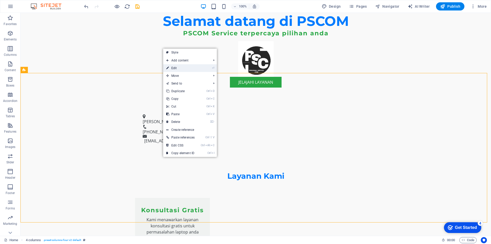
click at [190, 69] on link "⏎ Edit" at bounding box center [180, 68] width 35 height 8
select select "rem"
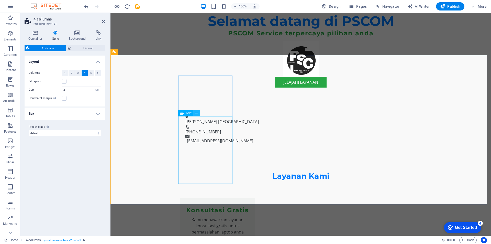
click at [198, 114] on icon at bounding box center [196, 113] width 3 height 5
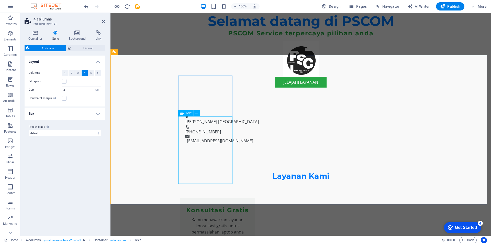
click at [182, 113] on icon at bounding box center [182, 113] width 4 height 6
click at [197, 113] on icon at bounding box center [196, 113] width 3 height 5
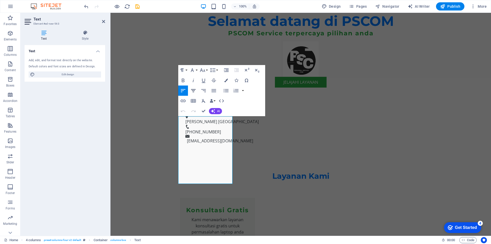
click at [193, 91] on icon "button" at bounding box center [193, 90] width 6 height 6
click at [184, 91] on icon "button" at bounding box center [183, 90] width 6 height 6
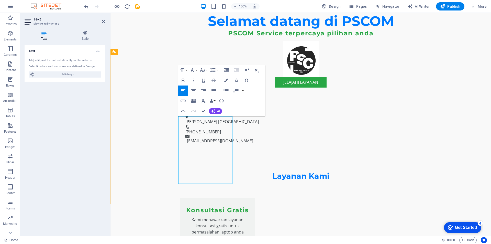
drag, startPoint x: 178, startPoint y: 119, endPoint x: 185, endPoint y: 127, distance: 10.9
drag, startPoint x: 179, startPoint y: 120, endPoint x: 218, endPoint y: 179, distance: 71.0
click at [204, 71] on icon "button" at bounding box center [203, 70] width 6 height 6
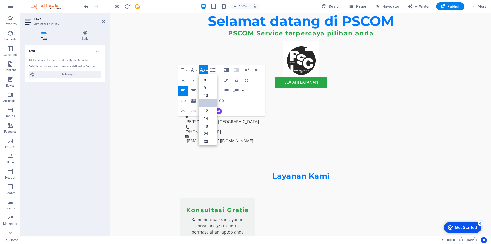
click at [208, 103] on link "11" at bounding box center [208, 103] width 18 height 8
click at [205, 70] on icon "button" at bounding box center [203, 70] width 6 height 6
click at [208, 95] on link "18" at bounding box center [208, 97] width 18 height 8
click at [205, 71] on icon "button" at bounding box center [203, 70] width 6 height 6
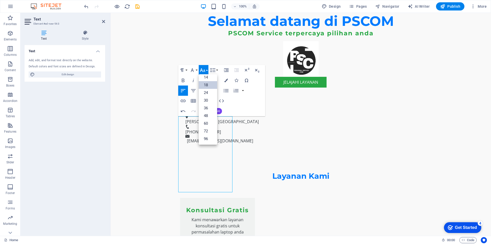
scroll to position [41, 0]
click at [207, 78] on link "14" at bounding box center [208, 77] width 18 height 8
click at [195, 91] on icon "button" at bounding box center [193, 90] width 6 height 6
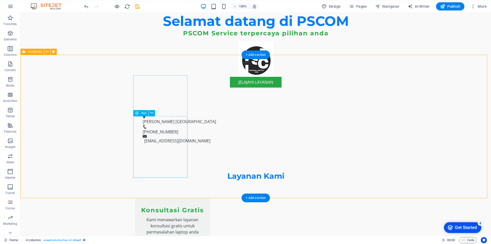
scroll to position [473, 0]
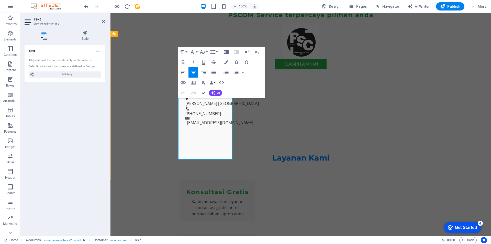
drag, startPoint x: 188, startPoint y: 101, endPoint x: 223, endPoint y: 102, distance: 35.1
click at [183, 62] on icon "button" at bounding box center [183, 62] width 3 height 4
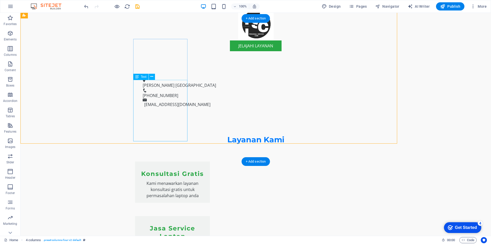
scroll to position [509, 0]
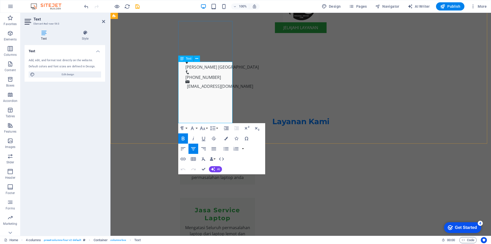
drag, startPoint x: 189, startPoint y: 64, endPoint x: 223, endPoint y: 65, distance: 34.0
click at [183, 139] on icon "button" at bounding box center [183, 139] width 3 height 4
click at [184, 128] on icon "button" at bounding box center [182, 128] width 6 height 6
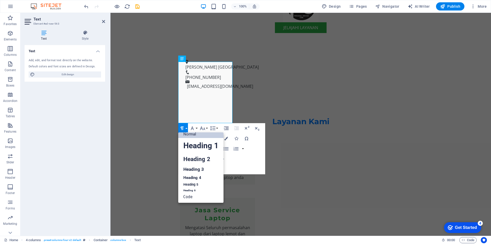
scroll to position [4, 0]
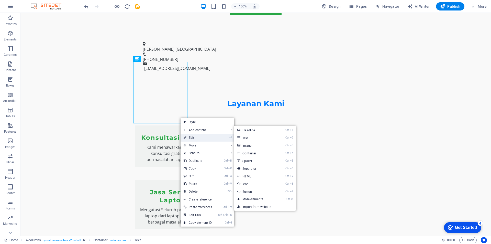
click at [197, 136] on link "⏎ Edit" at bounding box center [198, 138] width 35 height 8
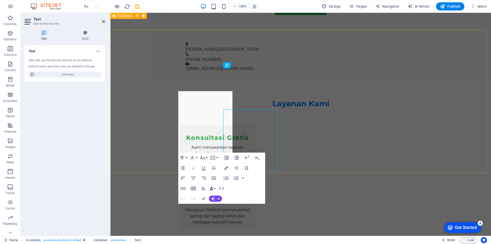
scroll to position [509, 0]
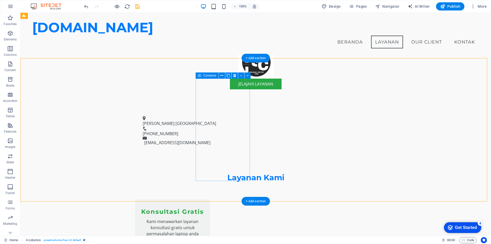
scroll to position [421, 0]
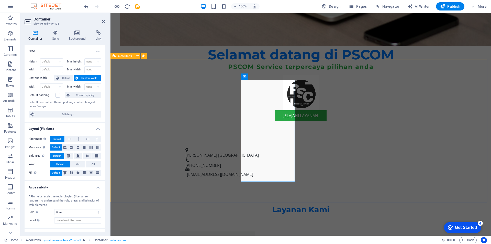
scroll to position [450, 0]
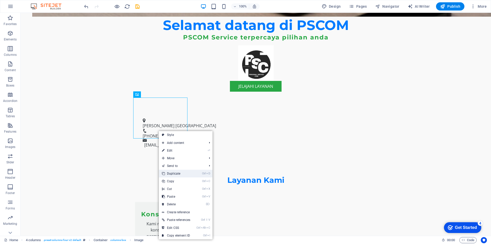
click at [193, 173] on link "Ctrl D Duplicate" at bounding box center [176, 174] width 35 height 8
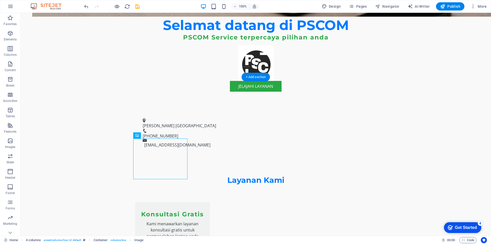
drag, startPoint x: 174, startPoint y: 173, endPoint x: 228, endPoint y: 138, distance: 64.7
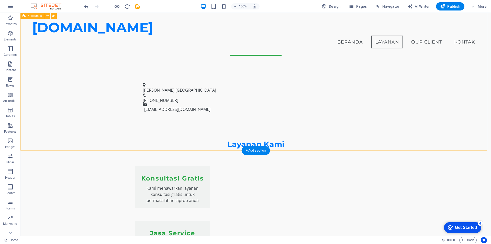
scroll to position [421, 0]
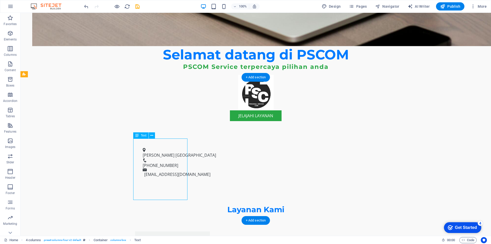
scroll to position [450, 0]
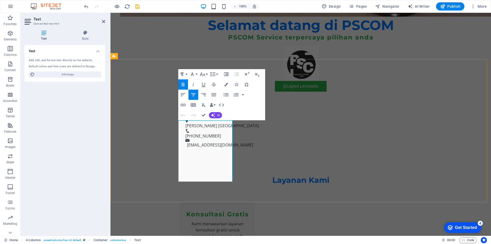
drag, startPoint x: 189, startPoint y: 123, endPoint x: 219, endPoint y: 177, distance: 61.4
copy div "PC SATU SET BARU Intel Core i5-4670 Quad Core RAM 16GB SSD 512GB Monitor 22" FU…"
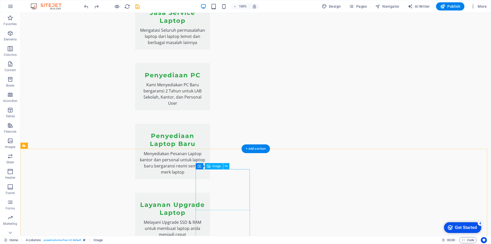
scroll to position [408, 0]
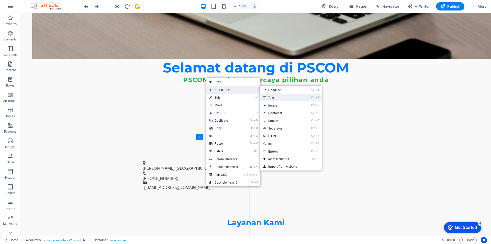
drag, startPoint x: 272, startPoint y: 98, endPoint x: 153, endPoint y: 105, distance: 119.7
click at [272, 98] on link "Ctrl 2 Text" at bounding box center [281, 98] width 42 height 8
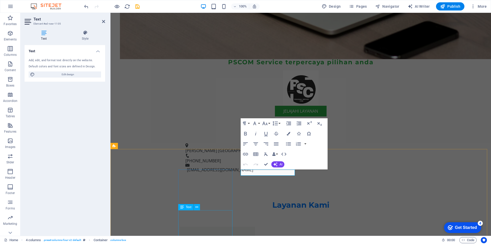
scroll to position [390, 0]
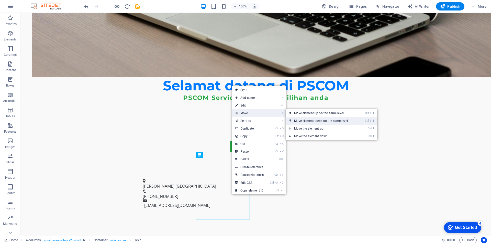
click at [305, 120] on link "Ctrl ⇧ ⬇ Move element down on the same level" at bounding box center [322, 121] width 72 height 8
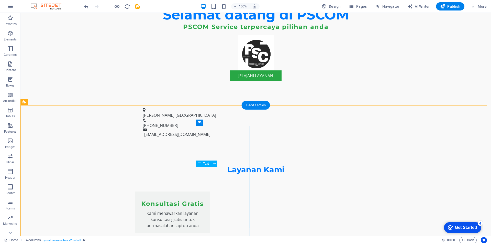
scroll to position [467, 0]
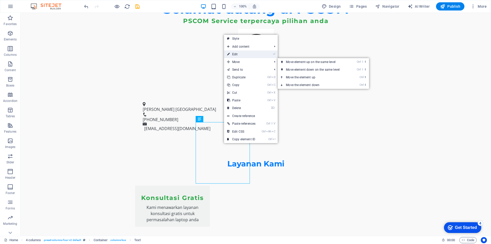
click at [240, 55] on link "⏎ Edit" at bounding box center [241, 54] width 35 height 8
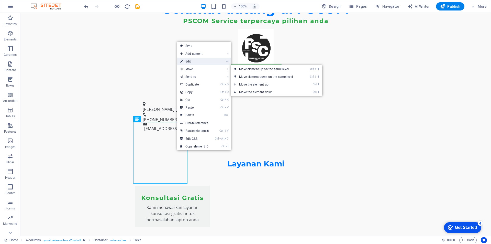
click at [193, 63] on link "⏎ Edit" at bounding box center [194, 62] width 35 height 8
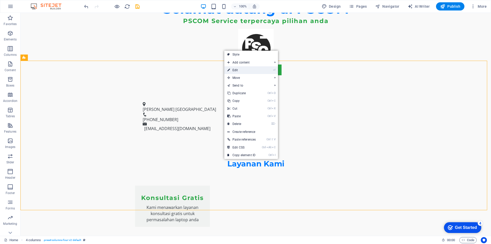
click at [242, 71] on link "⏎ Edit" at bounding box center [241, 70] width 35 height 8
select select "rem"
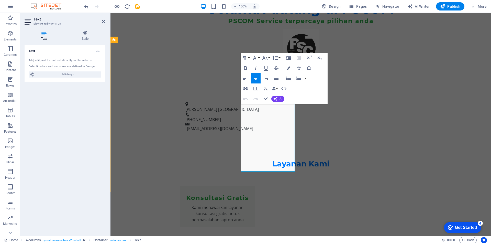
drag, startPoint x: 275, startPoint y: 138, endPoint x: 289, endPoint y: 127, distance: 17.4
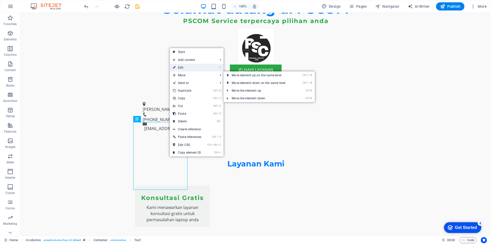
click at [180, 68] on link "⏎ Edit" at bounding box center [187, 68] width 35 height 8
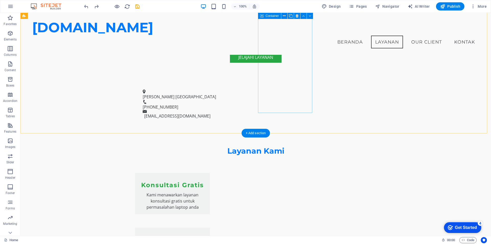
scroll to position [463, 0]
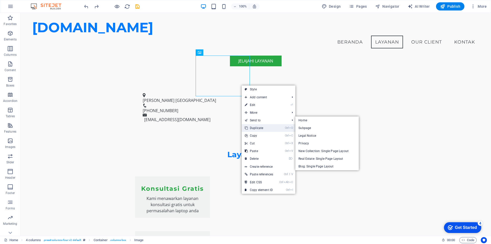
click at [272, 127] on link "Ctrl D Duplicate" at bounding box center [259, 128] width 35 height 8
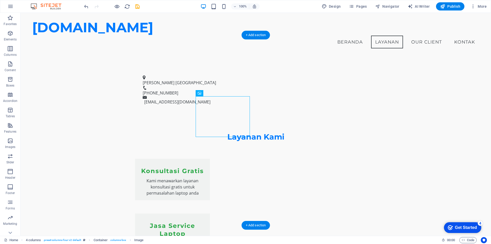
drag, startPoint x: 229, startPoint y: 123, endPoint x: 293, endPoint y: 83, distance: 76.1
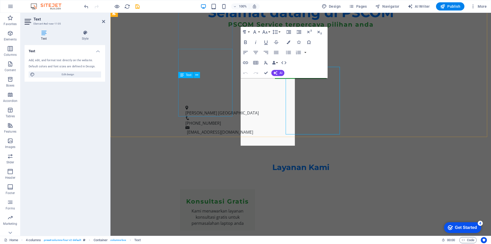
scroll to position [493, 0]
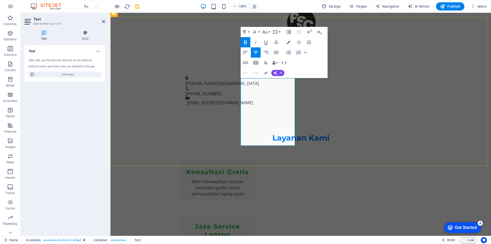
drag, startPoint x: 252, startPoint y: 81, endPoint x: 282, endPoint y: 141, distance: 66.2
copy div "PC SATU SET BARU Intel Core i5-13400 RAM 16GB SSD 512GB Nvidia Geforce 720M Mon…"
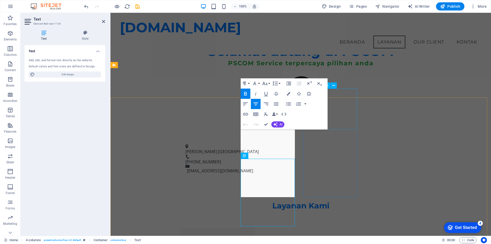
scroll to position [361, 0]
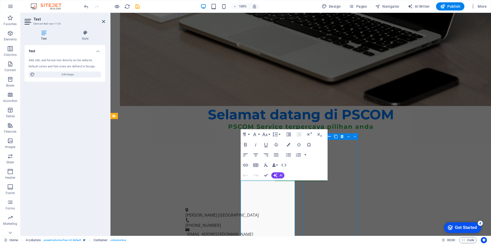
scroll to position [390, 0]
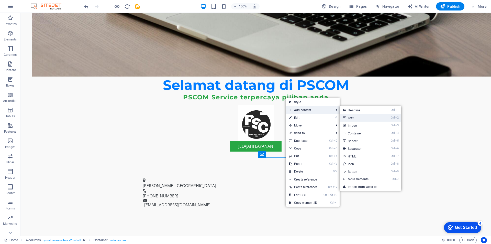
click at [355, 116] on link "Ctrl 2 Text" at bounding box center [361, 118] width 42 height 8
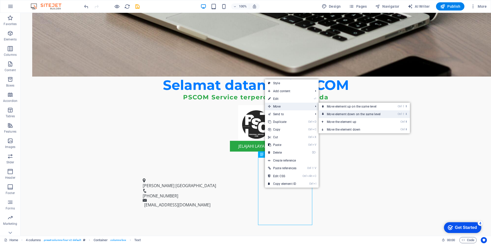
click at [336, 113] on link "Ctrl ⇧ ⬇ Move element down on the same level" at bounding box center [355, 114] width 72 height 8
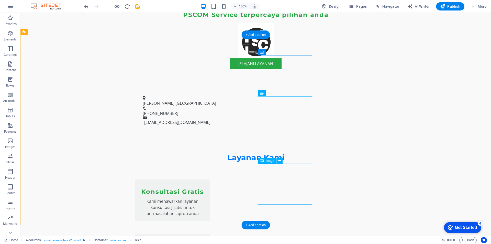
scroll to position [493, 0]
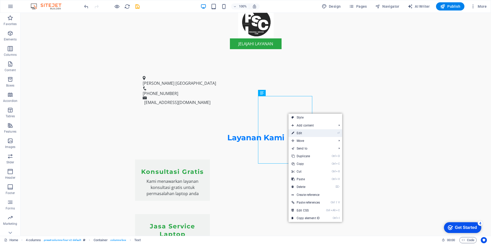
click at [302, 131] on link "⏎ Edit" at bounding box center [306, 133] width 35 height 8
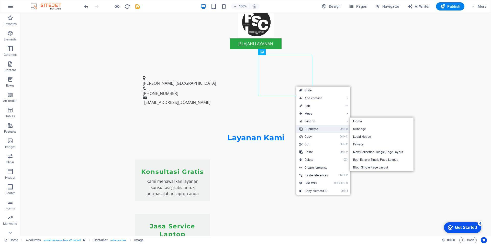
click at [326, 128] on link "Ctrl D Duplicate" at bounding box center [314, 129] width 35 height 8
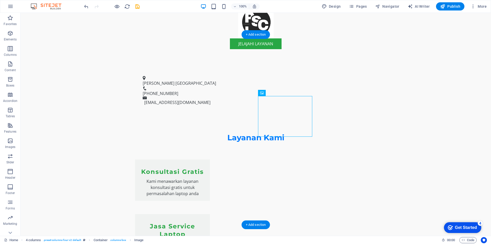
drag, startPoint x: 298, startPoint y: 117, endPoint x: 351, endPoint y: 85, distance: 61.7
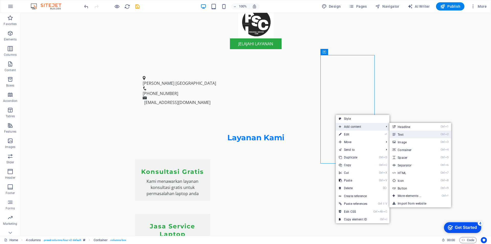
click at [402, 134] on link "Ctrl 2 Text" at bounding box center [411, 134] width 42 height 8
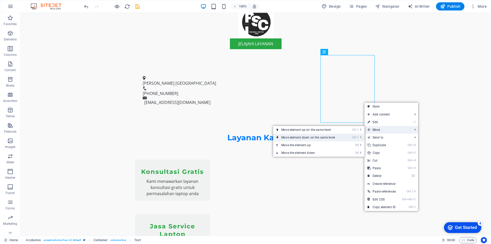
click at [339, 136] on link "Ctrl ⇧ ⬇ Move element down on the same level" at bounding box center [309, 138] width 72 height 8
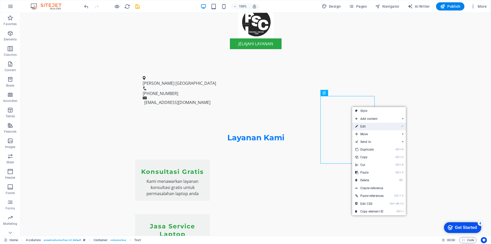
click at [364, 127] on link "⏎ Edit" at bounding box center [369, 127] width 35 height 8
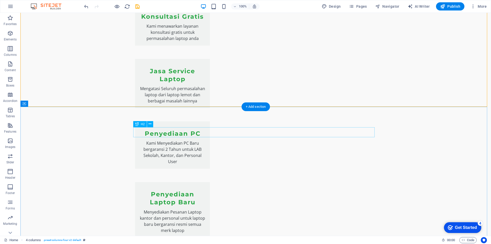
scroll to position [697, 0]
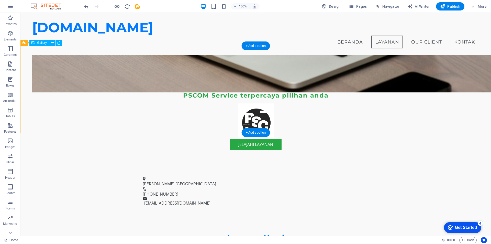
scroll to position [361, 0]
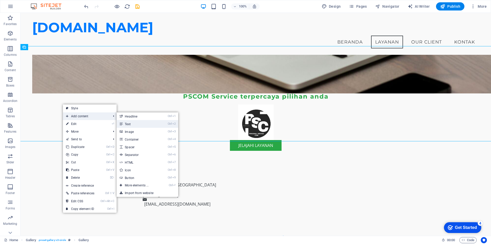
click at [135, 123] on link "Ctrl 2 Text" at bounding box center [138, 124] width 42 height 8
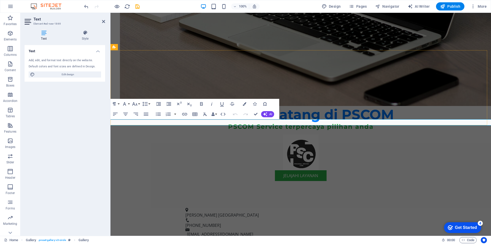
scroll to position [4, 0]
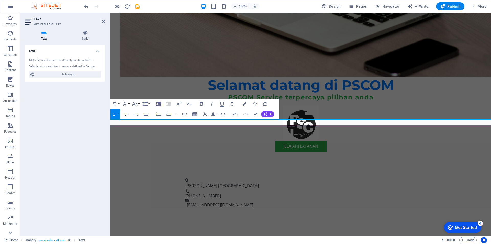
click at [126, 114] on icon "button" at bounding box center [126, 114] width 6 height 6
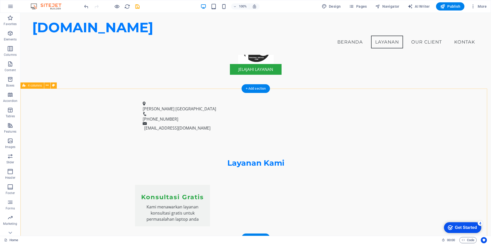
scroll to position [400, 0]
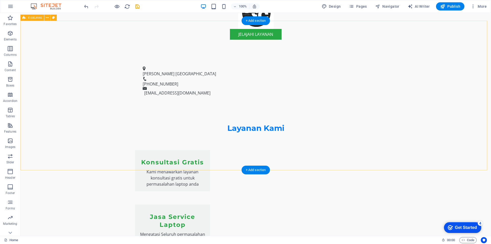
scroll to position [507, 0]
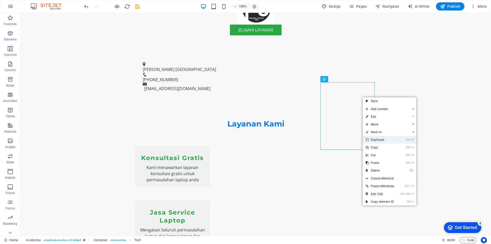
click at [388, 139] on link "Ctrl D Duplicate" at bounding box center [380, 140] width 35 height 8
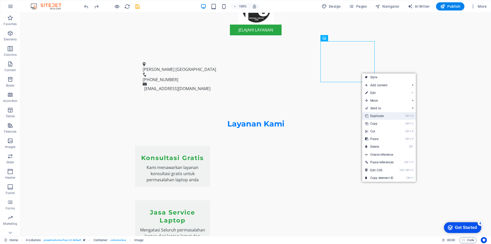
click at [381, 116] on link "Ctrl D Duplicate" at bounding box center [379, 116] width 35 height 8
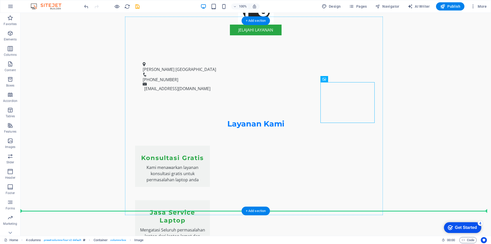
drag, startPoint x: 358, startPoint y: 106, endPoint x: 148, endPoint y: 185, distance: 223.9
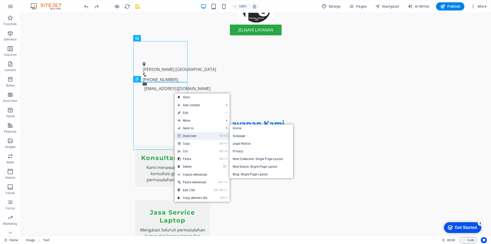
click at [200, 136] on link "Ctrl D Duplicate" at bounding box center [193, 136] width 36 height 8
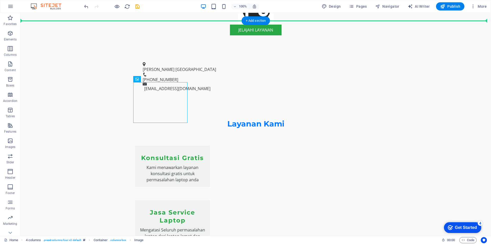
drag, startPoint x: 169, startPoint y: 101, endPoint x: 102, endPoint y: 134, distance: 74.7
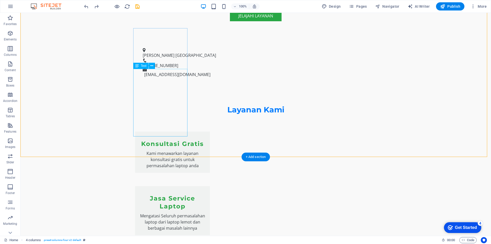
scroll to position [532, 0]
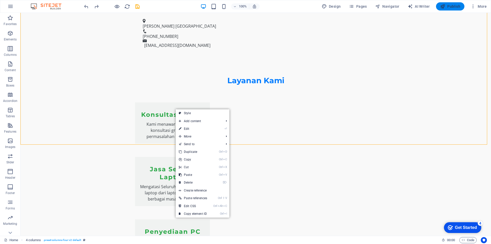
click at [451, 8] on span "Publish" at bounding box center [450, 6] width 20 height 5
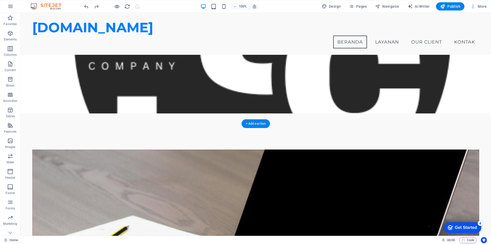
scroll to position [0, 0]
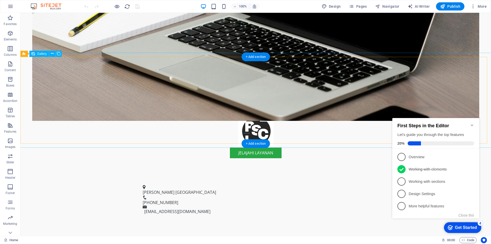
scroll to position [537, 0]
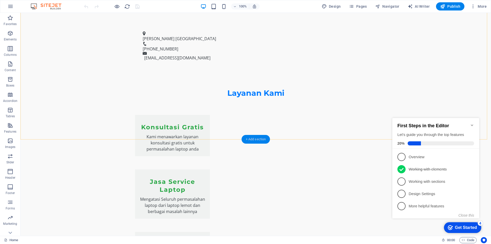
click at [259, 138] on div "+ Add section" at bounding box center [256, 139] width 28 height 9
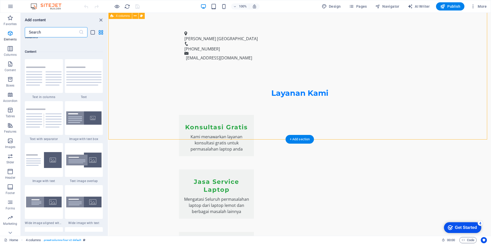
scroll to position [895, 0]
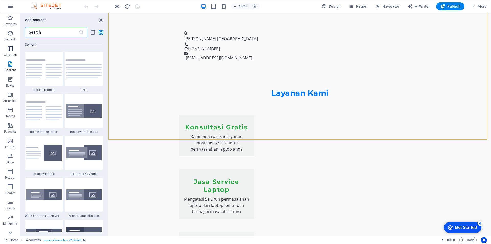
click at [13, 48] on icon "button" at bounding box center [10, 49] width 6 height 6
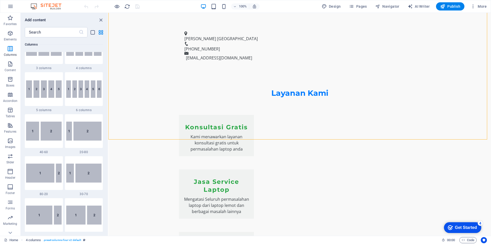
scroll to position [253, 0]
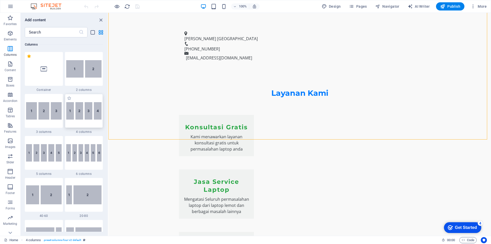
click at [88, 117] on img at bounding box center [84, 110] width 36 height 17
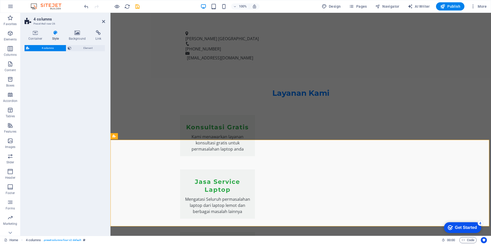
select select "rem"
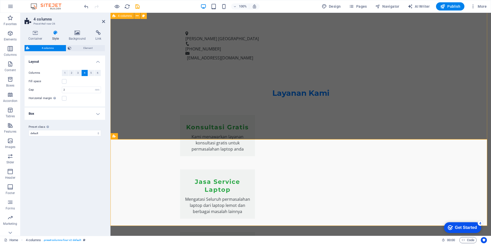
scroll to position [519, 0]
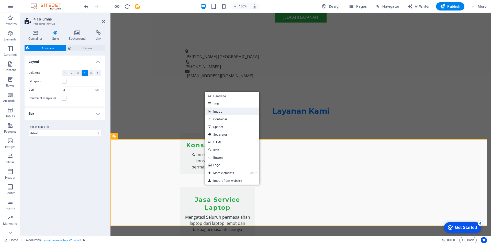
click at [221, 112] on link "Image" at bounding box center [232, 111] width 54 height 8
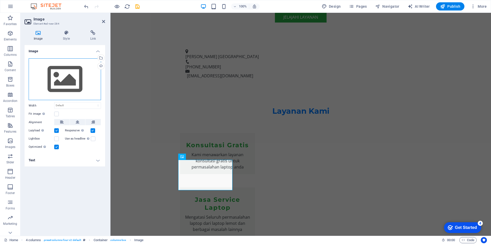
click at [67, 80] on div "Drag files here, click to choose files or select files from Files or our free s…" at bounding box center [65, 79] width 72 height 42
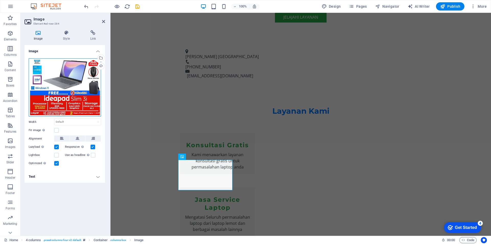
click at [75, 72] on div "Drag files here, click to choose files or select files from Files or our free s…" at bounding box center [65, 87] width 72 height 58
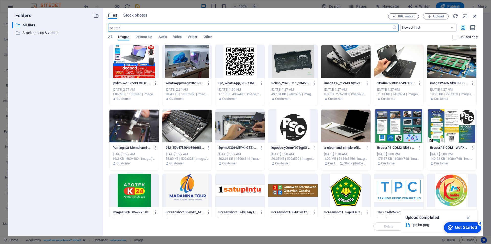
click at [127, 66] on div at bounding box center [134, 61] width 49 height 33
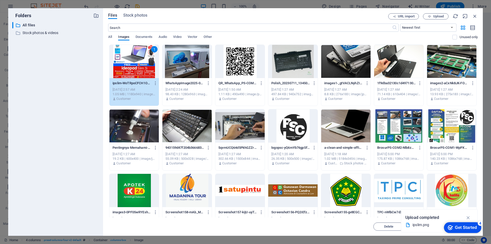
click at [127, 66] on div "1" at bounding box center [134, 61] width 49 height 33
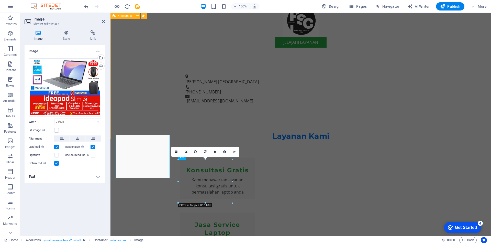
scroll to position [519, 0]
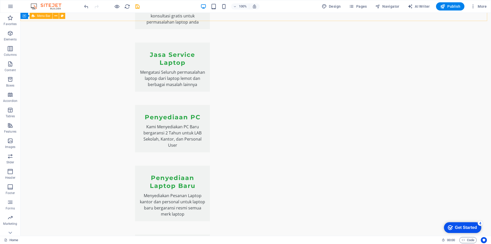
scroll to position [636, 0]
